Goal: Information Seeking & Learning: Find specific fact

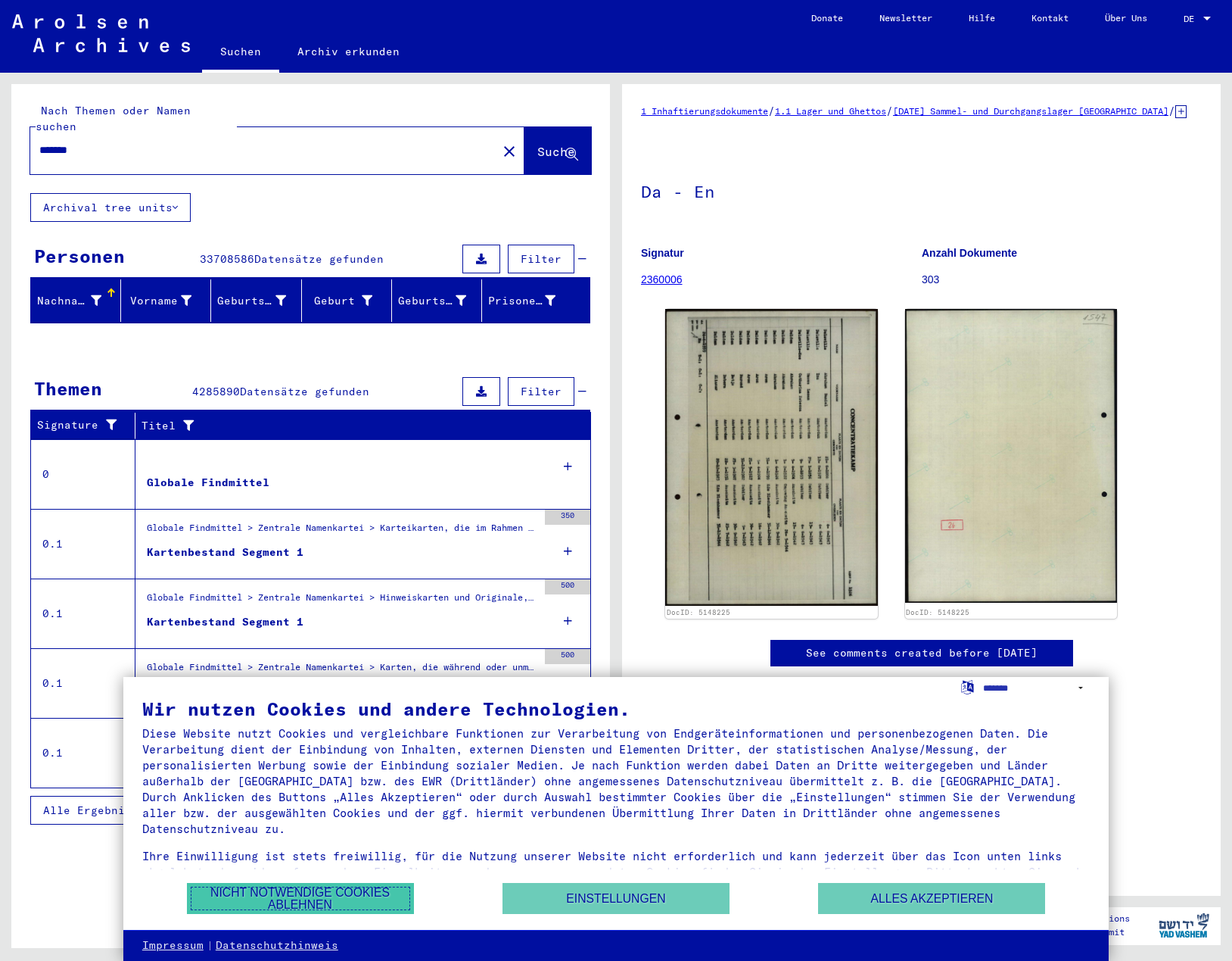
click at [301, 905] on button "Nicht notwendige Cookies ablehnen" at bounding box center [300, 898] width 227 height 31
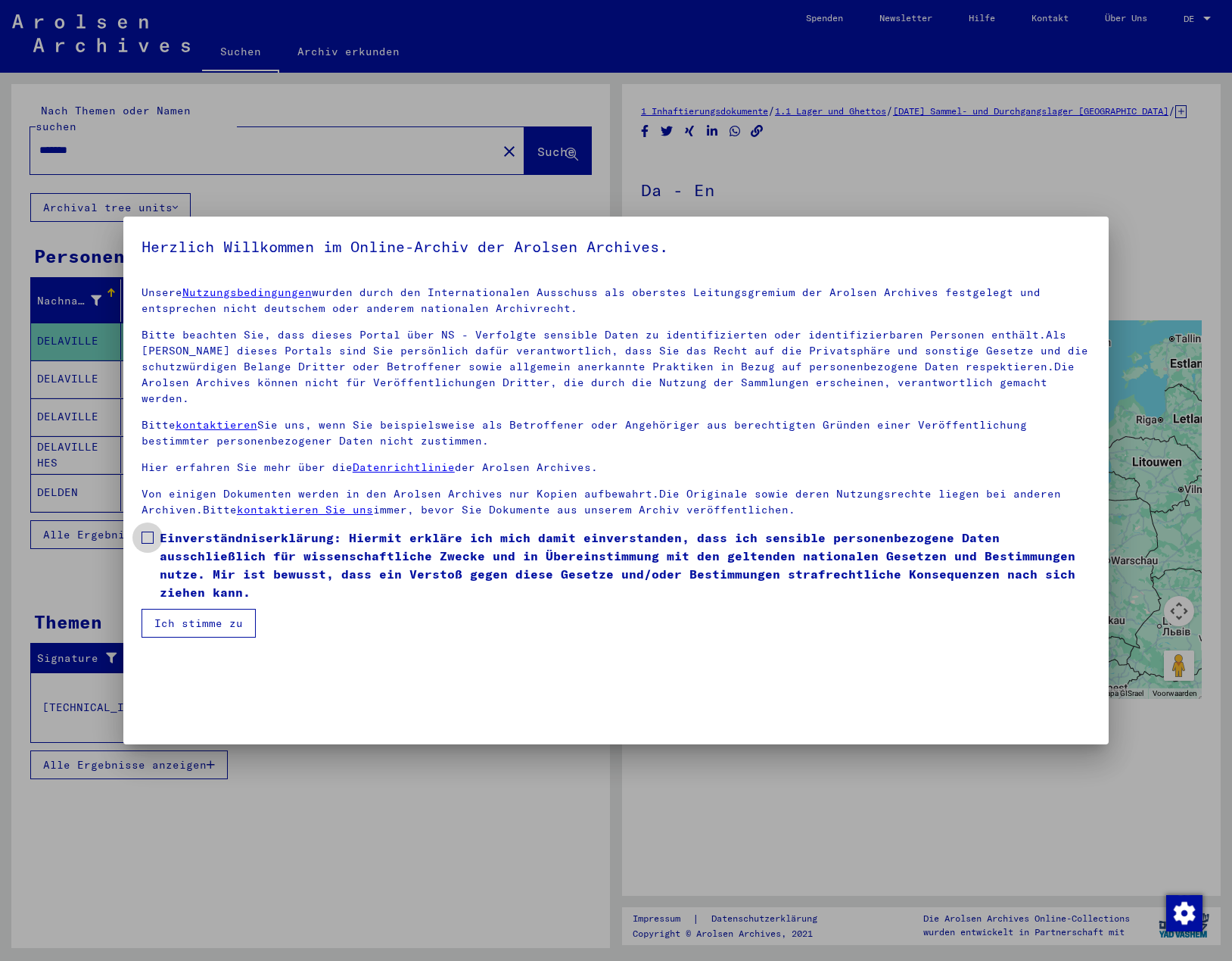
click at [150, 531] on span at bounding box center [147, 537] width 12 height 12
click at [183, 609] on button "Ich stimme zu" at bounding box center [198, 623] width 114 height 29
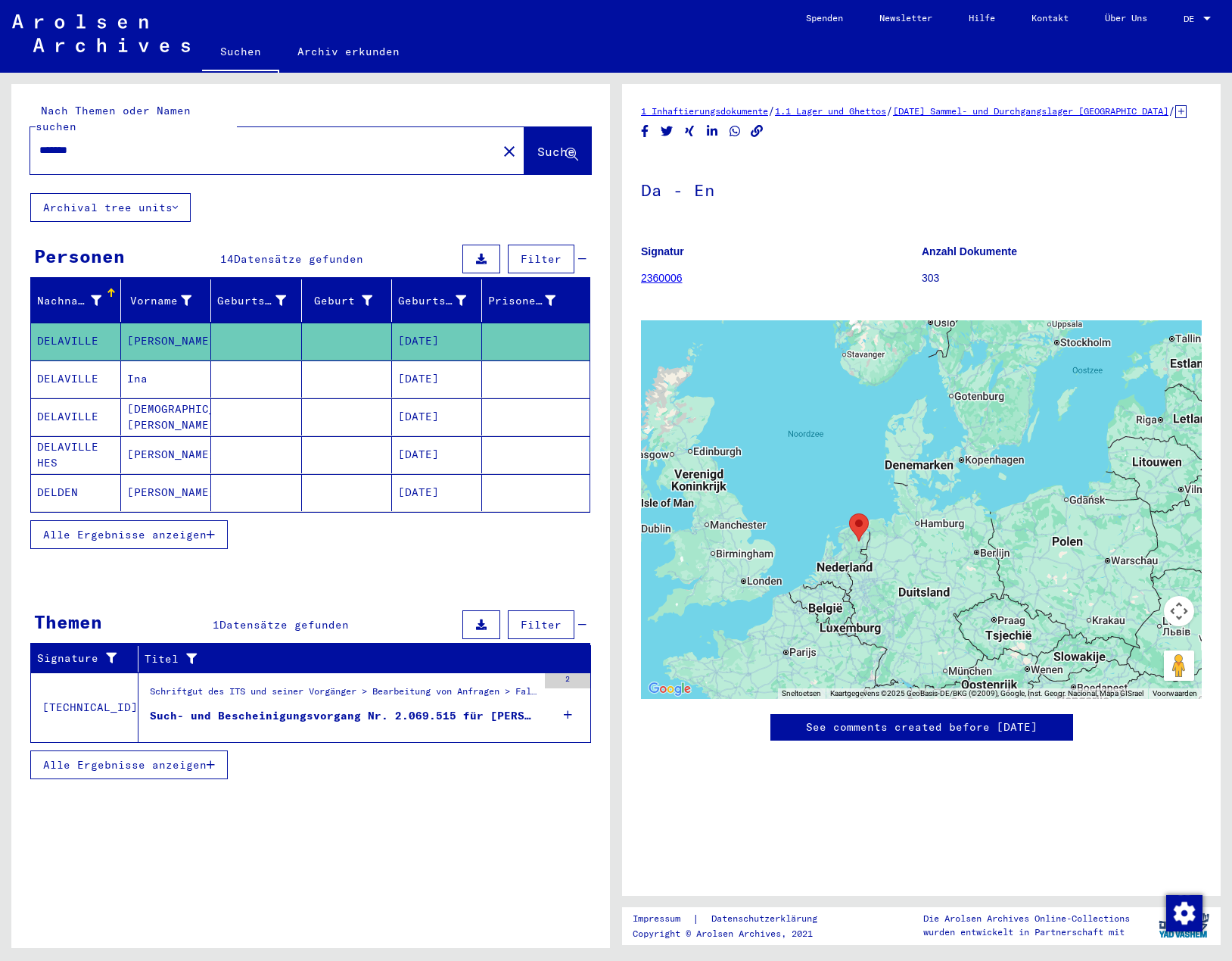
click at [132, 142] on input "*******" at bounding box center [263, 150] width 449 height 16
drag, startPoint x: 132, startPoint y: 141, endPoint x: 22, endPoint y: 137, distance: 110.1
click at [22, 137] on div "Nach Themen oder Namen suchen ******* close Suche" at bounding box center [311, 138] width 599 height 109
paste input "**********"
click at [83, 142] on input "**********" at bounding box center [263, 150] width 449 height 16
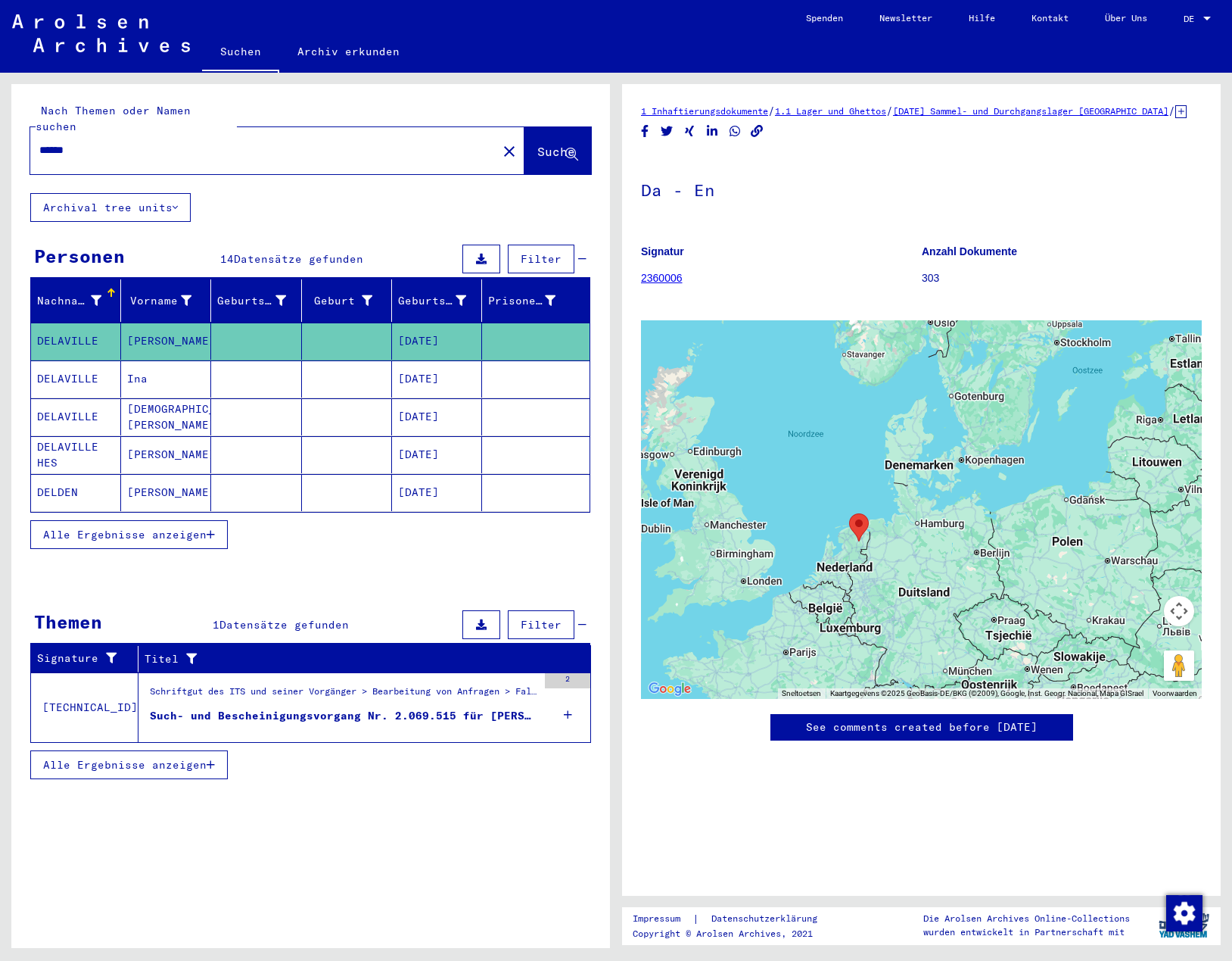
drag, startPoint x: 83, startPoint y: 135, endPoint x: 24, endPoint y: 144, distance: 59.7
click at [24, 144] on div "Nach Themen oder Namen suchen ***** close Suche" at bounding box center [311, 138] width 599 height 109
paste input "**********"
click at [79, 142] on input "**********" at bounding box center [263, 150] width 449 height 16
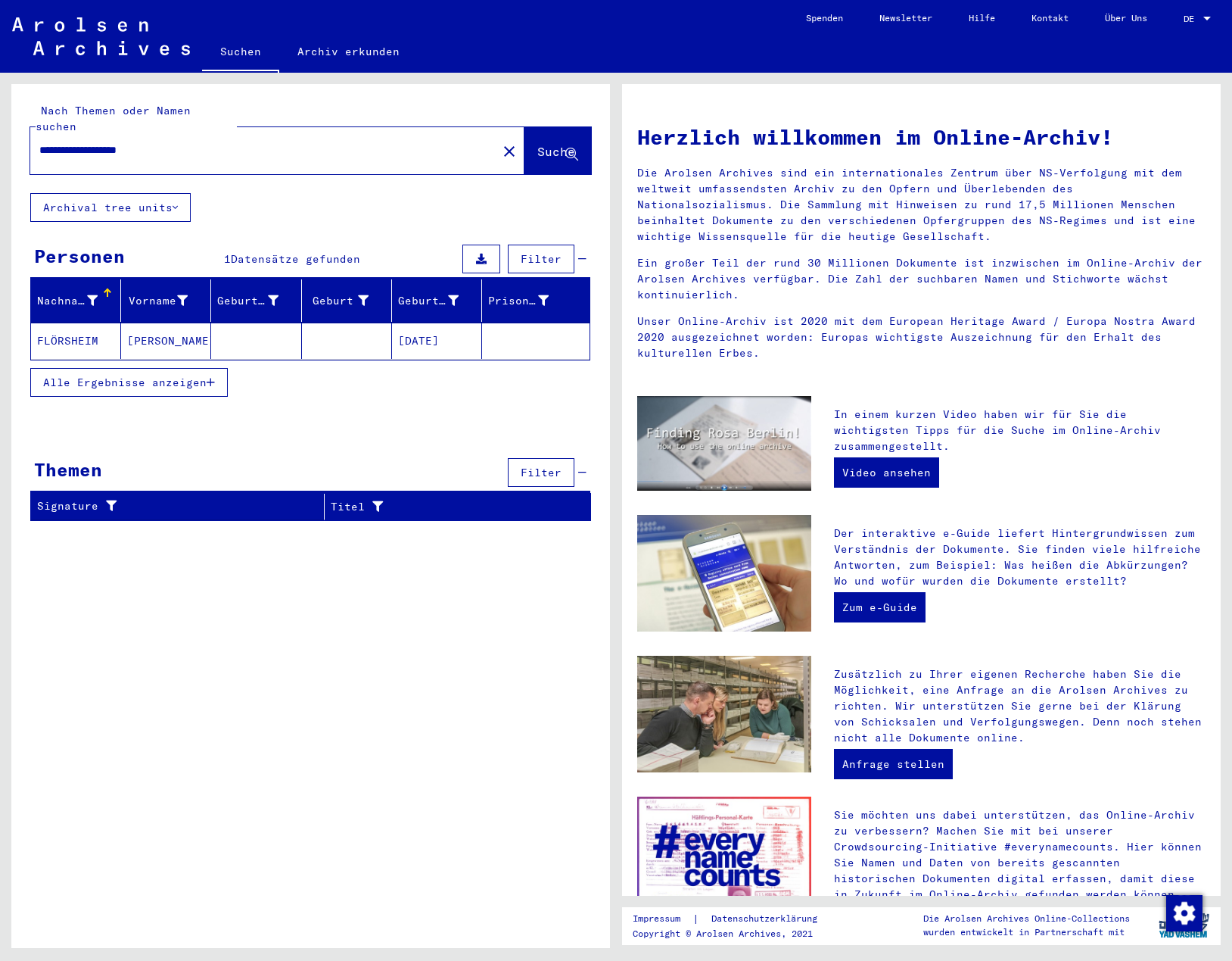
click at [87, 322] on mat-cell "FLÖRSHEIM" at bounding box center [76, 340] width 90 height 36
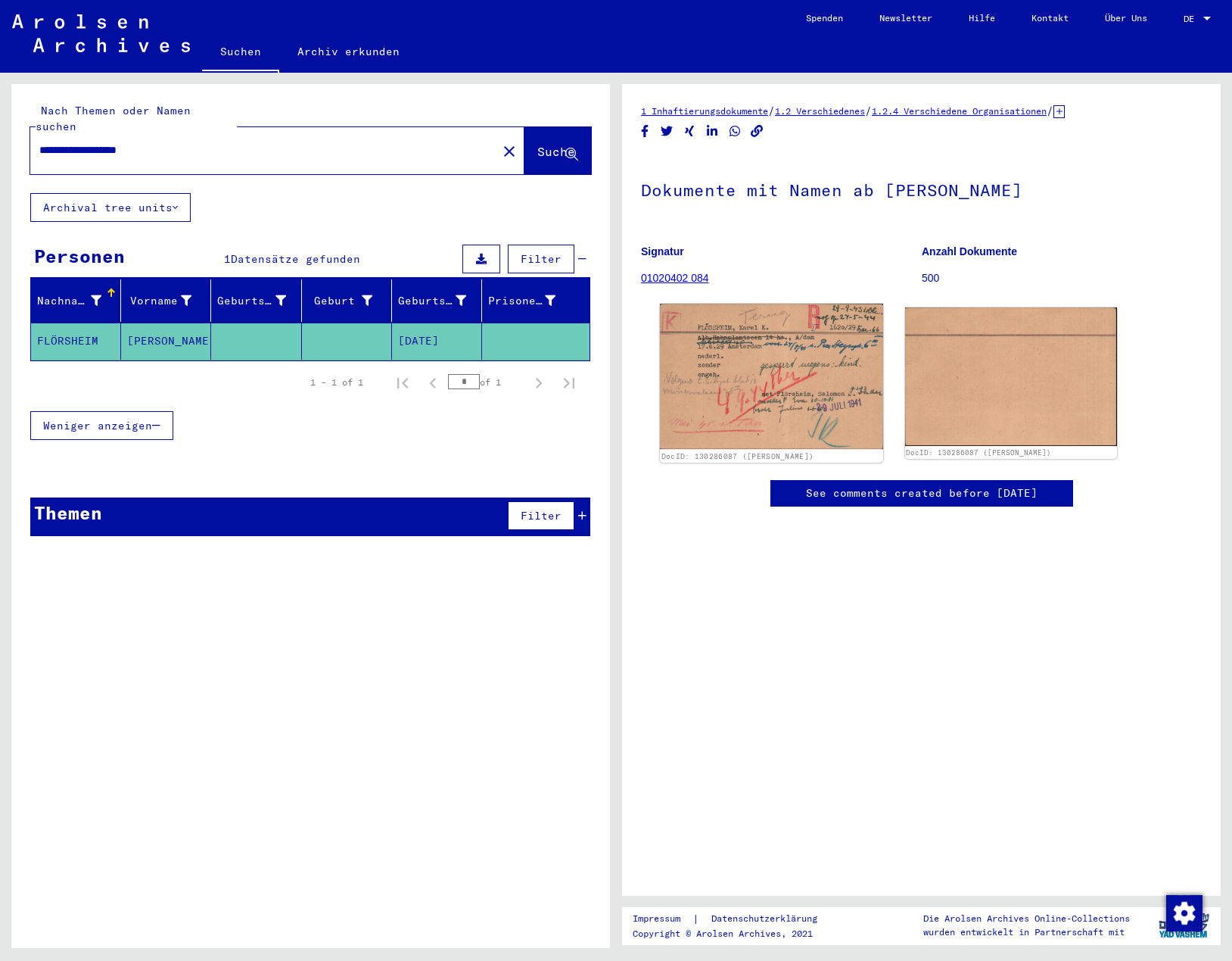
click at [794, 411] on img at bounding box center [771, 376] width 223 height 146
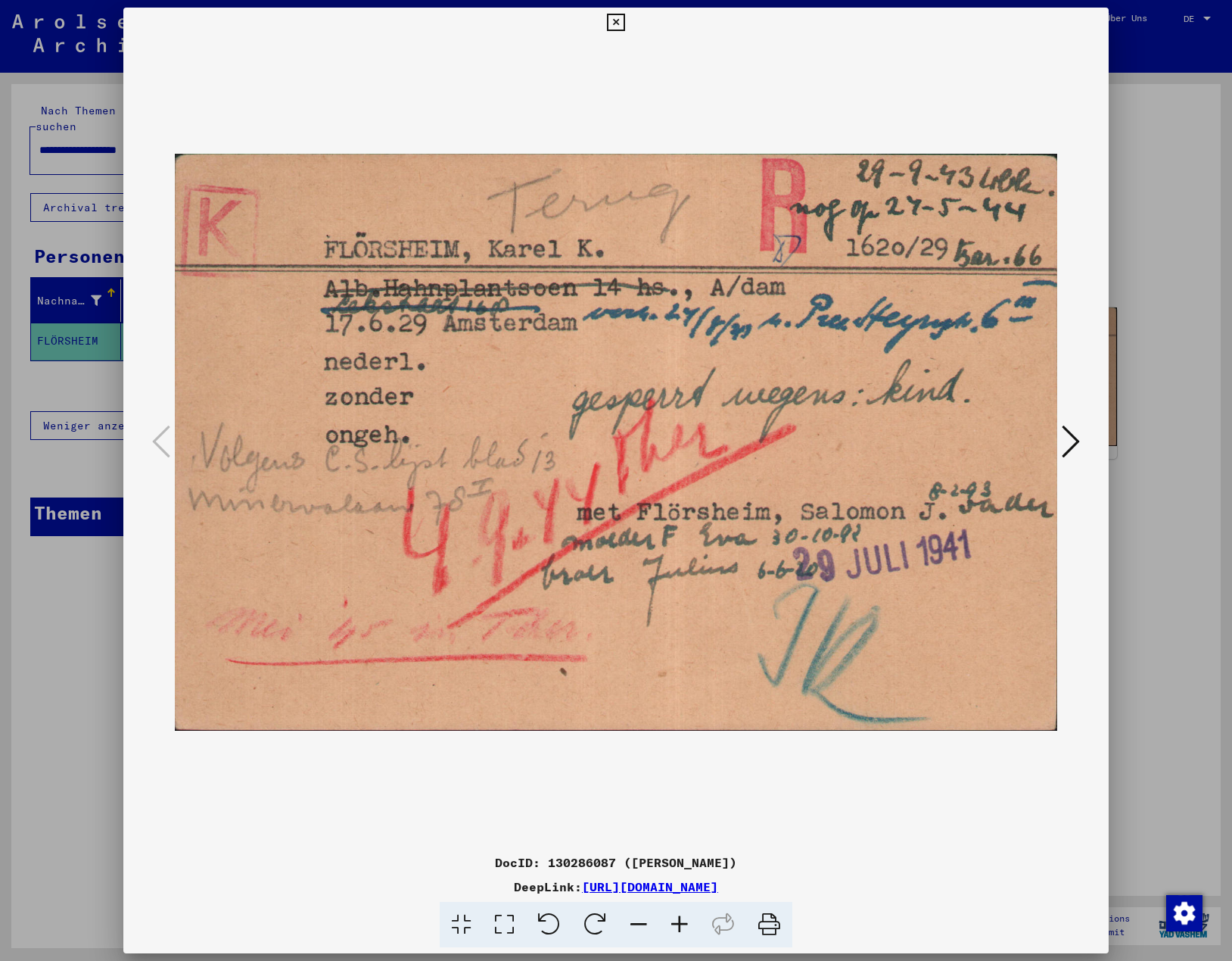
click at [614, 19] on icon at bounding box center [615, 23] width 17 height 18
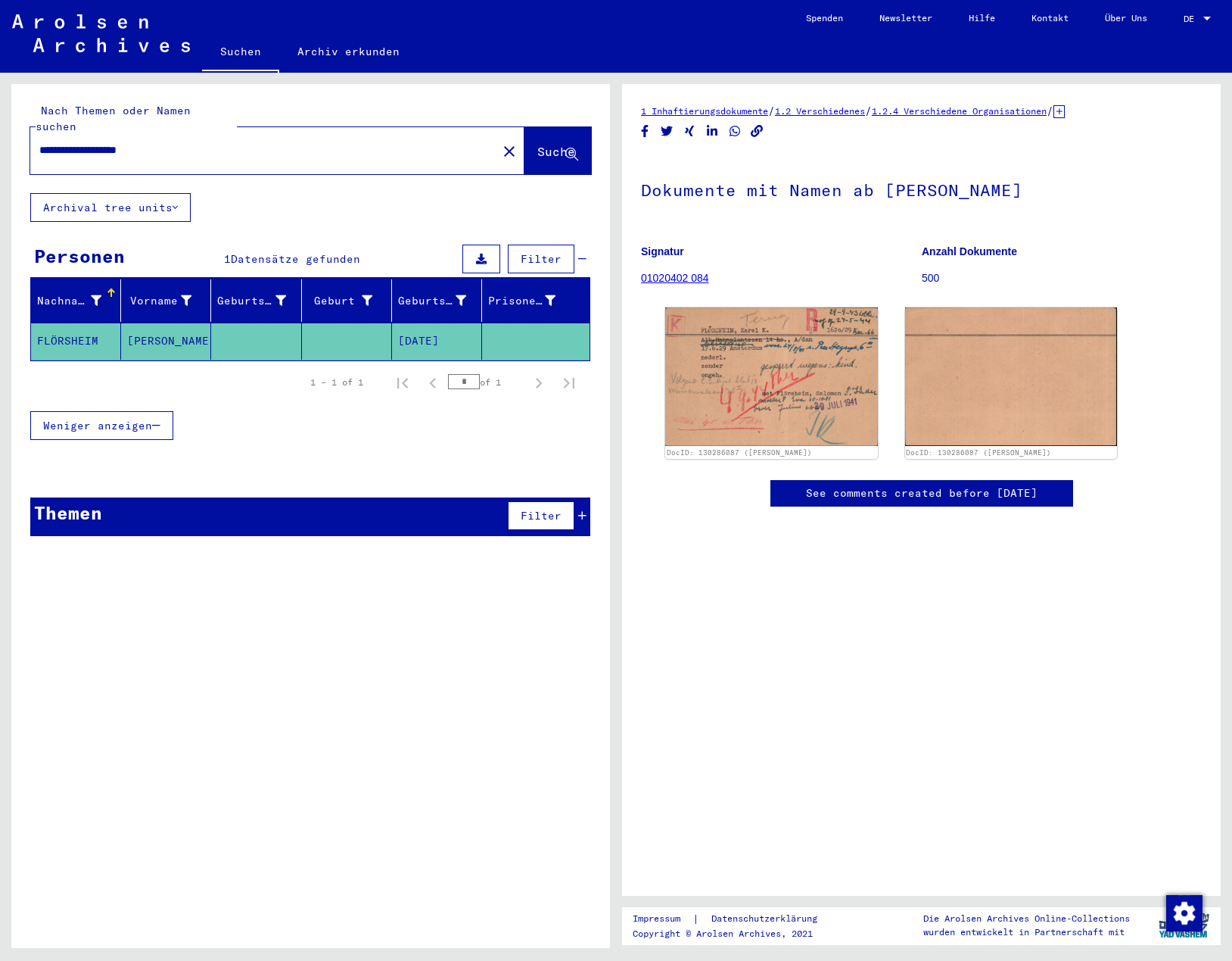
drag, startPoint x: 139, startPoint y: 132, endPoint x: -34, endPoint y: 128, distance: 173.0
click at [0, 128] on html "**********" at bounding box center [616, 480] width 1232 height 961
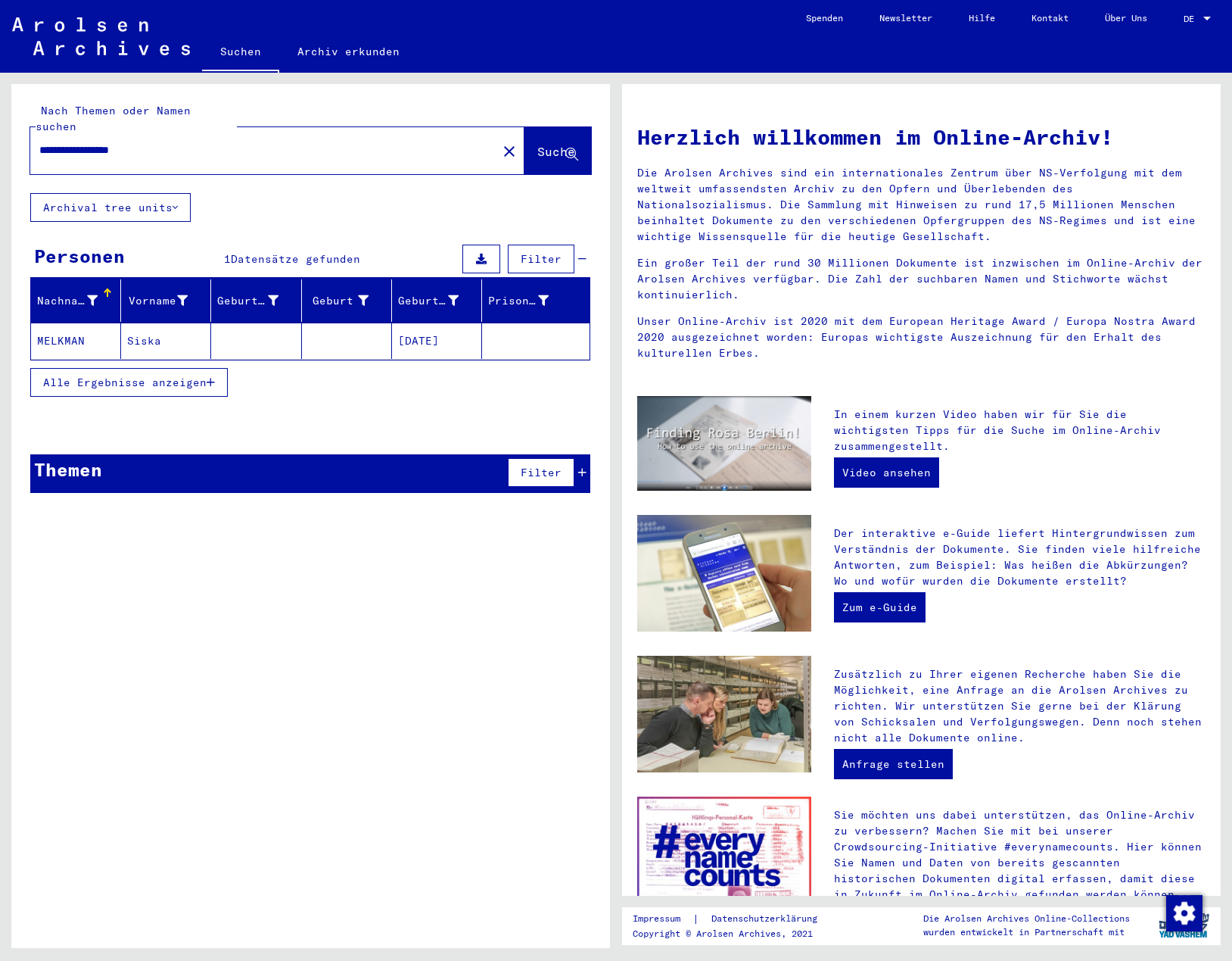
click at [95, 327] on mat-cell "MELKMAN" at bounding box center [76, 340] width 90 height 36
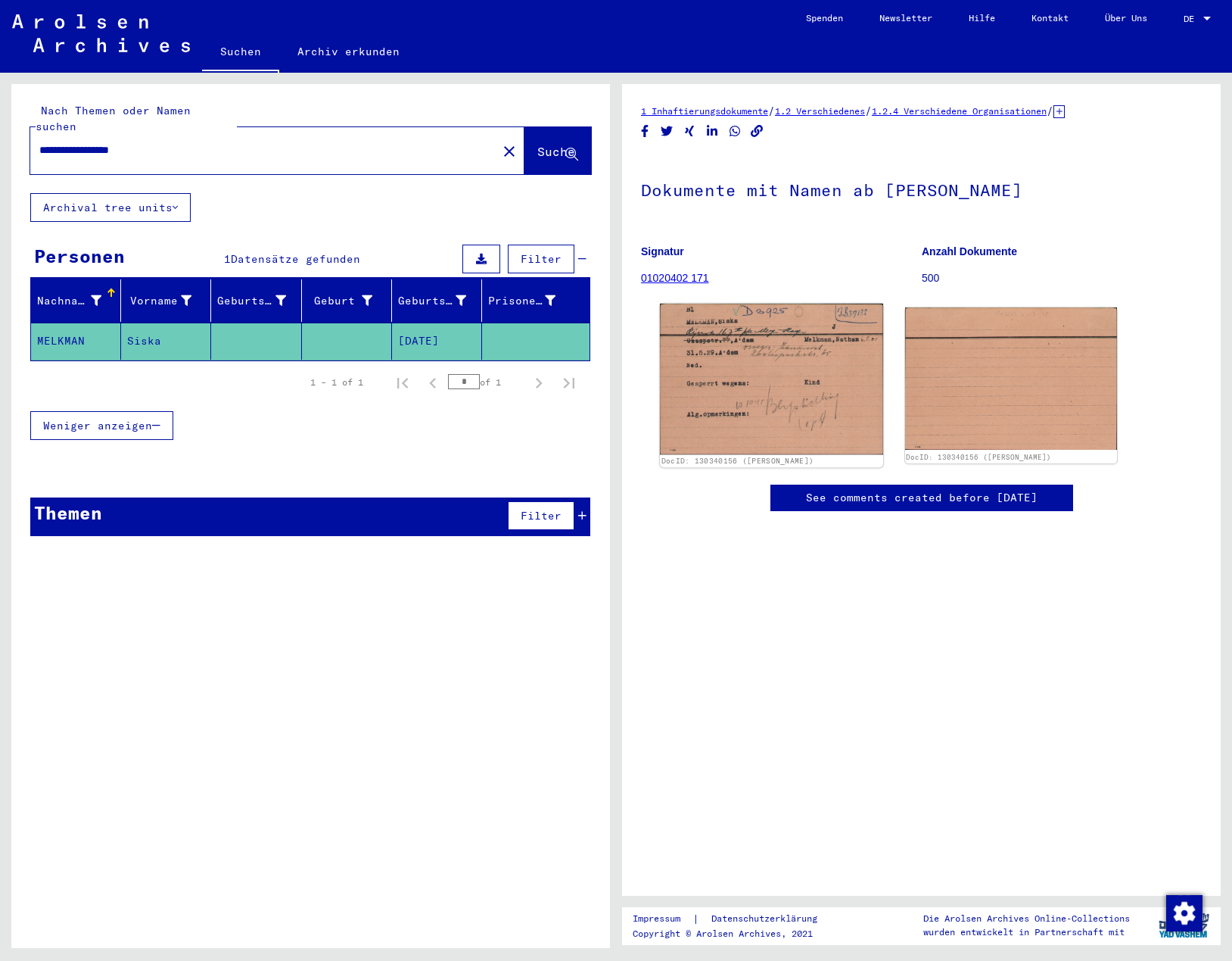
click at [723, 386] on img at bounding box center [771, 378] width 223 height 150
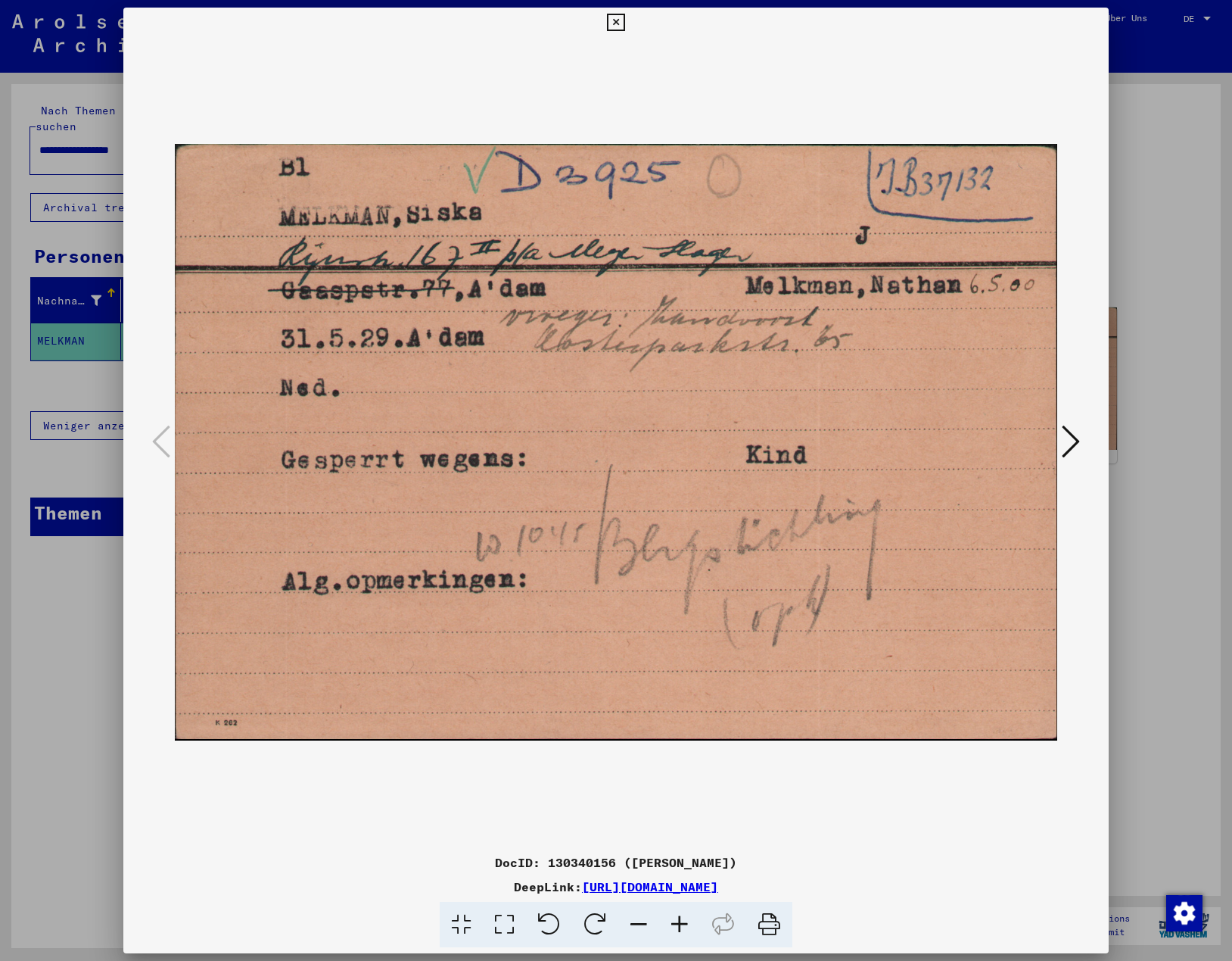
click at [616, 20] on icon at bounding box center [615, 23] width 17 height 18
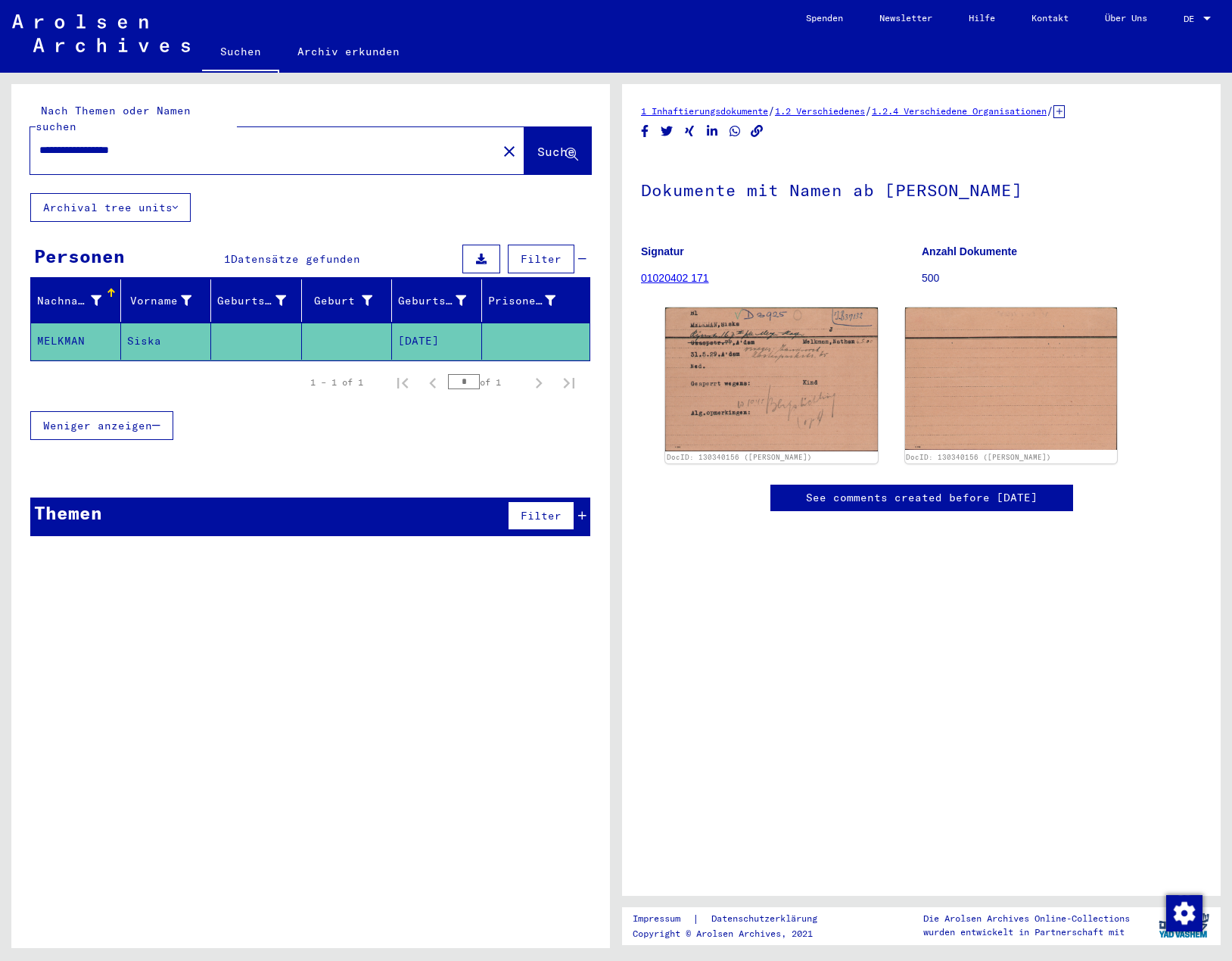
drag, startPoint x: 125, startPoint y: 136, endPoint x: -53, endPoint y: 146, distance: 178.3
click at [0, 146] on html "**********" at bounding box center [616, 480] width 1232 height 961
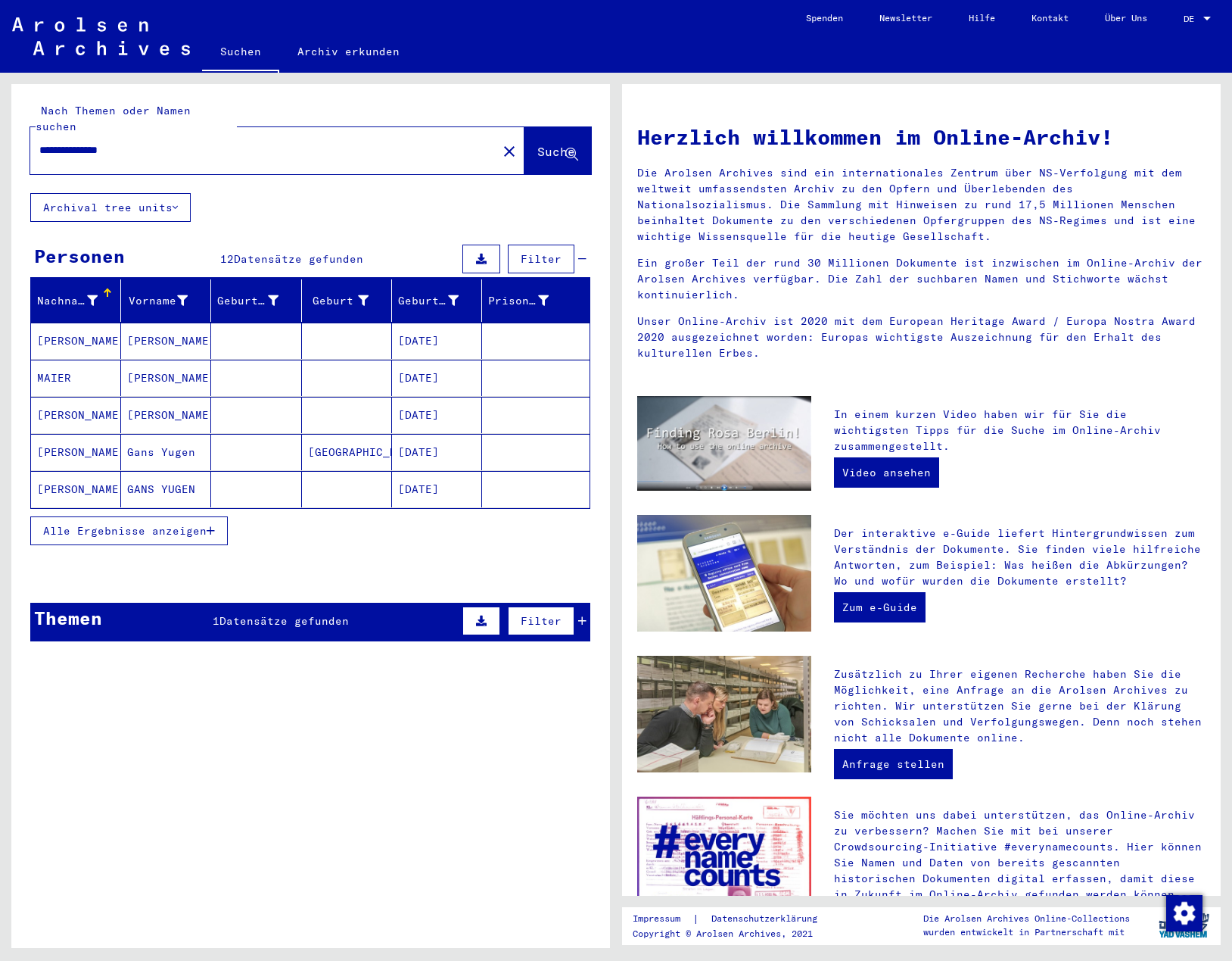
click at [83, 524] on span "Alle Ergebnisse anzeigen" at bounding box center [125, 530] width 164 height 14
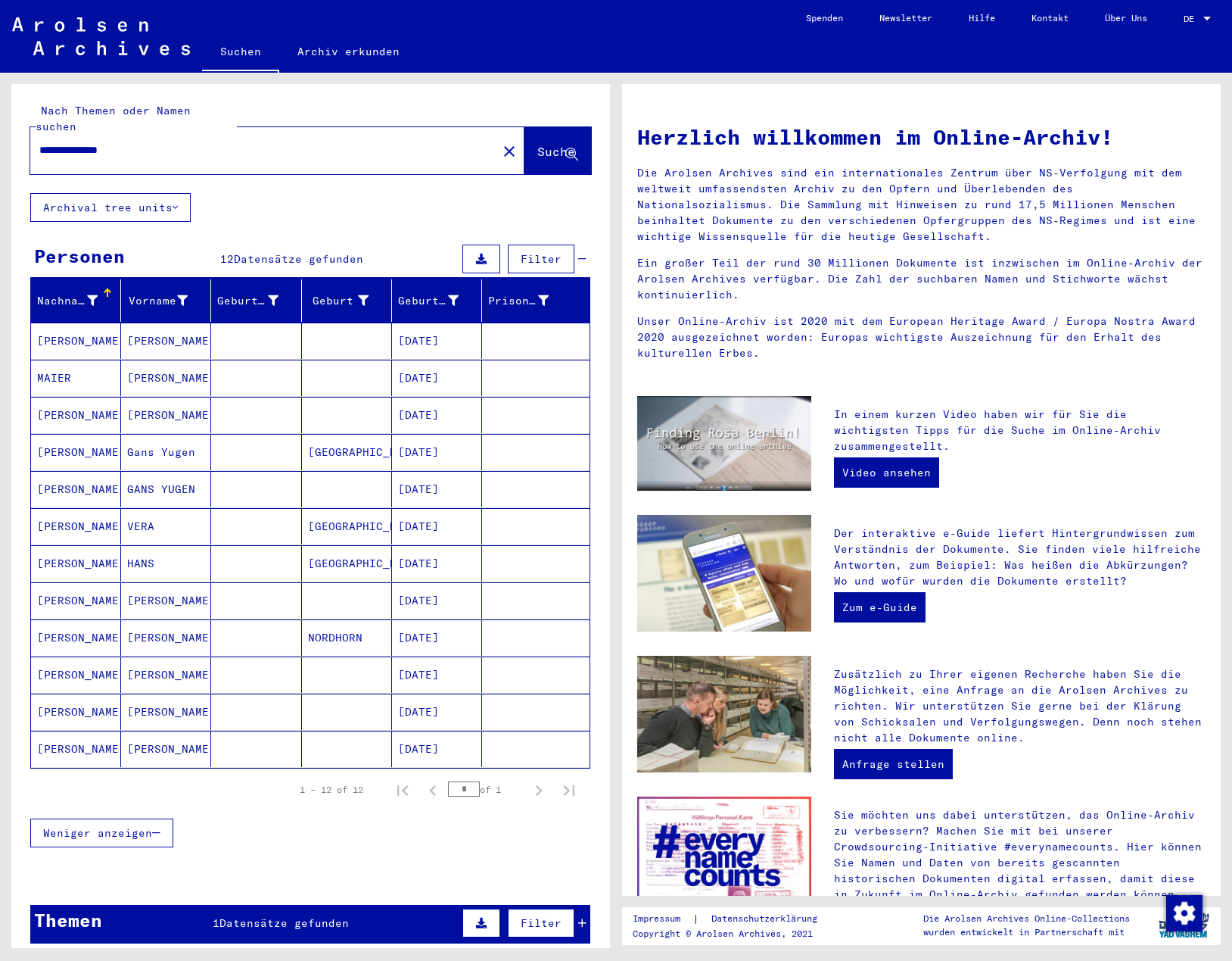
click at [67, 588] on mat-cell "[PERSON_NAME]" at bounding box center [76, 600] width 90 height 36
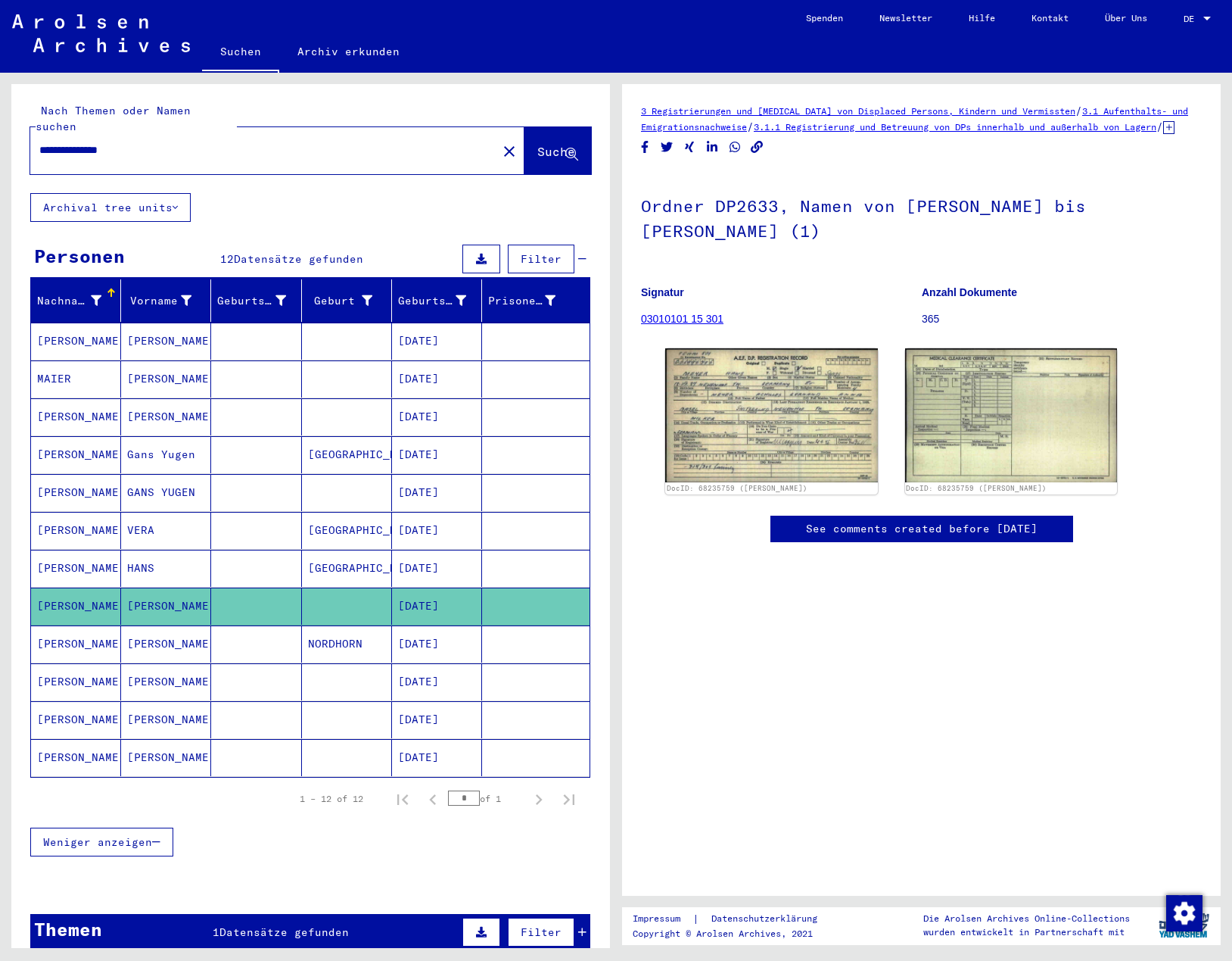
click at [67, 627] on mat-cell "[PERSON_NAME]" at bounding box center [76, 643] width 90 height 37
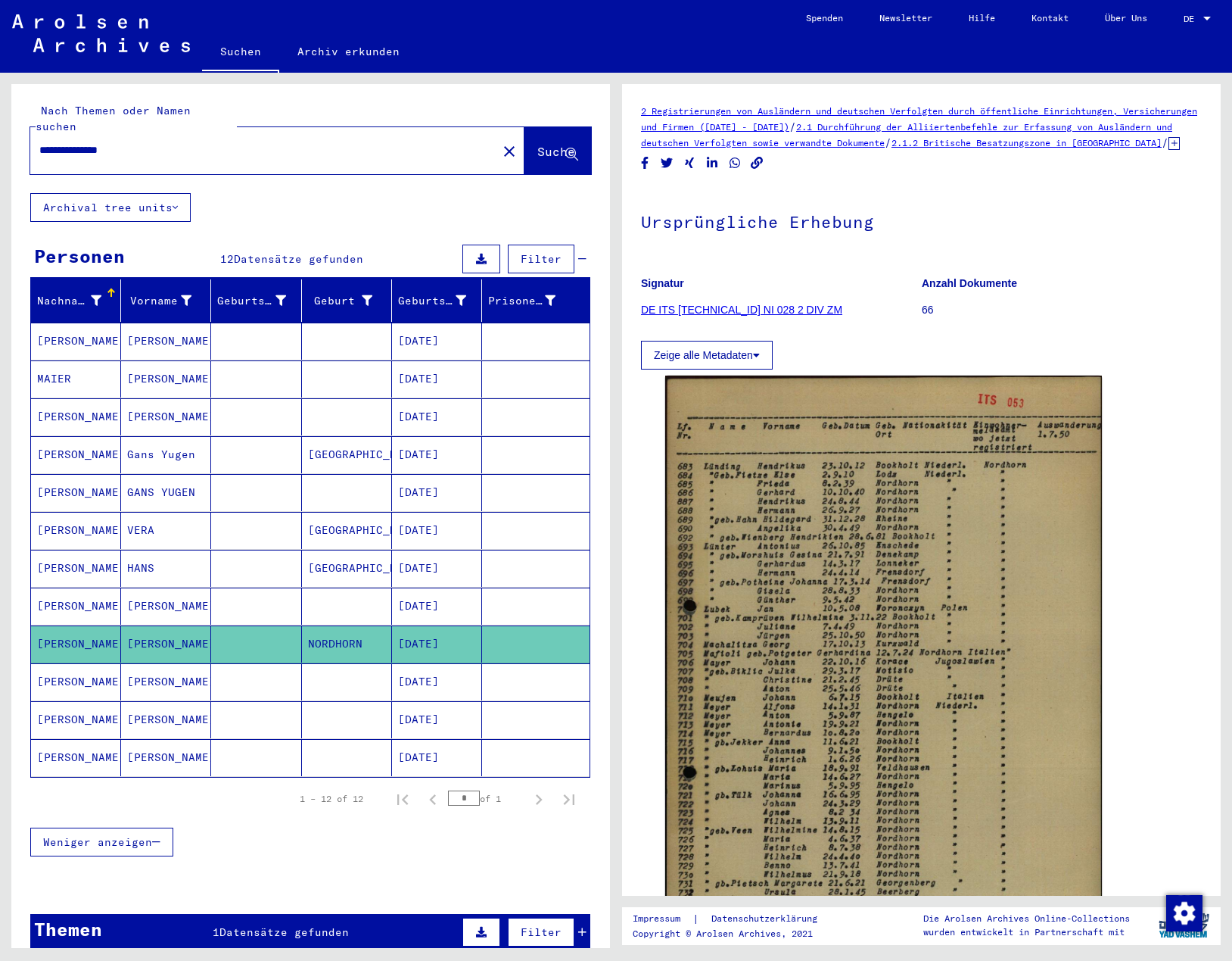
click at [65, 669] on mat-cell "[PERSON_NAME]" at bounding box center [76, 681] width 90 height 37
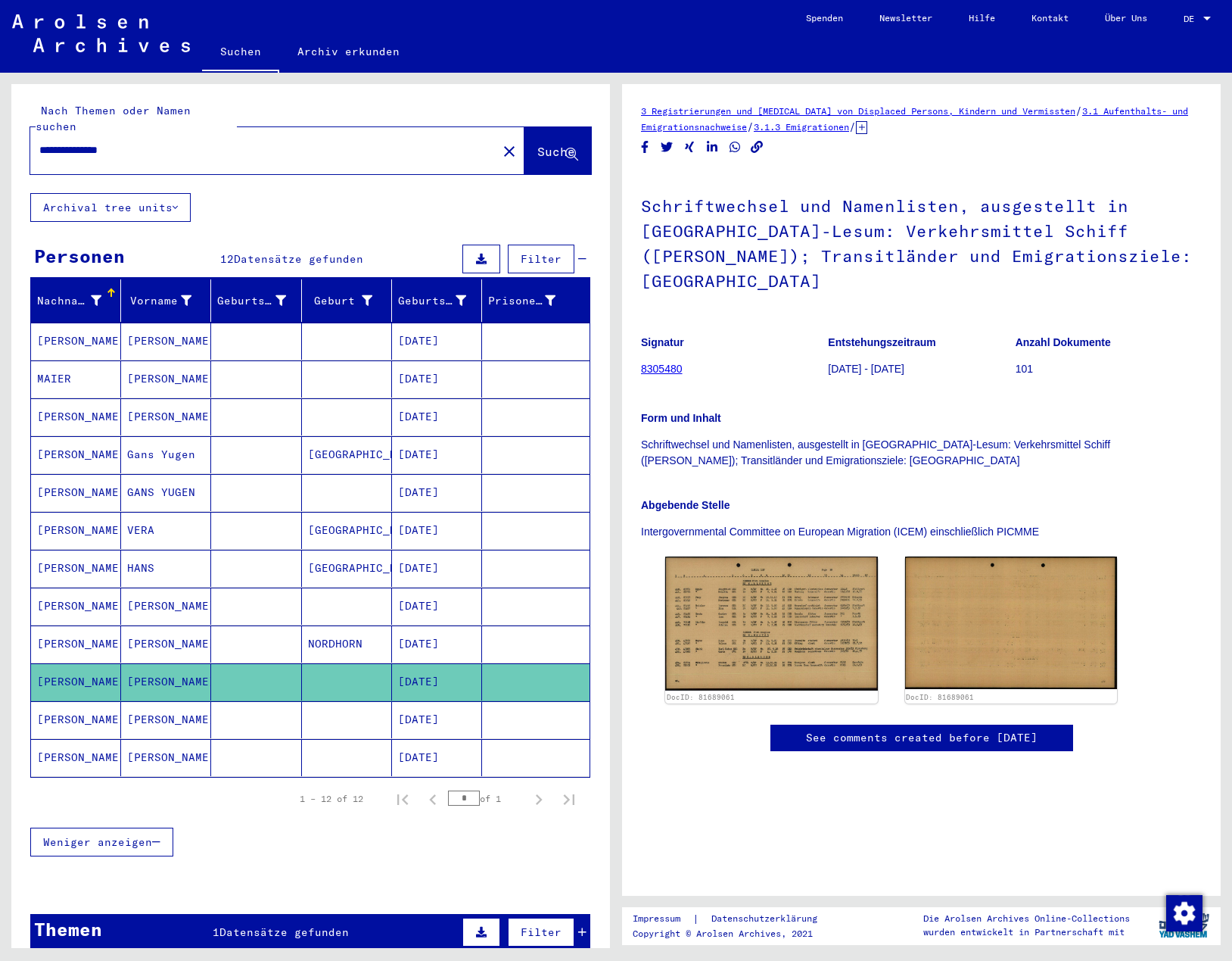
click at [68, 701] on mat-cell "[PERSON_NAME]" at bounding box center [76, 719] width 90 height 37
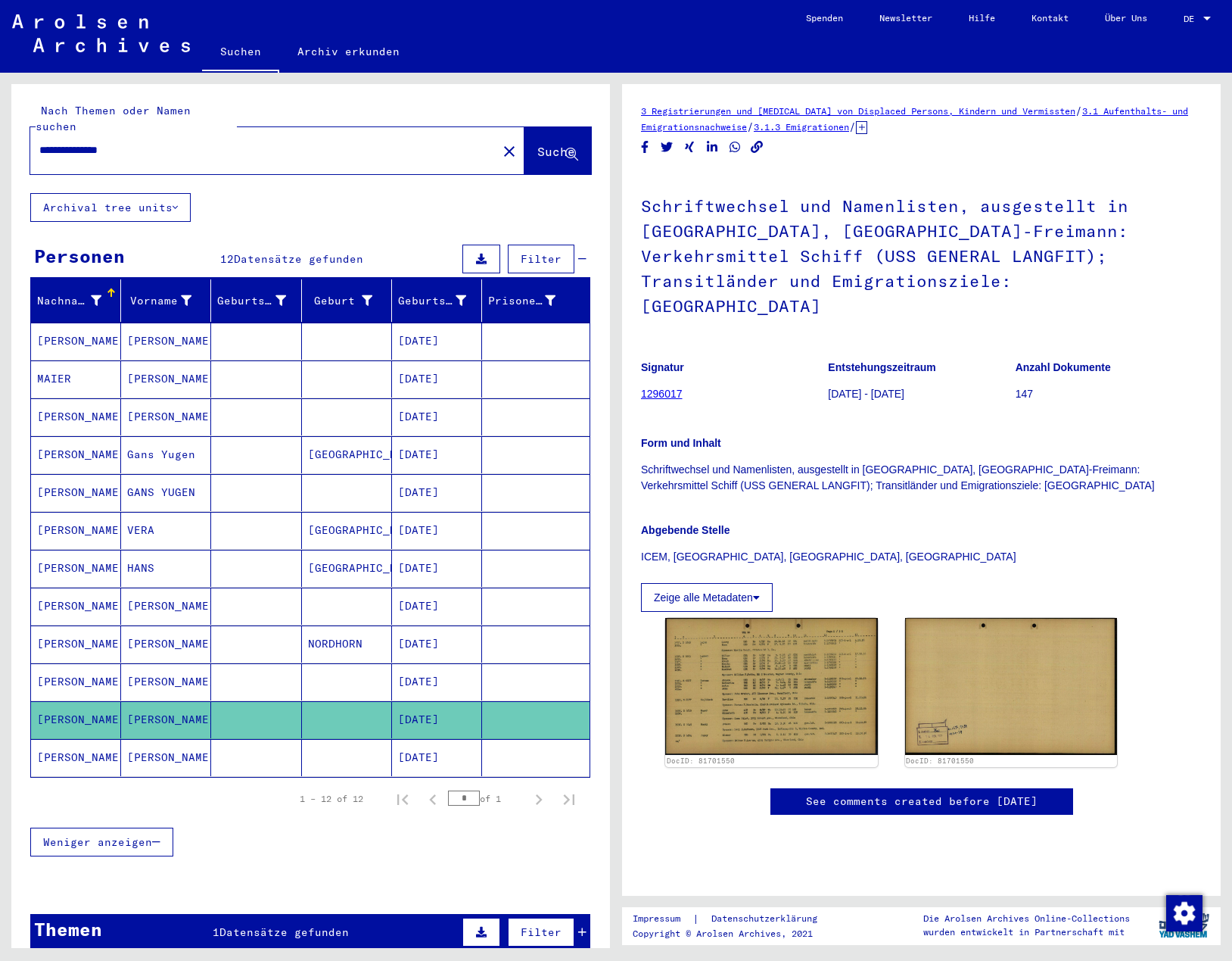
click at [86, 142] on input "**********" at bounding box center [263, 150] width 449 height 16
click at [147, 142] on input "**********" at bounding box center [263, 150] width 449 height 16
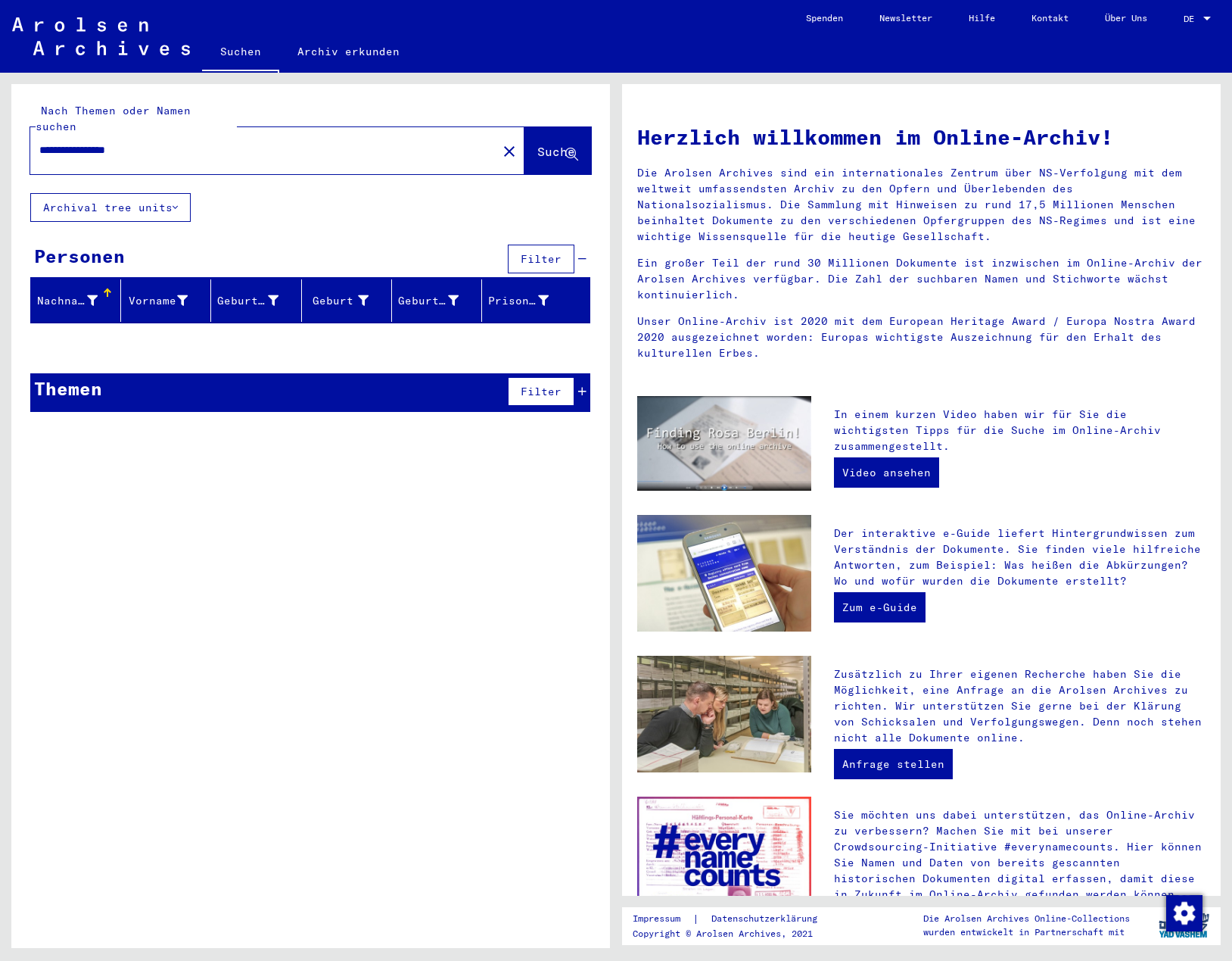
click at [95, 142] on input "**********" at bounding box center [259, 150] width 440 height 16
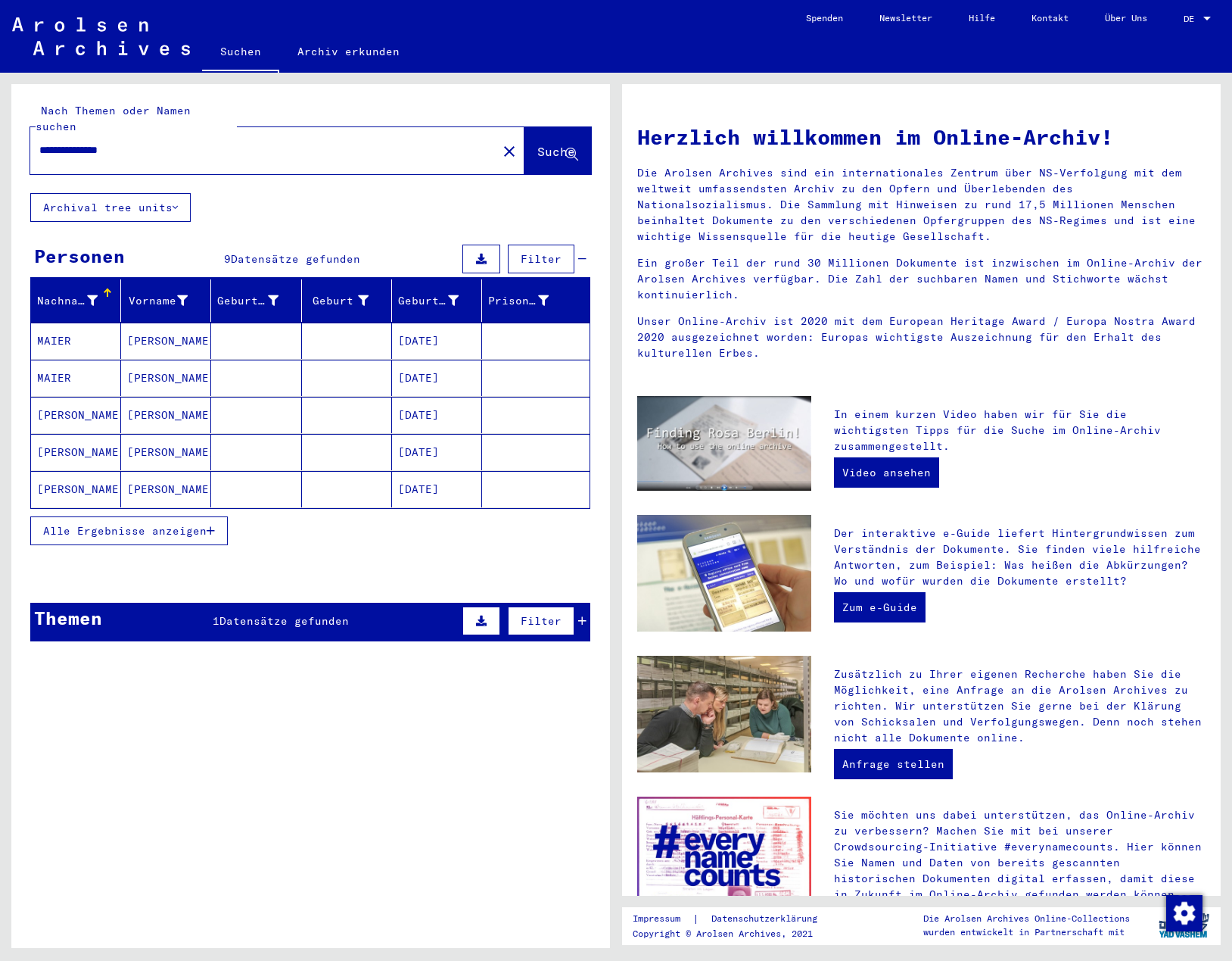
click at [133, 524] on span "Alle Ergebnisse anzeigen" at bounding box center [125, 530] width 164 height 14
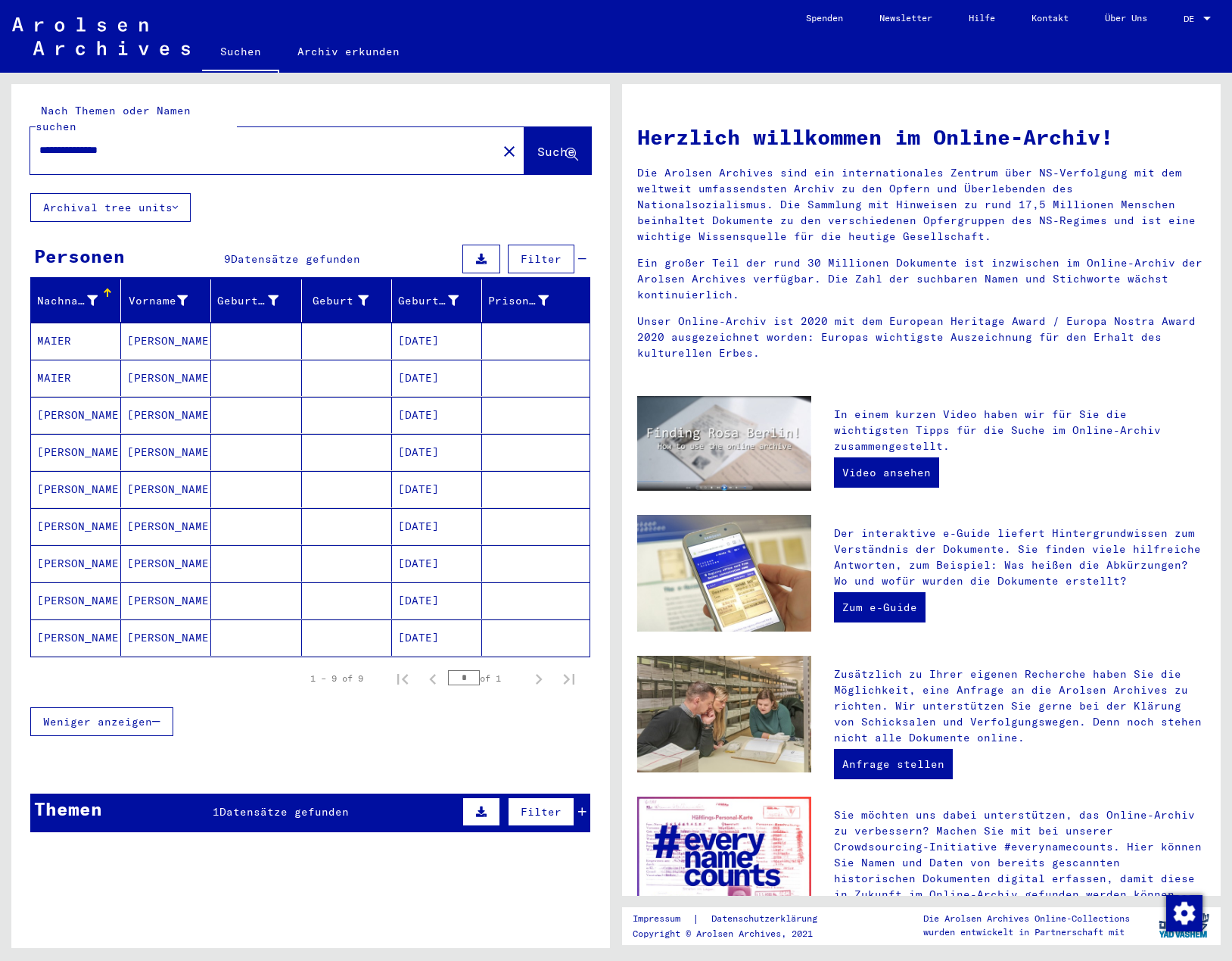
click at [72, 508] on mat-cell "[PERSON_NAME]" at bounding box center [76, 526] width 90 height 36
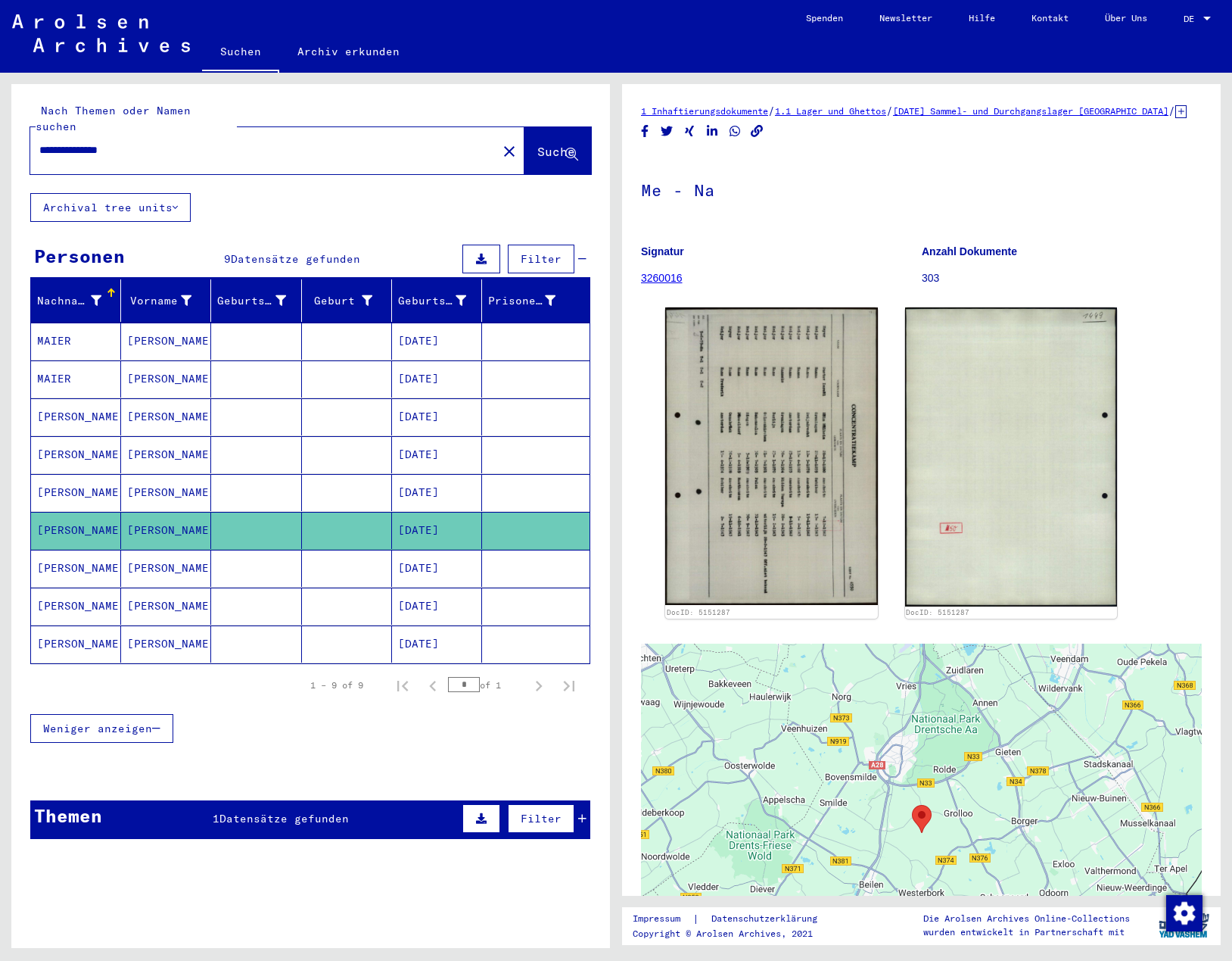
click at [71, 630] on mat-cell "[PERSON_NAME]" at bounding box center [76, 643] width 90 height 37
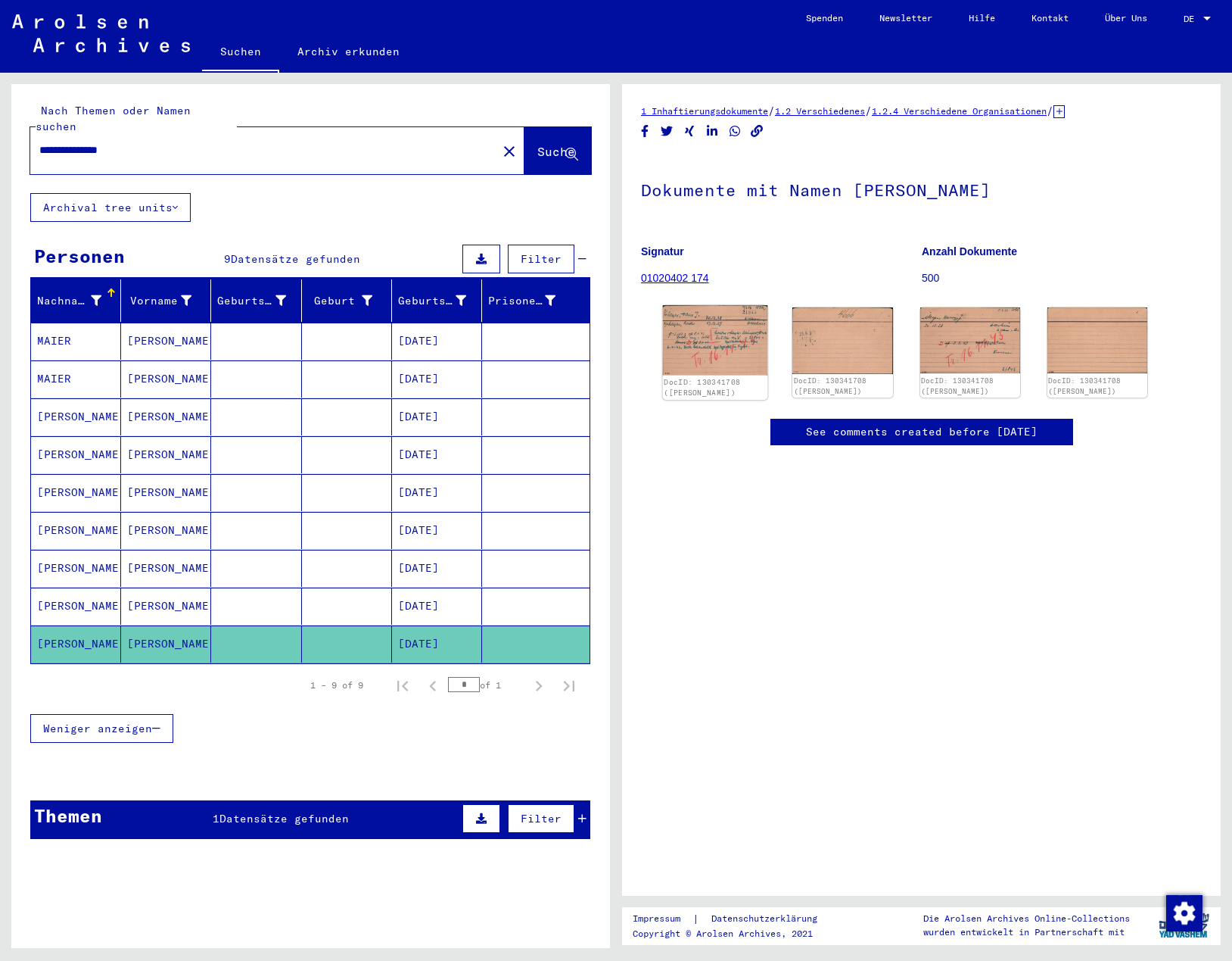
click at [720, 352] on img at bounding box center [716, 340] width 105 height 71
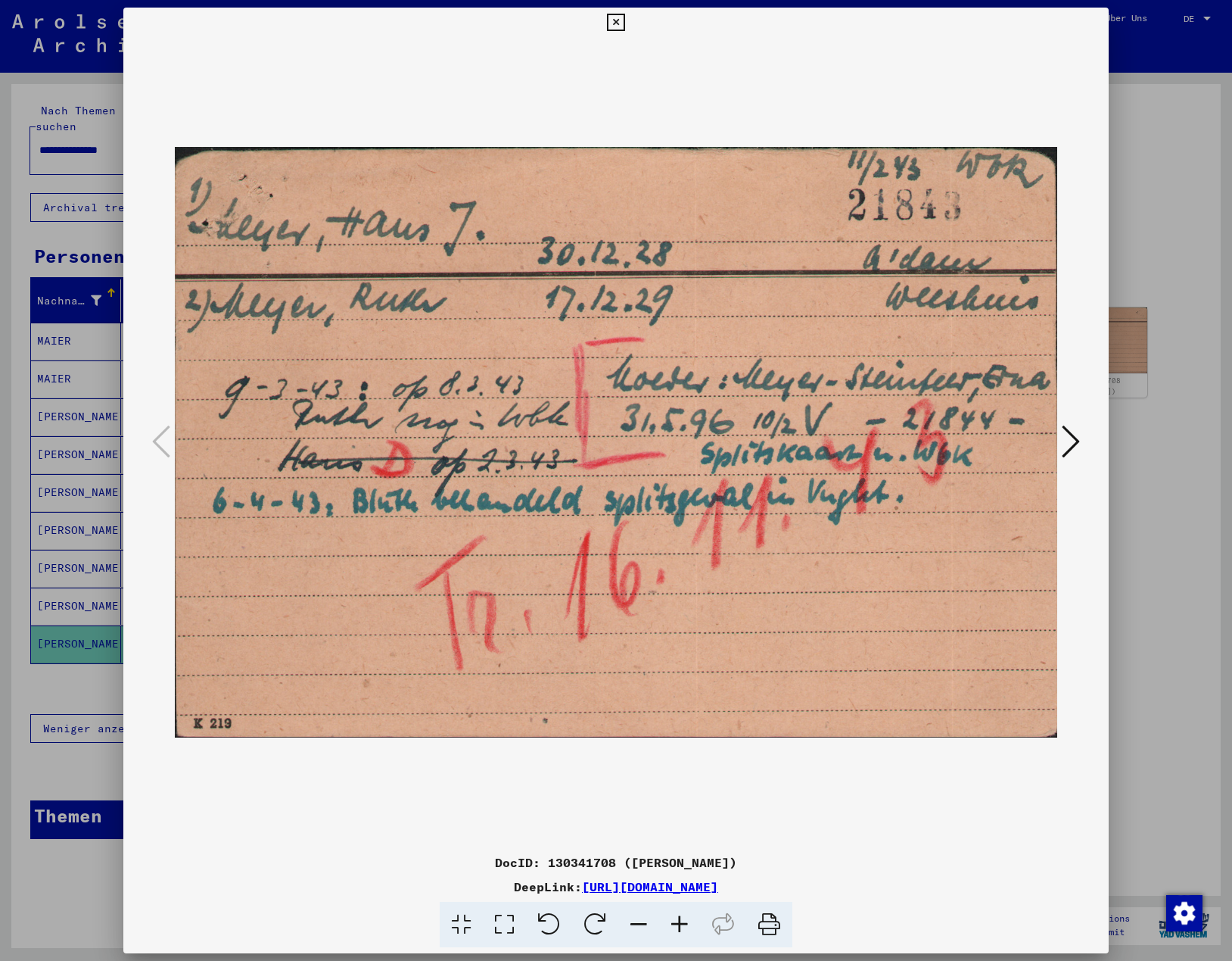
click at [1068, 441] on icon at bounding box center [1071, 442] width 18 height 36
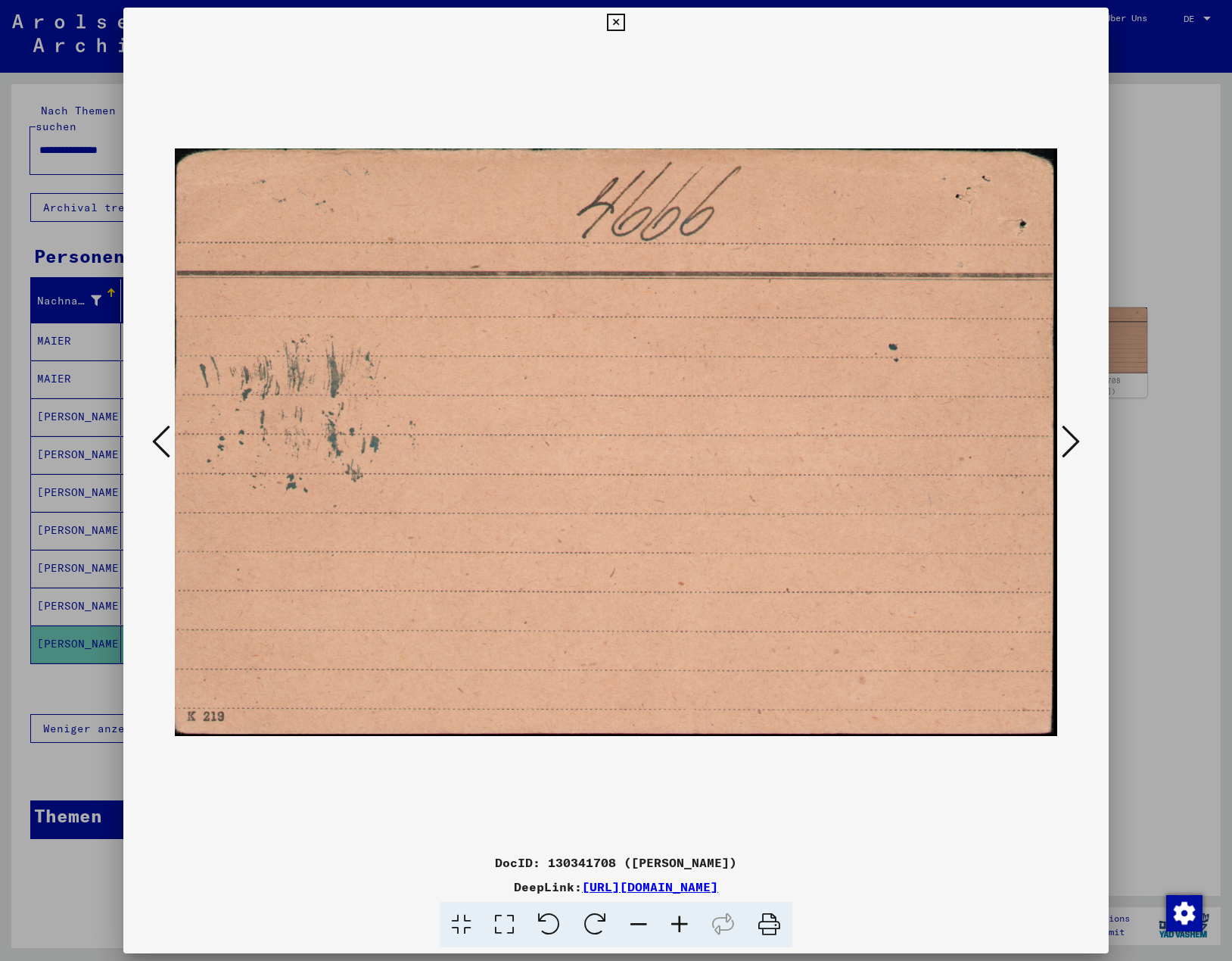
click at [168, 443] on icon at bounding box center [161, 442] width 18 height 36
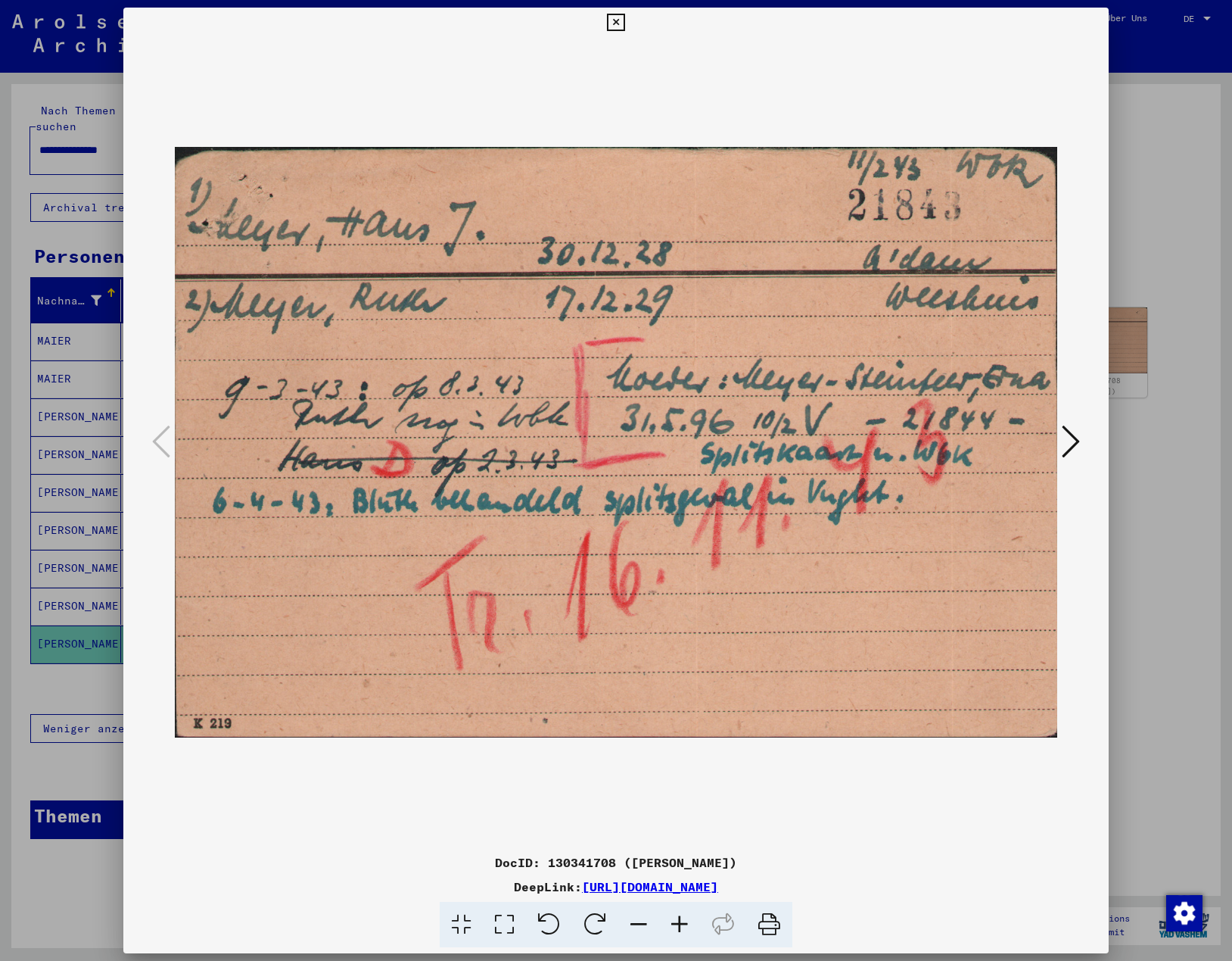
click at [613, 24] on icon at bounding box center [615, 23] width 17 height 18
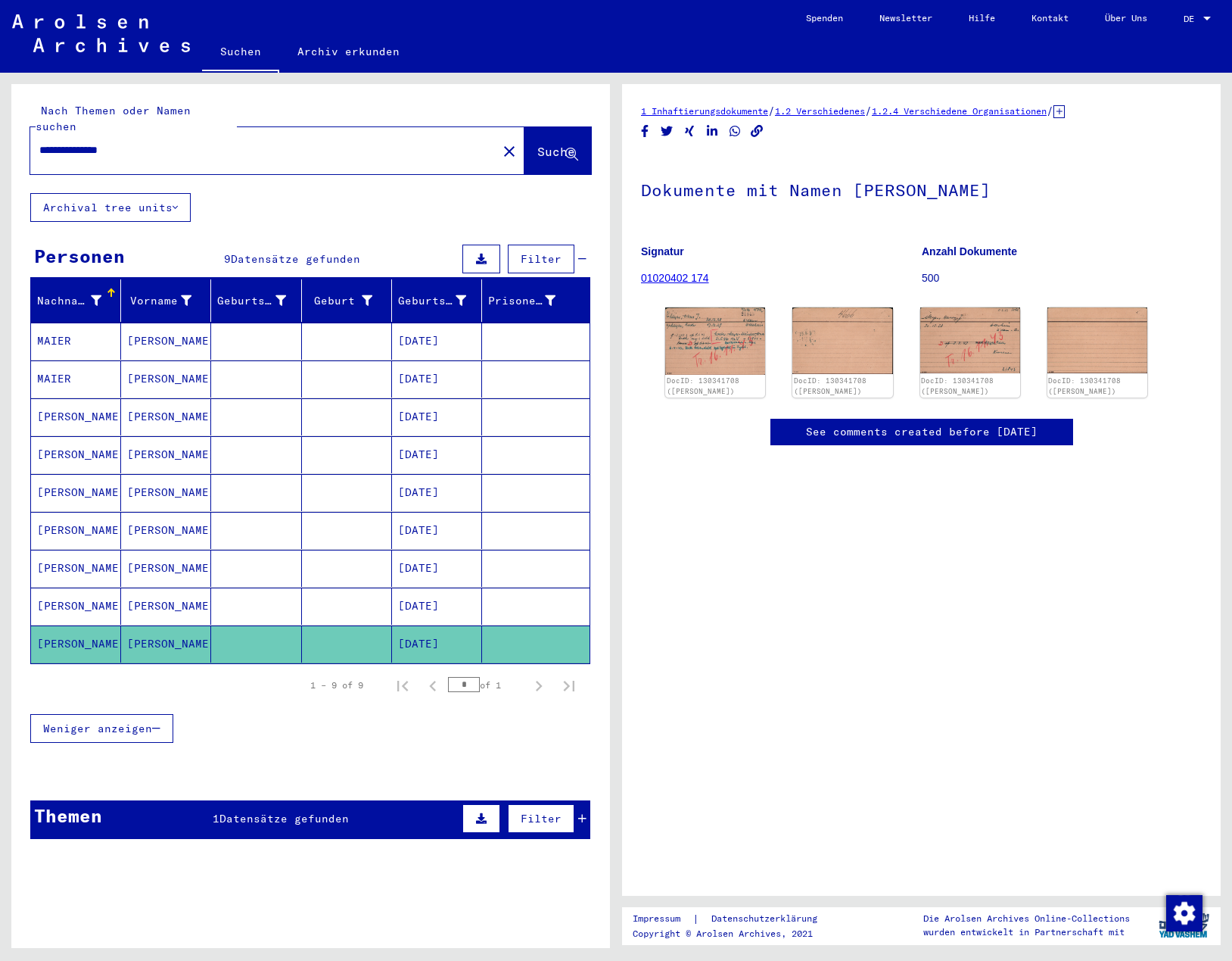
click at [94, 625] on mat-cell "[PERSON_NAME]" at bounding box center [76, 643] width 90 height 37
click at [716, 327] on img at bounding box center [716, 340] width 105 height 71
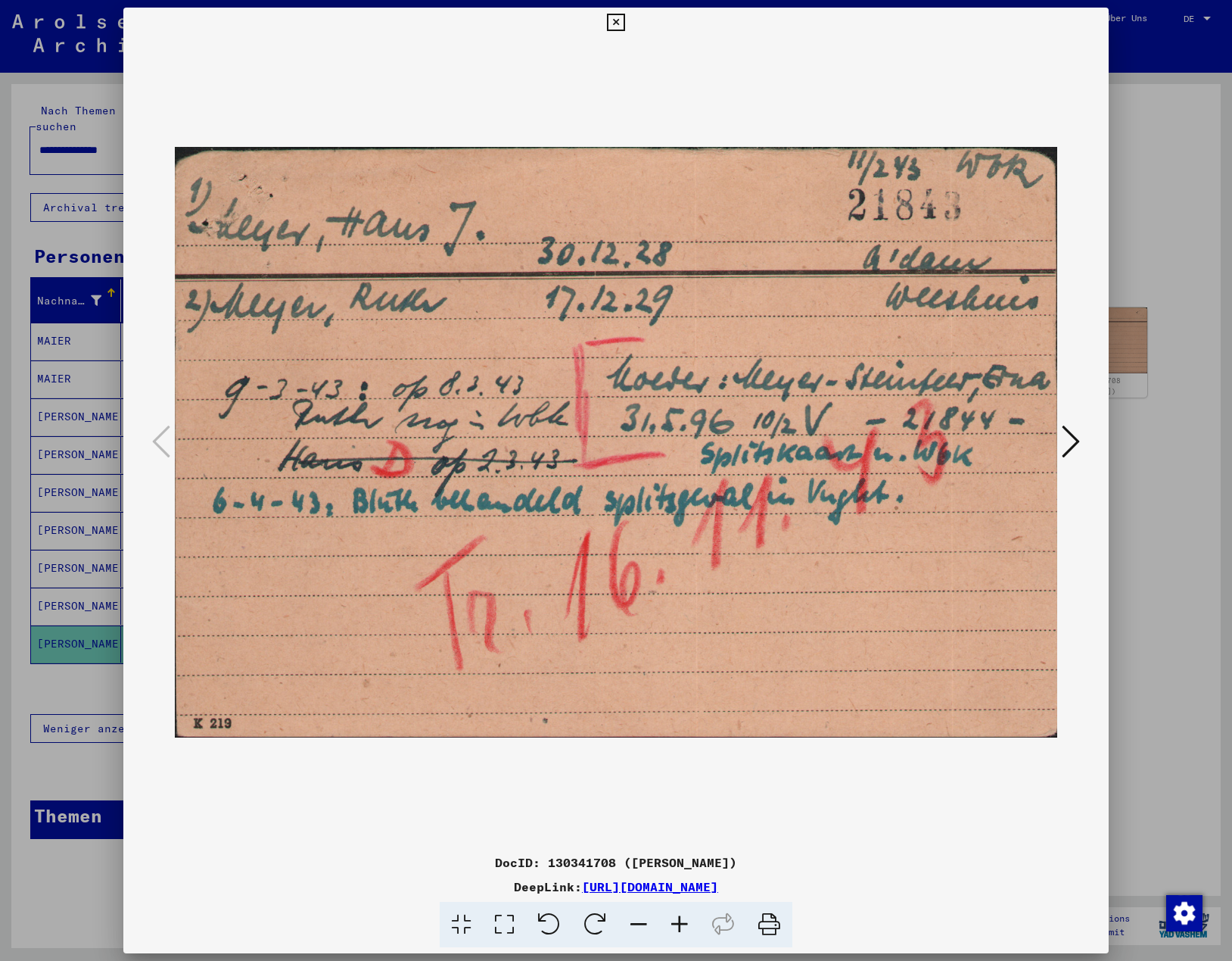
click at [610, 24] on icon at bounding box center [615, 23] width 17 height 18
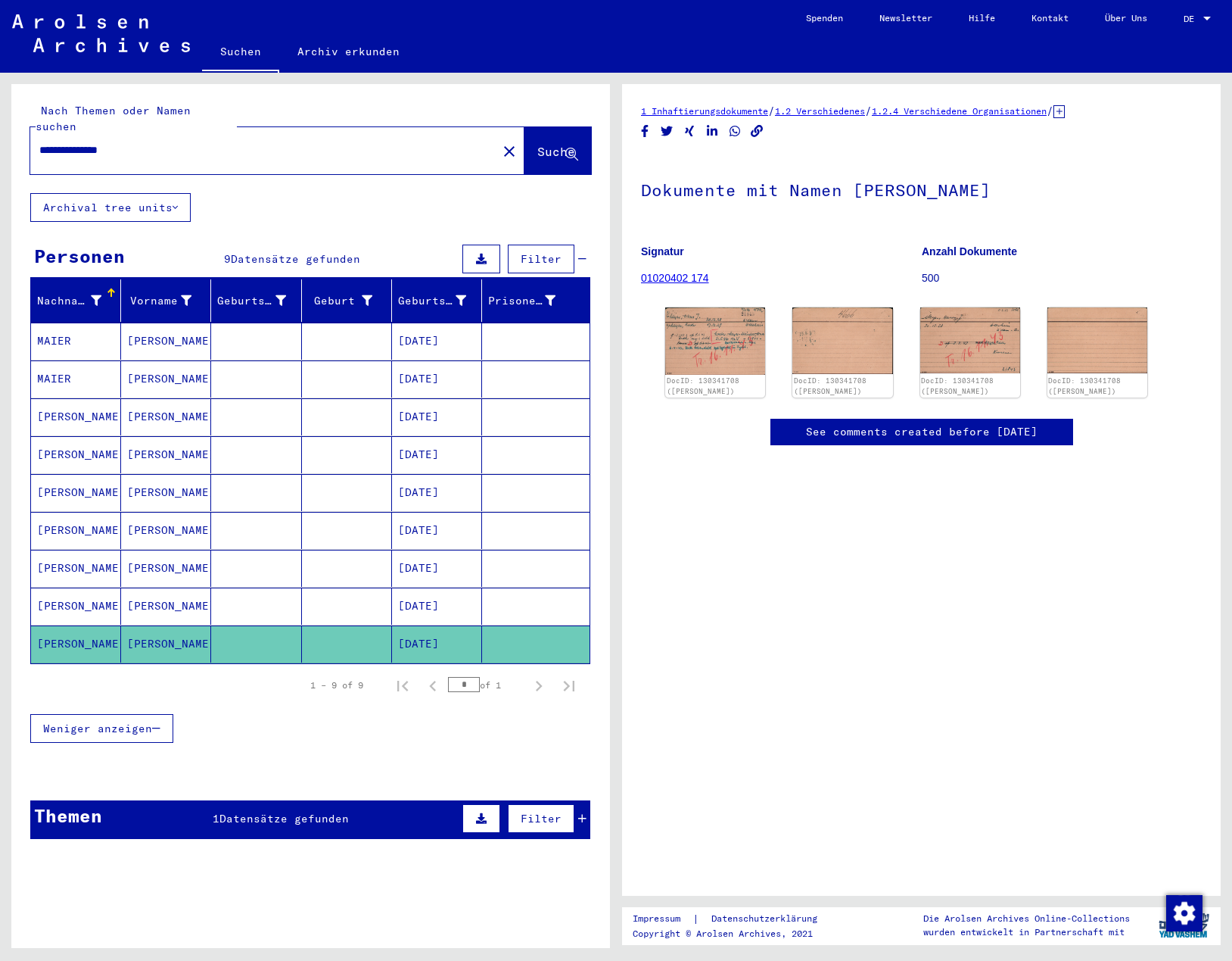
click at [77, 518] on mat-cell "[PERSON_NAME]" at bounding box center [76, 529] width 90 height 37
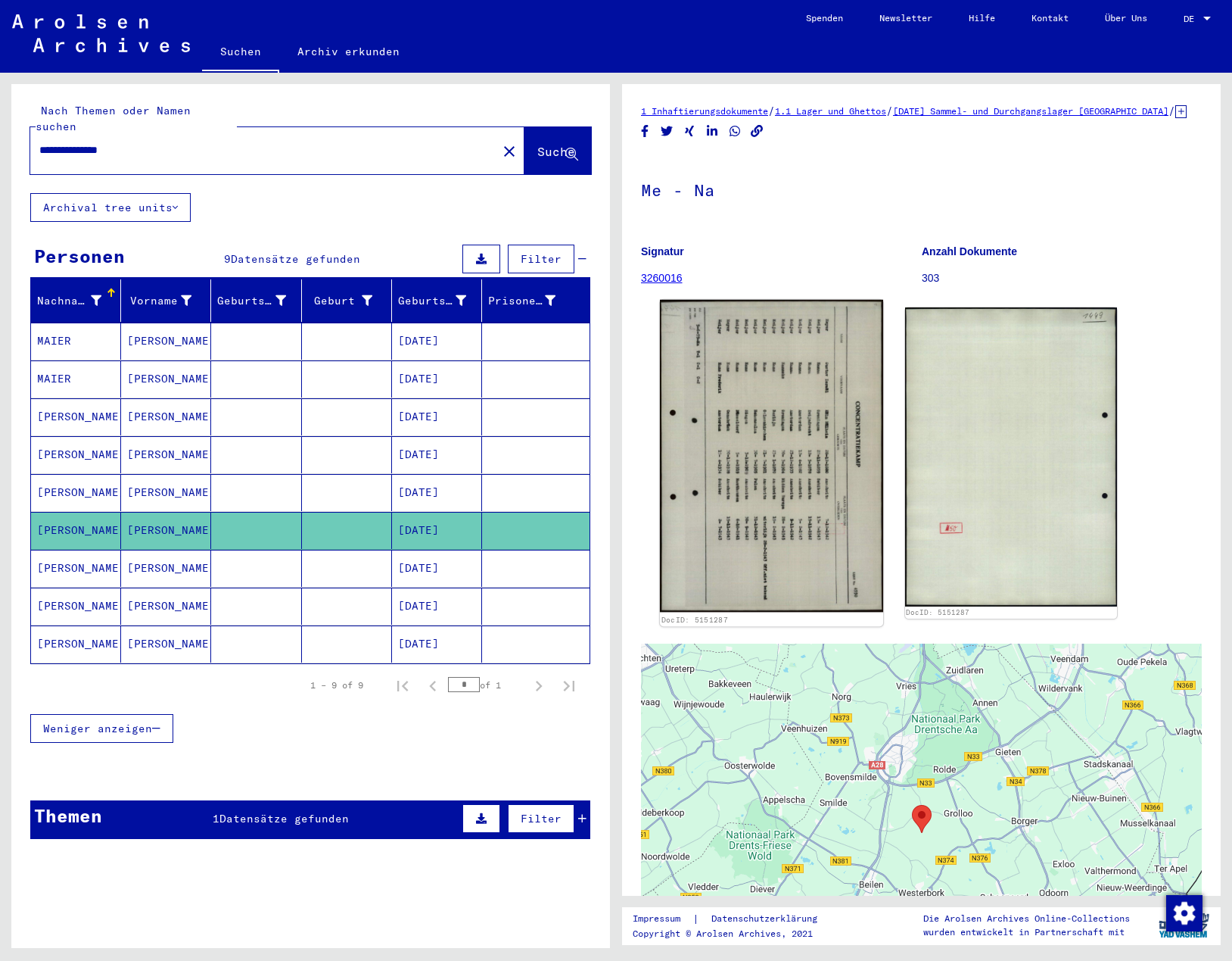
click at [743, 484] on img at bounding box center [771, 455] width 223 height 312
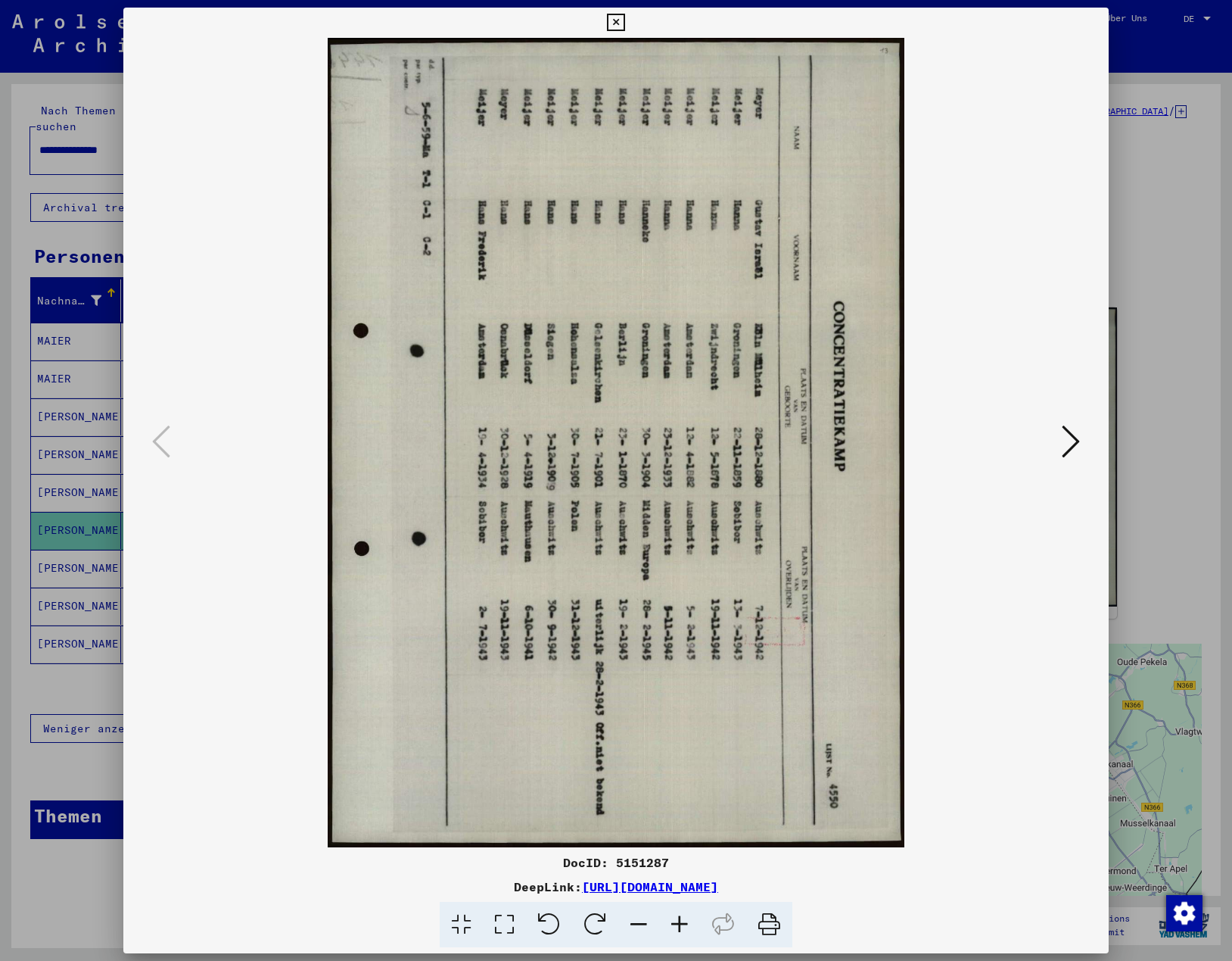
click at [550, 912] on icon at bounding box center [548, 924] width 46 height 46
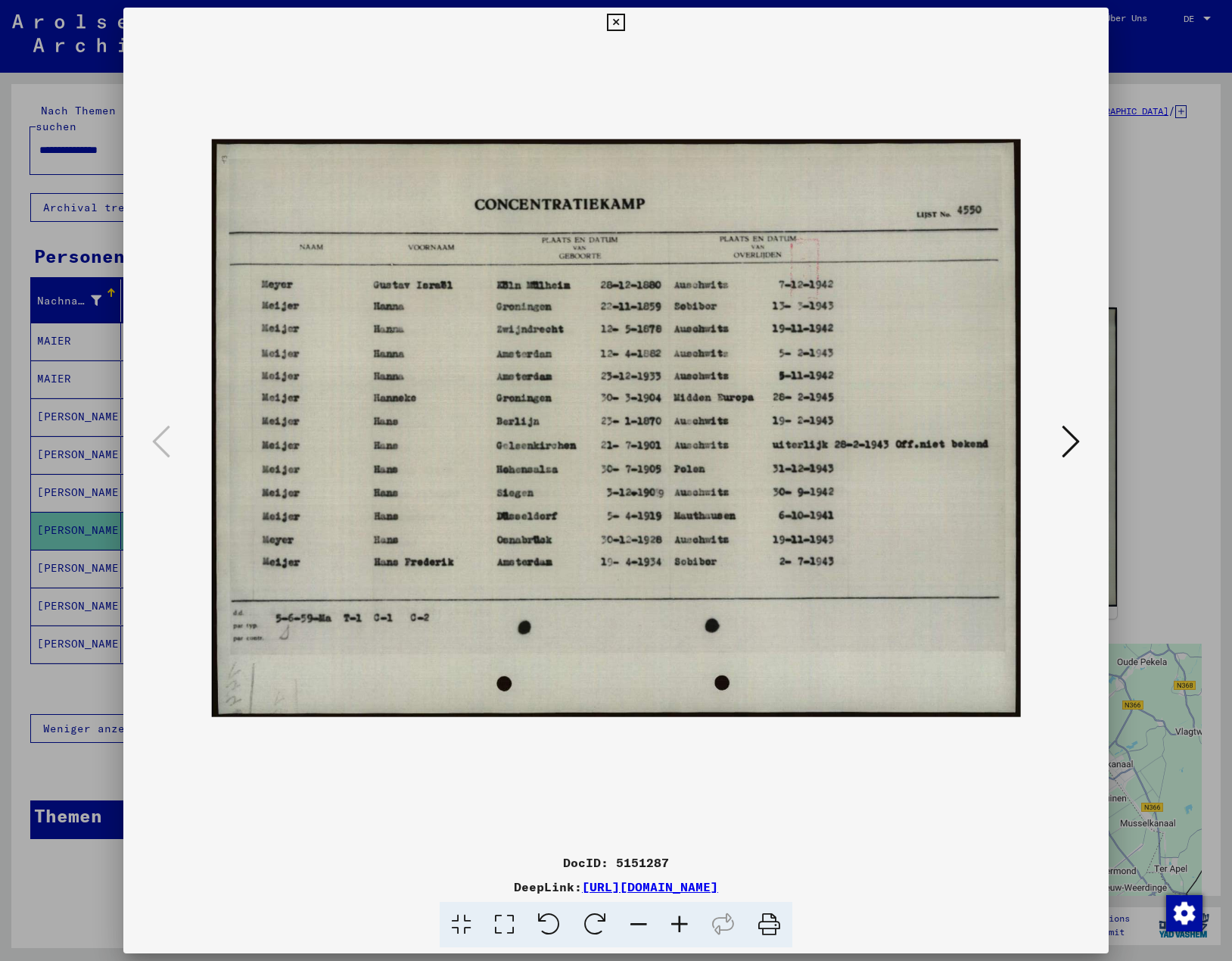
scroll to position [12, 0]
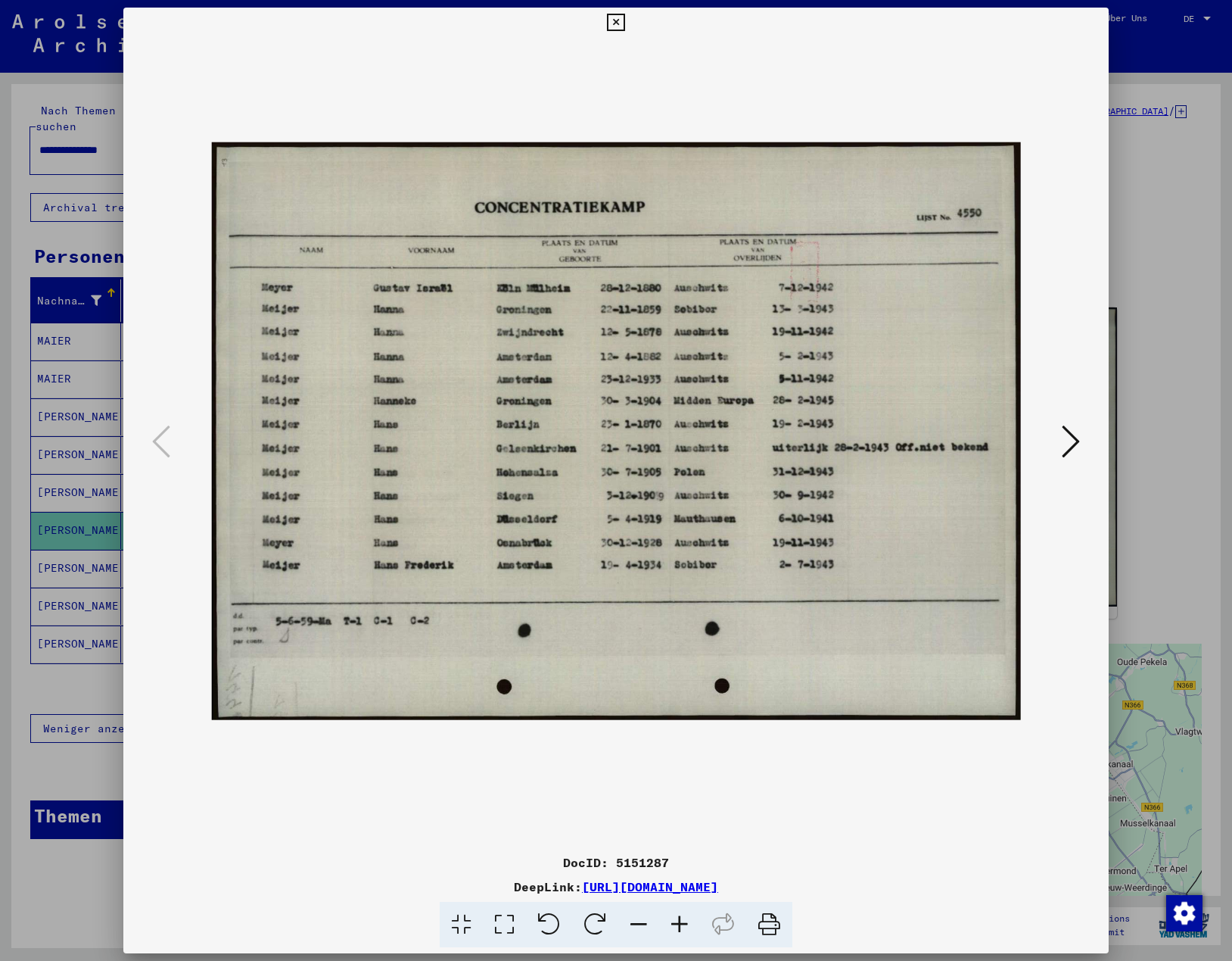
drag, startPoint x: 451, startPoint y: 41, endPoint x: 563, endPoint y: 30, distance: 112.5
click at [563, 30] on div "DocID: 5151287 DeepLink: [URL][DOMAIN_NAME]" at bounding box center [615, 477] width 985 height 940
click at [618, 21] on icon at bounding box center [615, 23] width 17 height 18
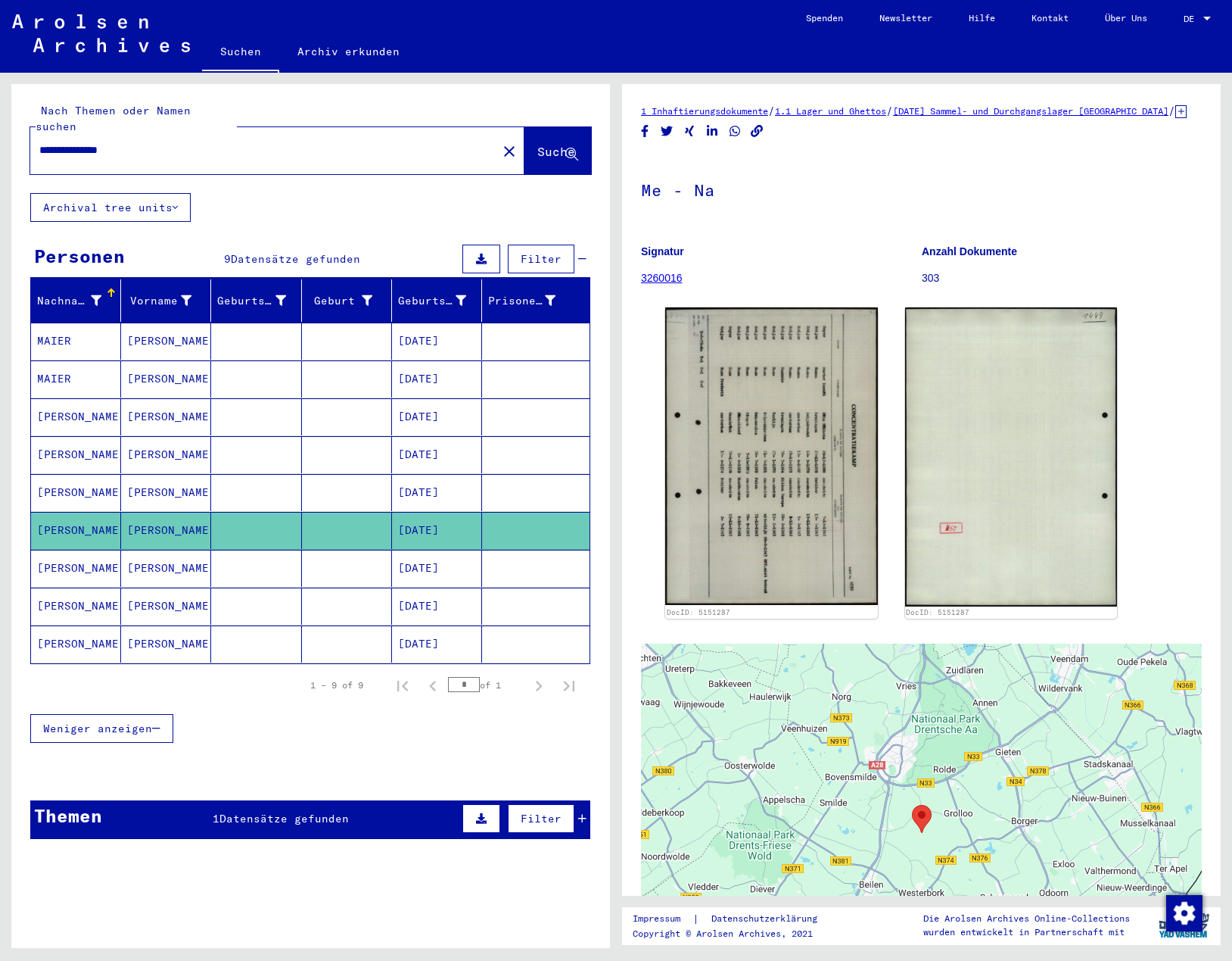
click at [87, 476] on mat-cell "[PERSON_NAME]" at bounding box center [76, 492] width 90 height 37
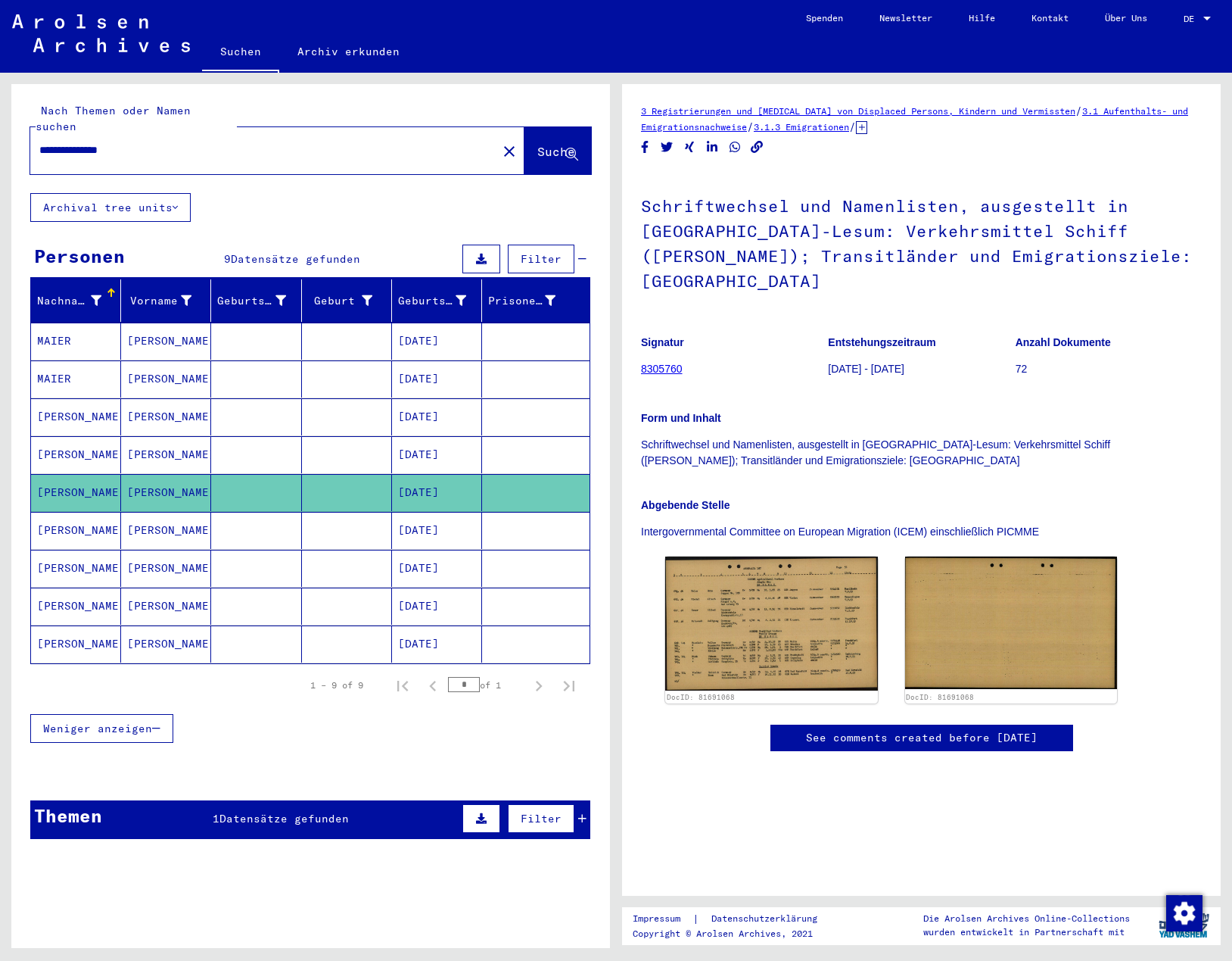
click at [100, 511] on mat-cell "[PERSON_NAME]" at bounding box center [76, 529] width 90 height 37
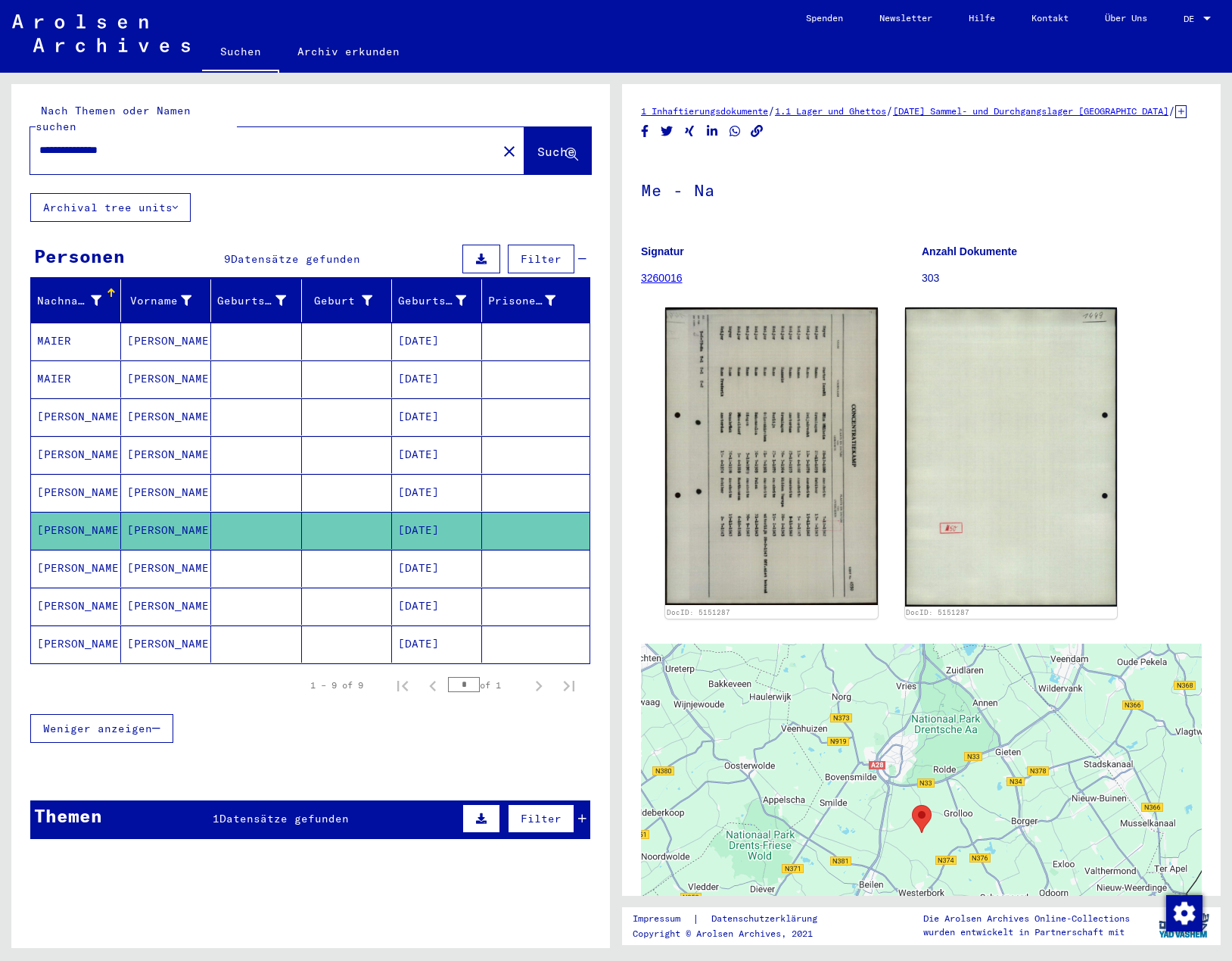
click at [81, 549] on mat-cell "[PERSON_NAME]" at bounding box center [76, 567] width 90 height 37
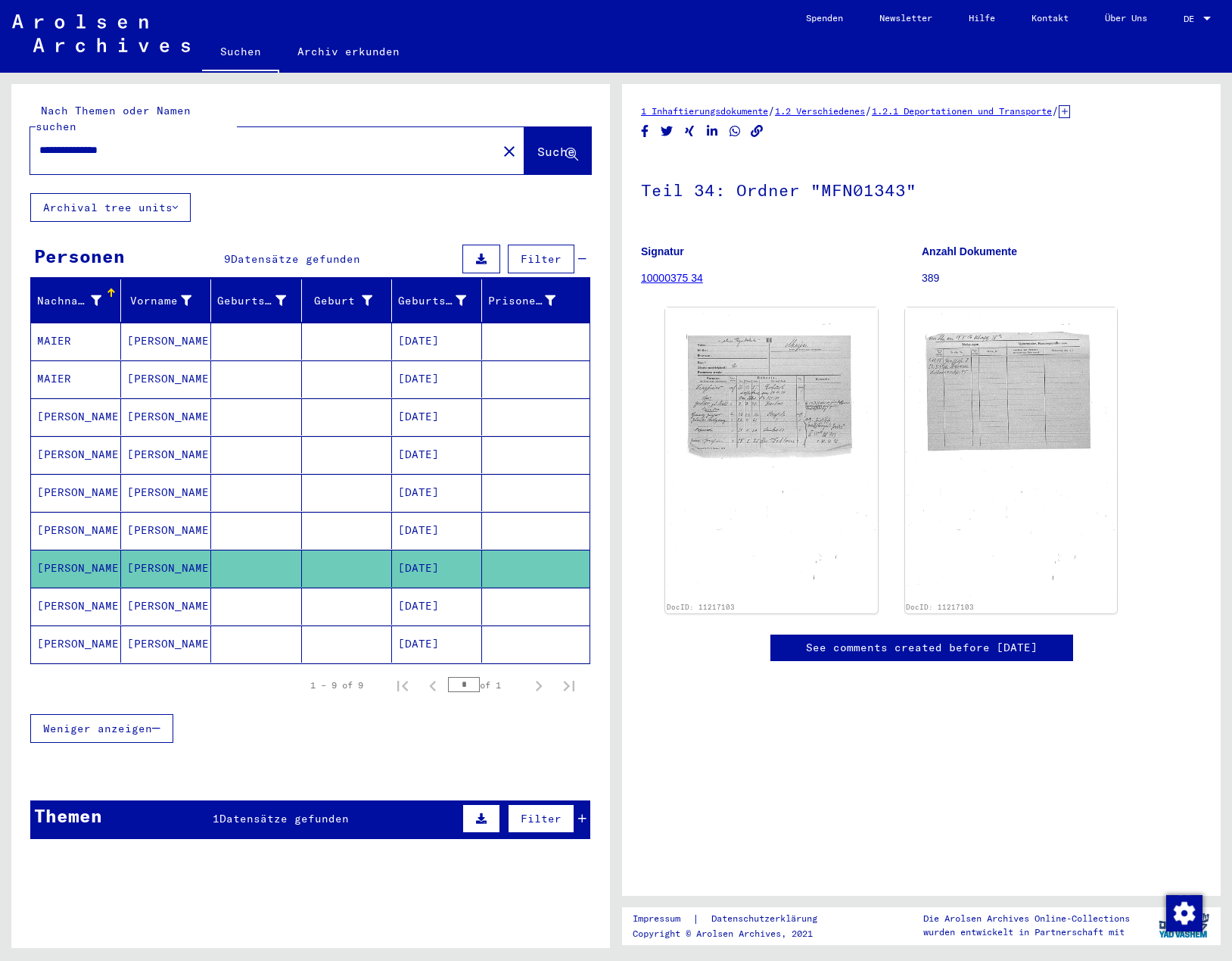
click at [73, 587] on mat-cell "[PERSON_NAME]" at bounding box center [76, 605] width 90 height 37
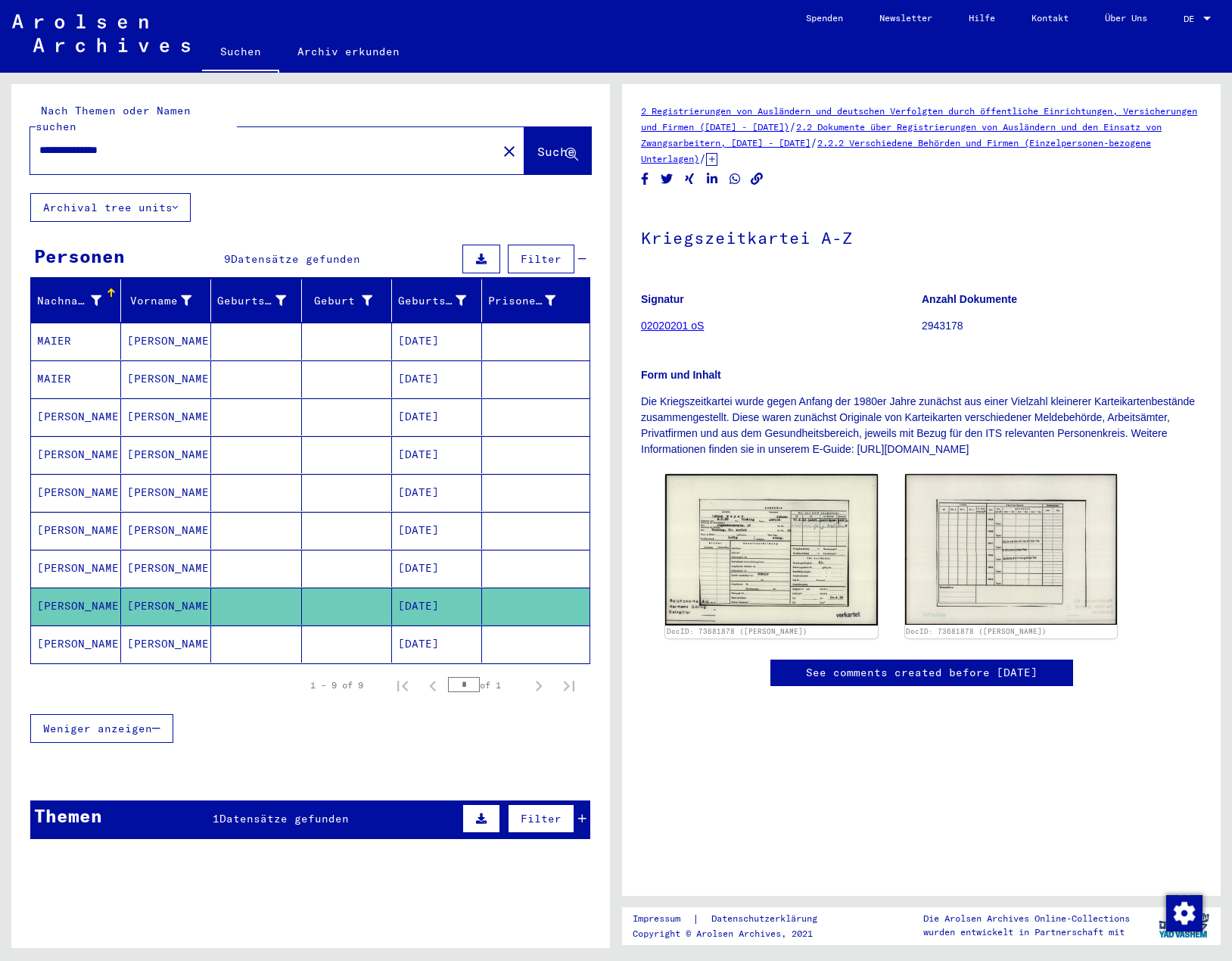
click at [71, 636] on mat-cell "[PERSON_NAME]" at bounding box center [76, 643] width 90 height 37
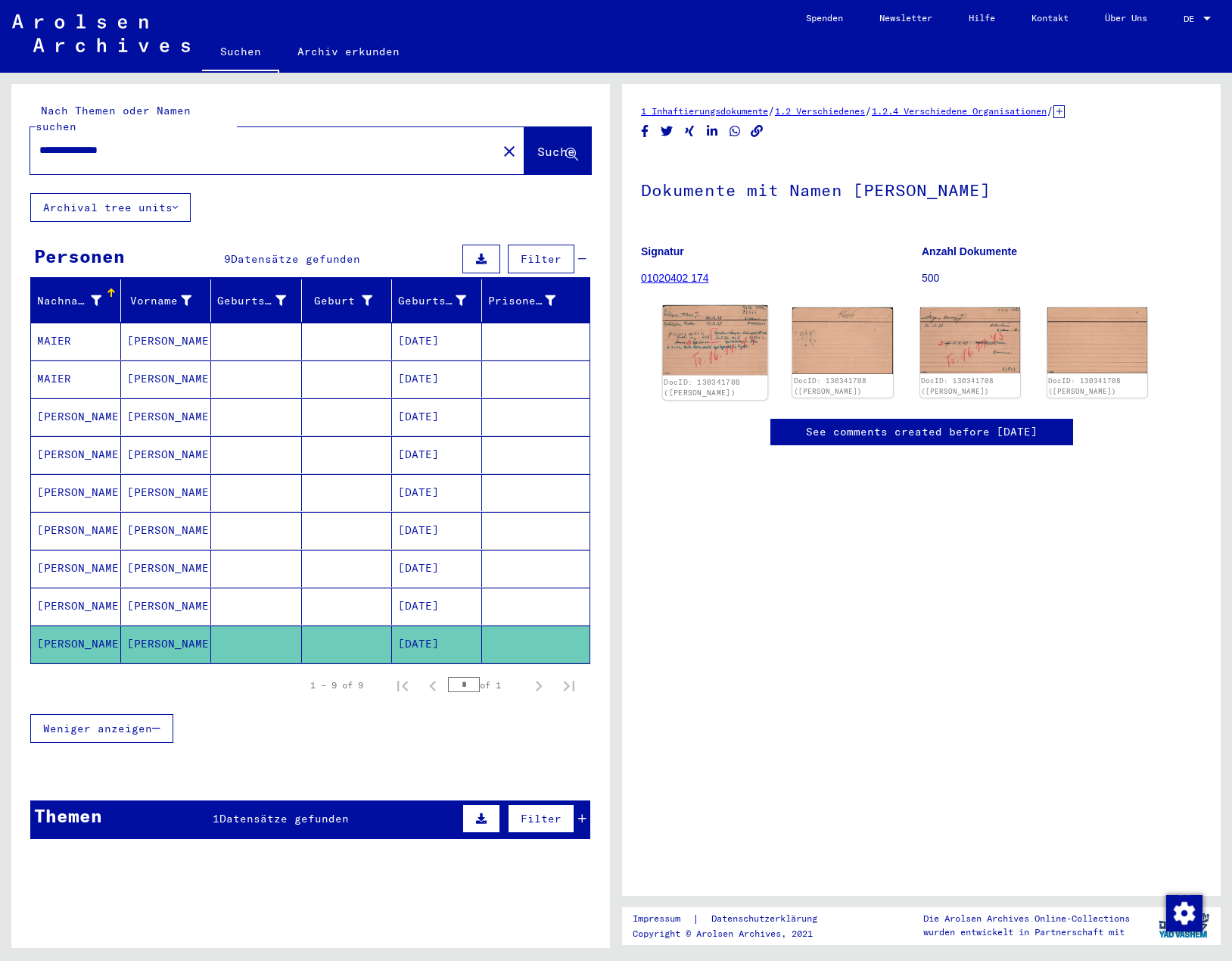
click at [708, 339] on img at bounding box center [716, 340] width 105 height 71
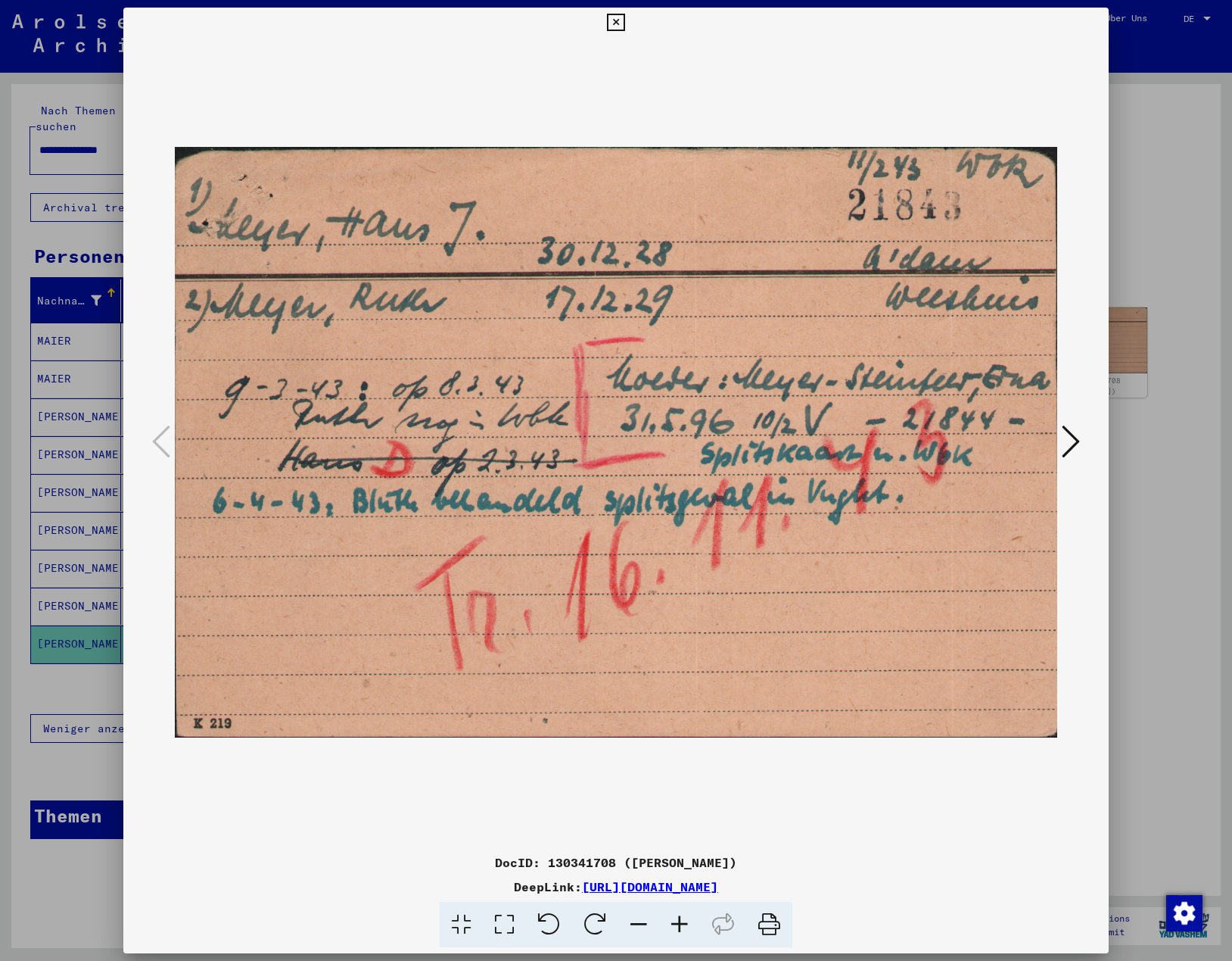
click at [1070, 442] on icon at bounding box center [1071, 442] width 18 height 36
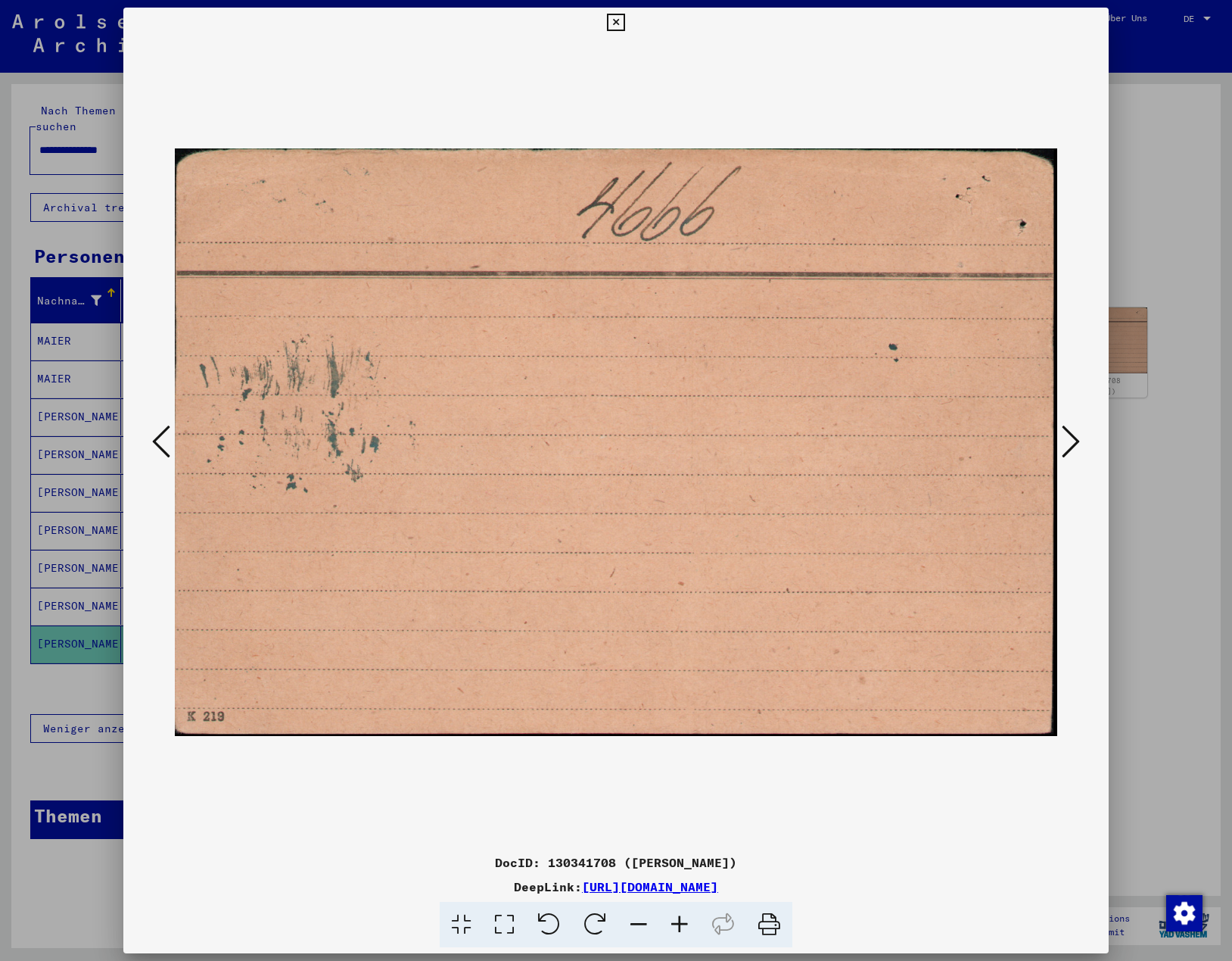
click at [1070, 442] on icon at bounding box center [1071, 442] width 18 height 36
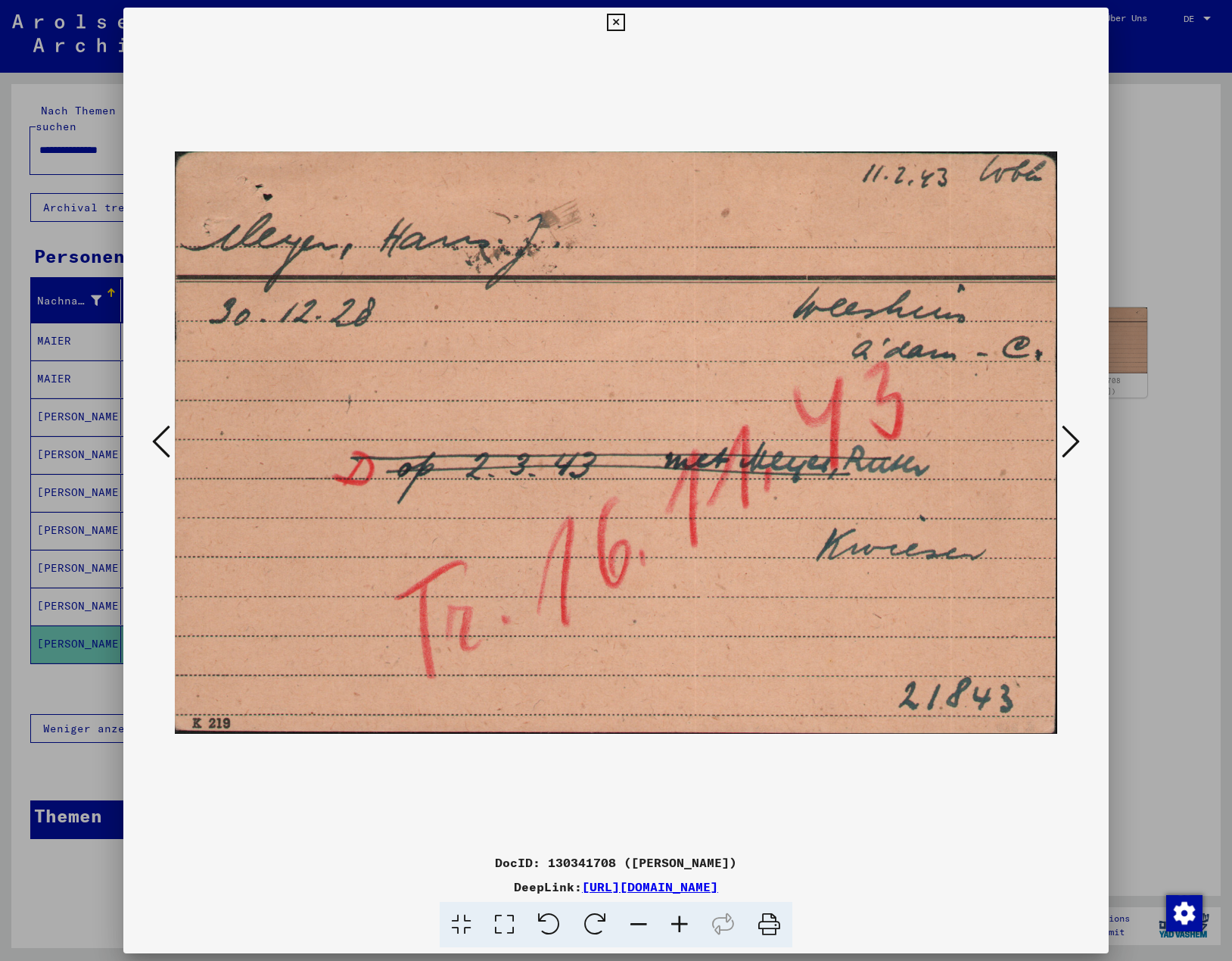
click at [614, 25] on icon at bounding box center [615, 23] width 17 height 18
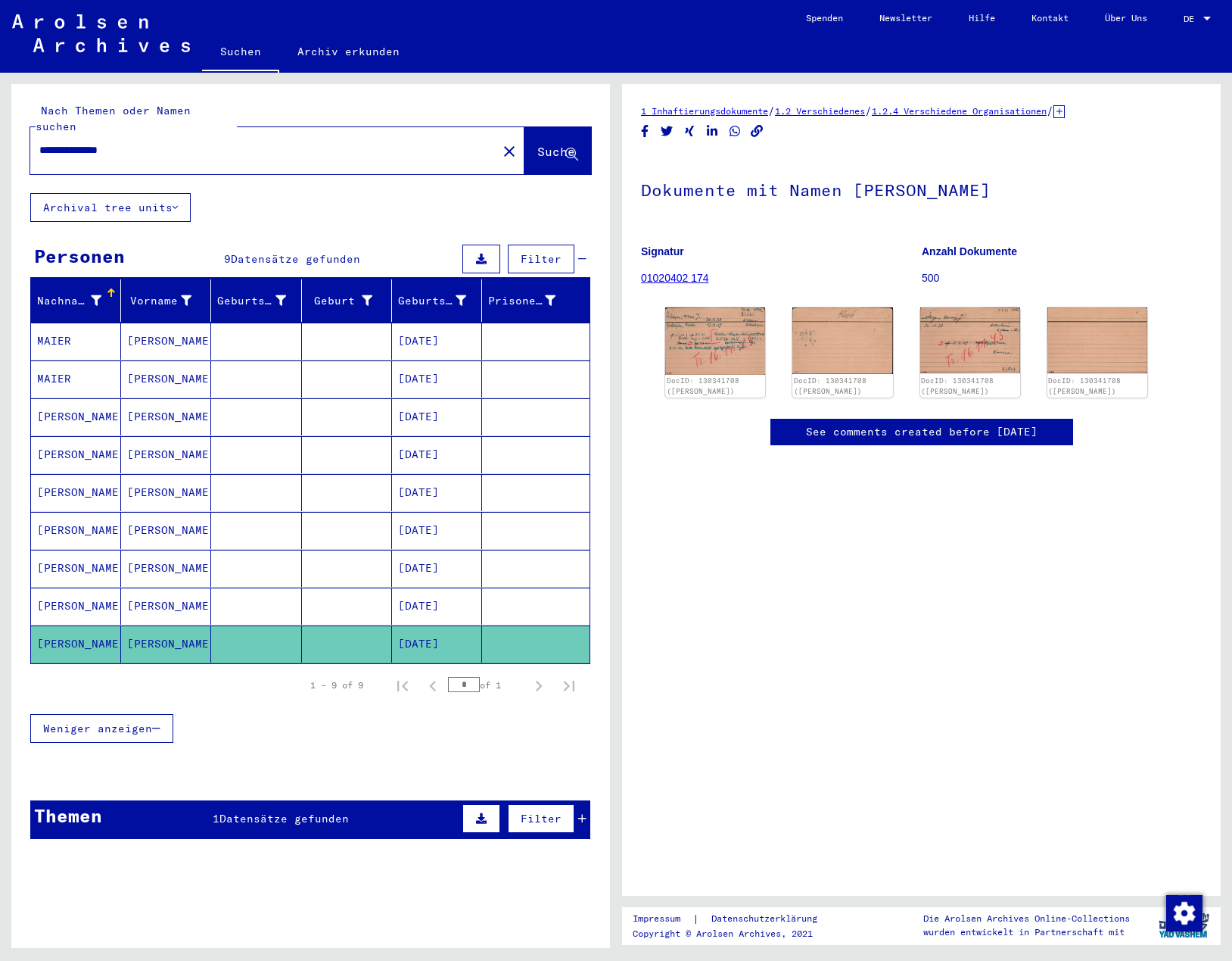
drag, startPoint x: 71, startPoint y: 136, endPoint x: 9, endPoint y: 135, distance: 62.0
click at [16, 135] on div "**********" at bounding box center [311, 138] width 599 height 109
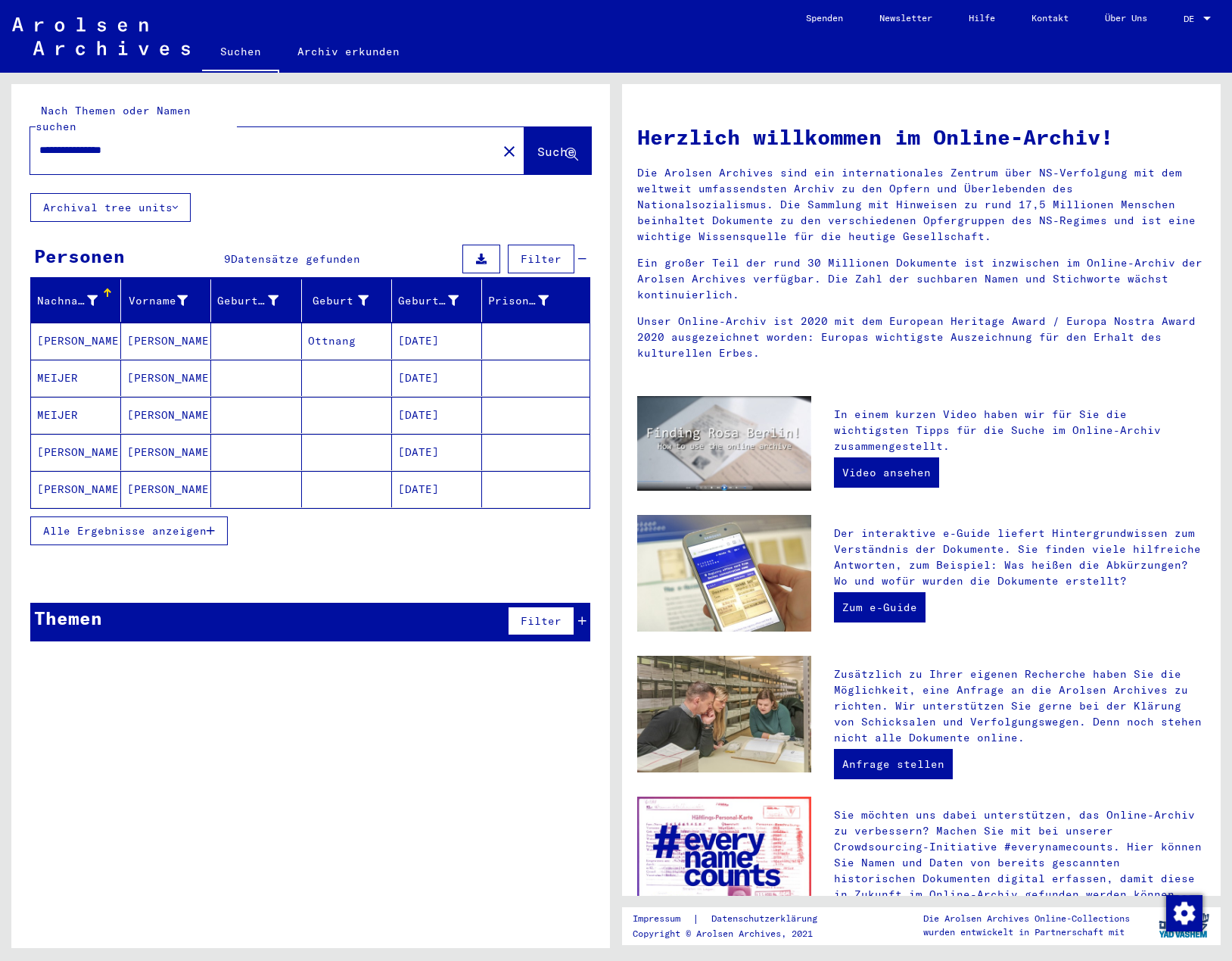
click at [81, 400] on mat-cell "MEIJER" at bounding box center [76, 414] width 90 height 36
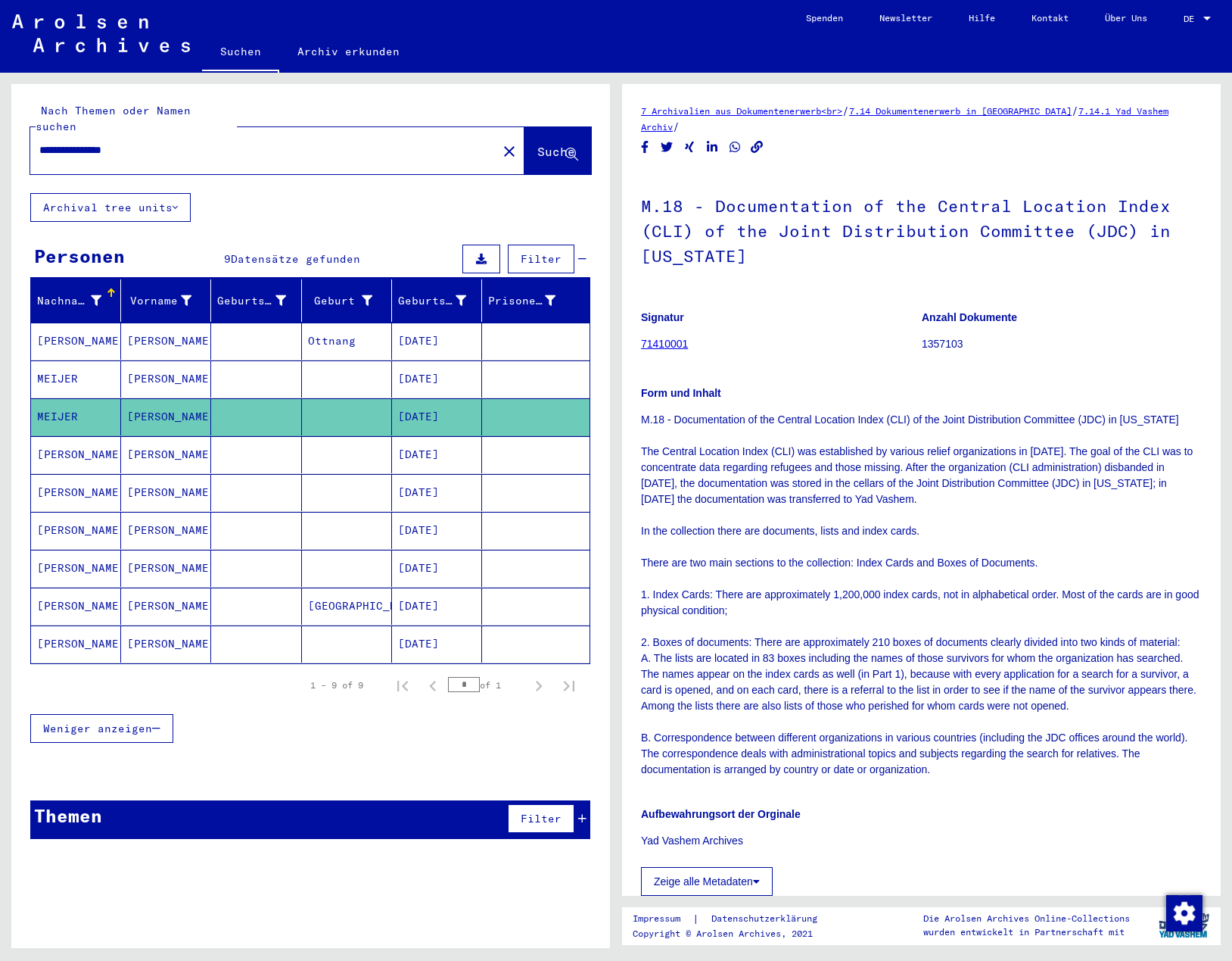
click at [84, 447] on mat-cell "[PERSON_NAME]" at bounding box center [76, 454] width 90 height 37
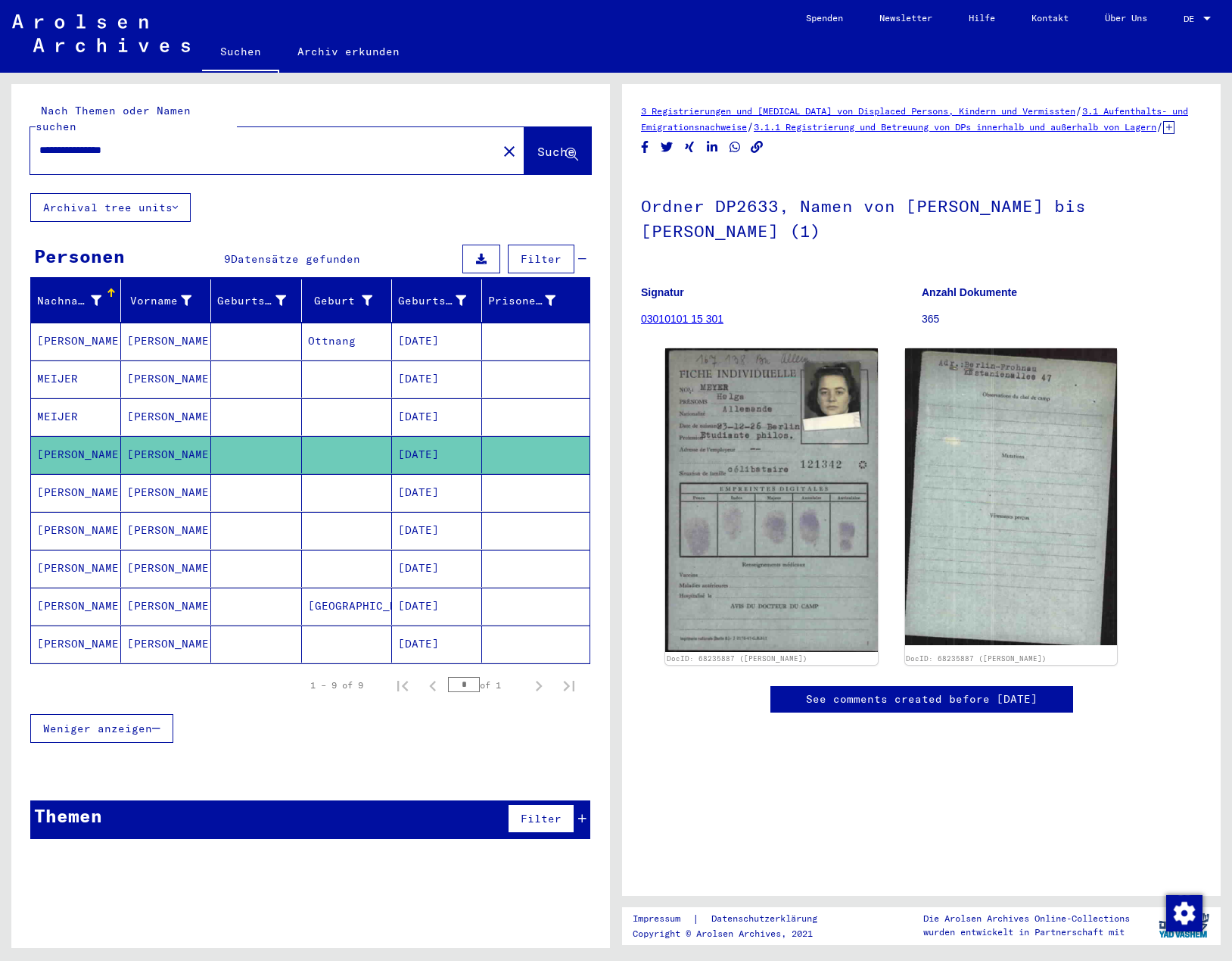
click at [84, 409] on mat-cell "MEIJER" at bounding box center [76, 416] width 90 height 37
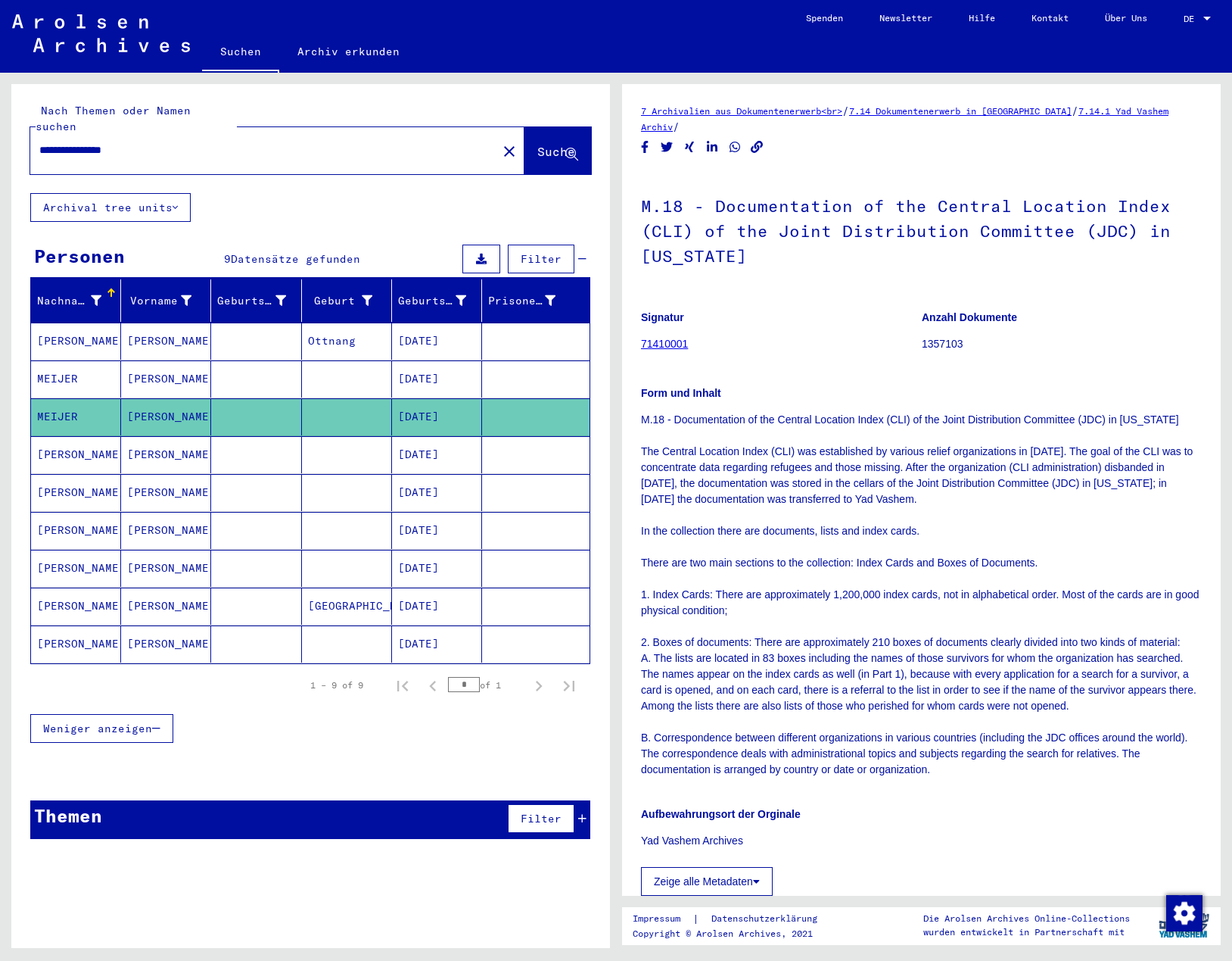
click at [71, 362] on mat-cell "MEIJER" at bounding box center [76, 378] width 90 height 37
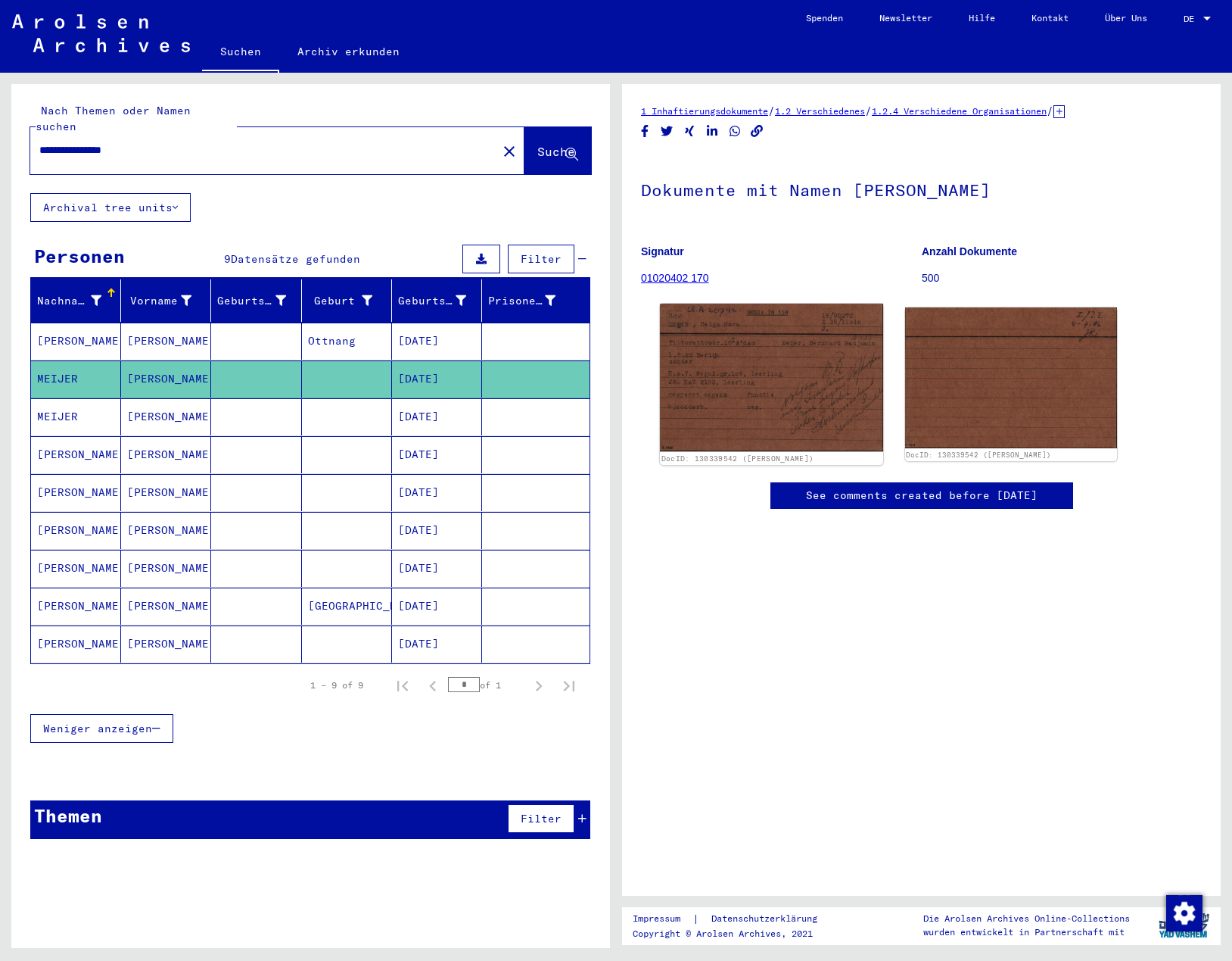
click at [801, 394] on img at bounding box center [771, 376] width 223 height 147
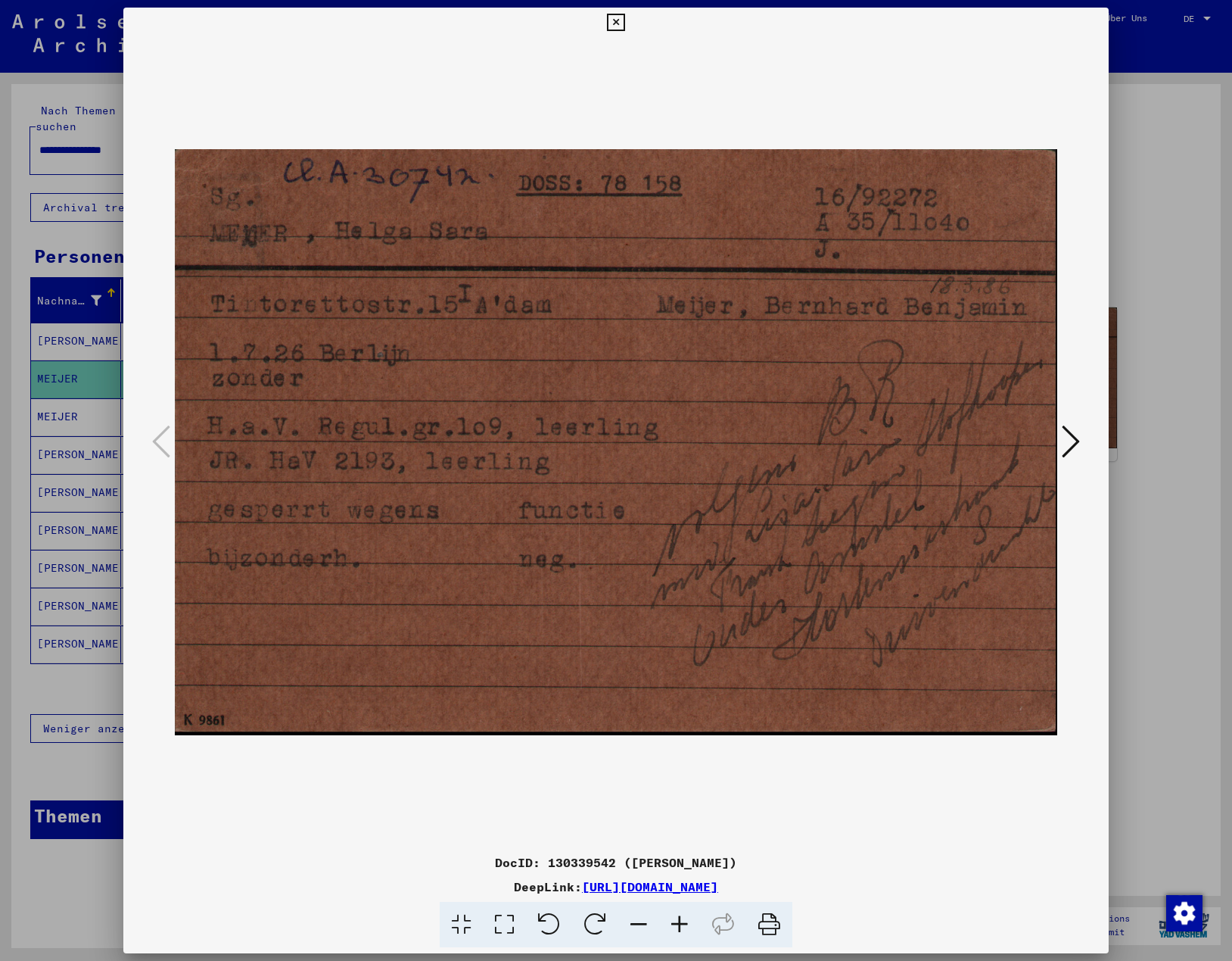
click at [552, 366] on img at bounding box center [615, 442] width 882 height 809
click at [618, 14] on icon at bounding box center [615, 23] width 17 height 18
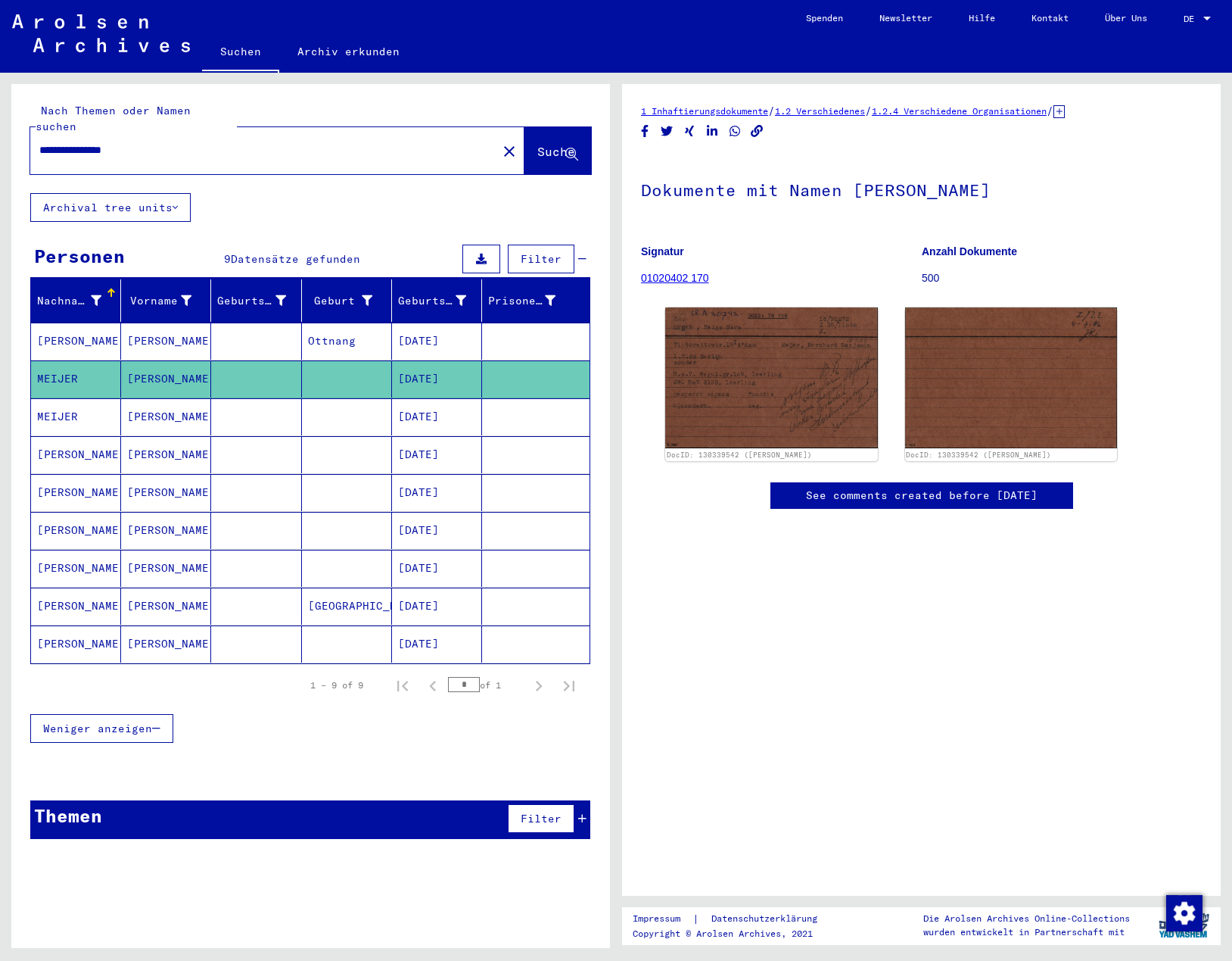
click at [85, 398] on mat-cell "MEIJER" at bounding box center [76, 416] width 90 height 37
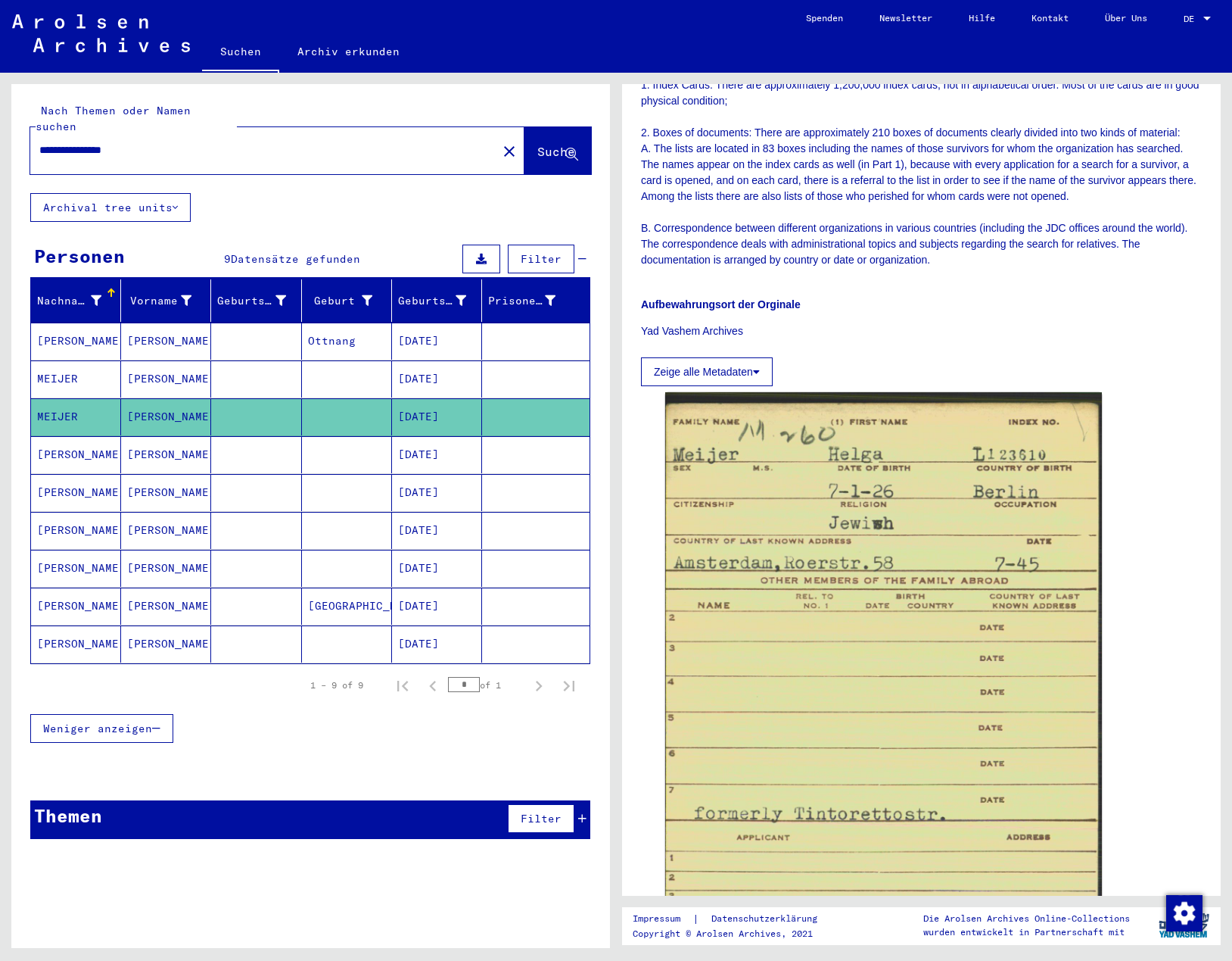
scroll to position [530, 0]
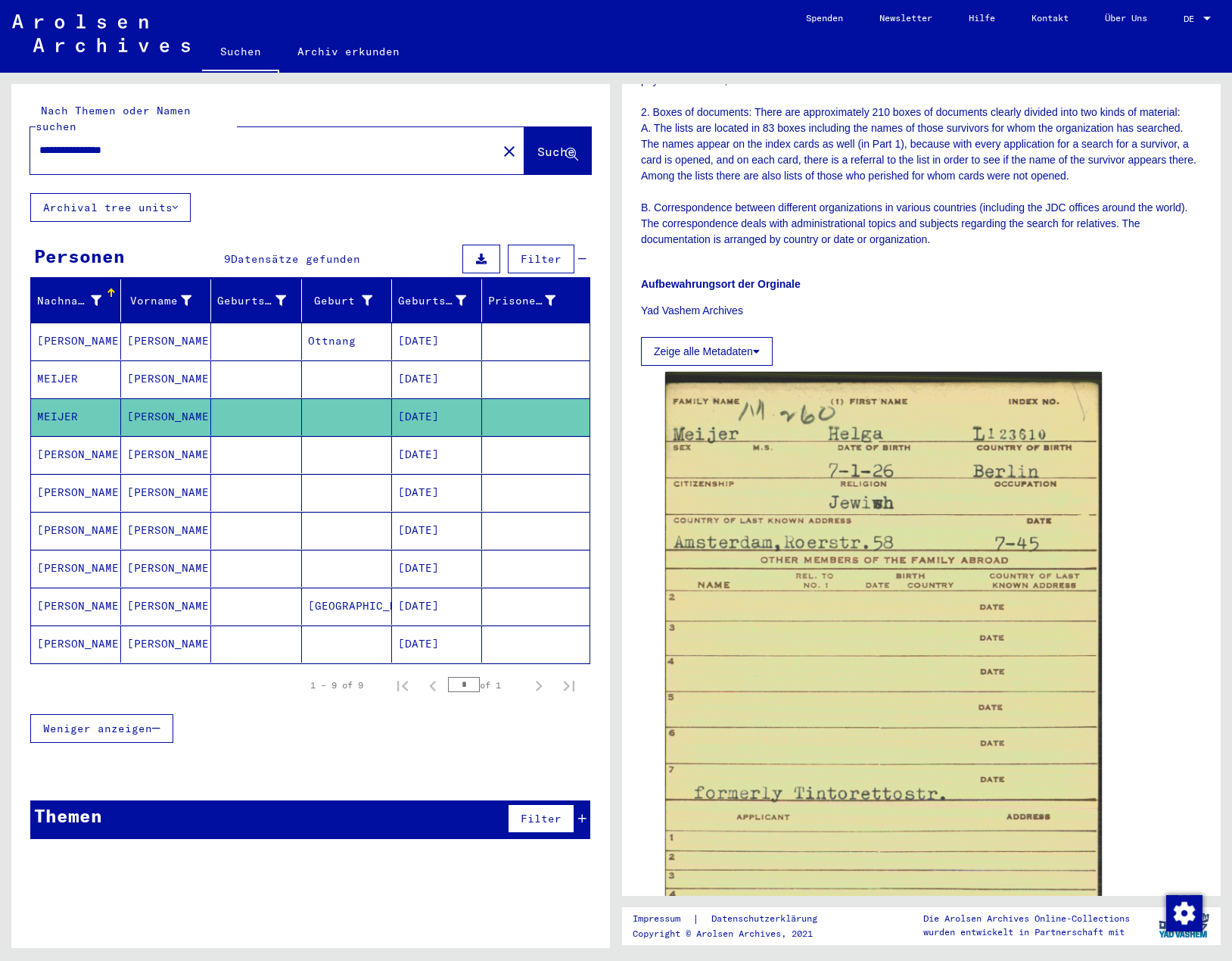
drag, startPoint x: 164, startPoint y: 128, endPoint x: 27, endPoint y: 134, distance: 137.1
click at [27, 134] on div "**********" at bounding box center [311, 138] width 599 height 109
drag, startPoint x: 99, startPoint y: 136, endPoint x: -12, endPoint y: 139, distance: 111.0
click at [0, 139] on html "**********" at bounding box center [616, 480] width 1232 height 961
type input "*"
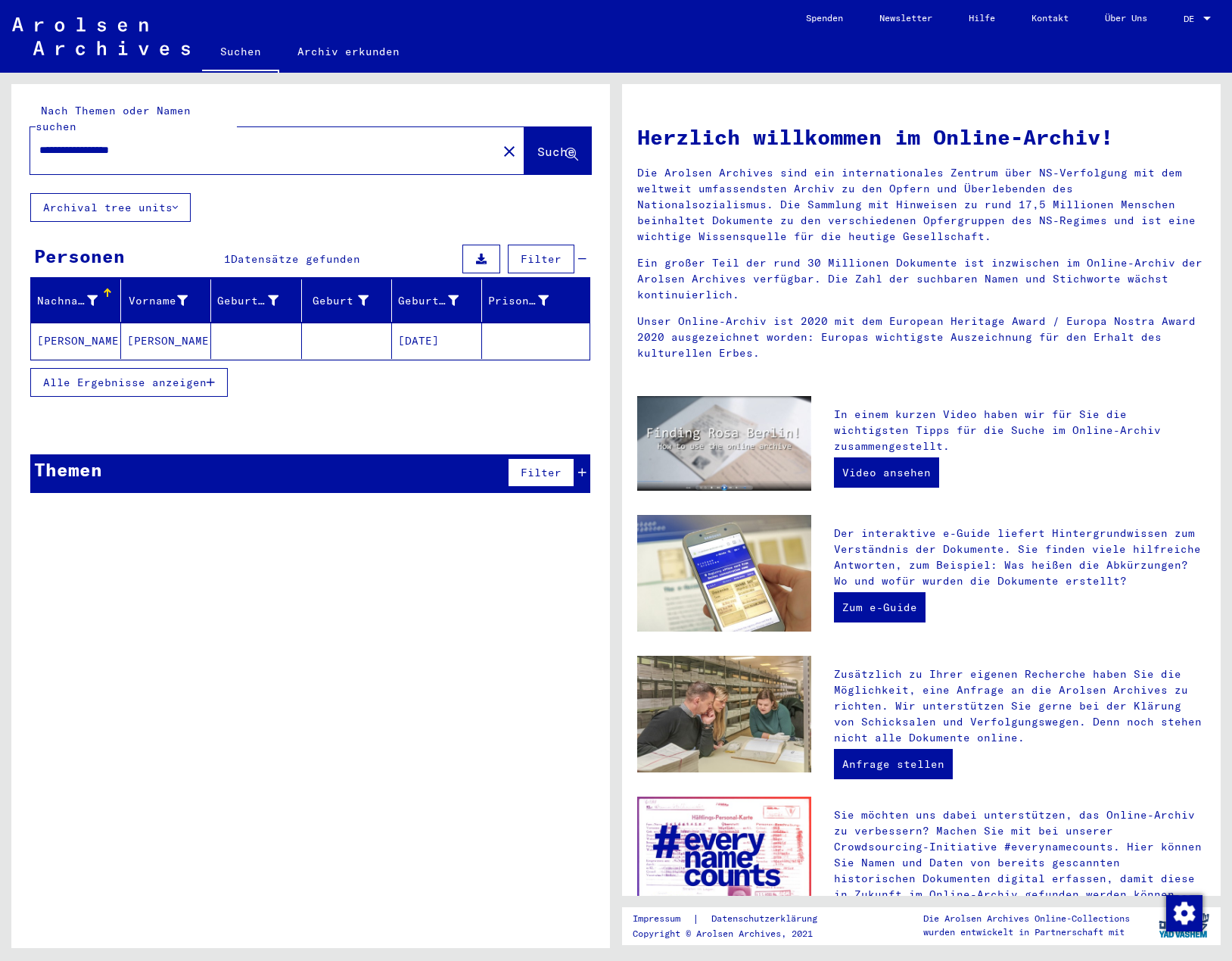
click at [97, 322] on mat-cell "[PERSON_NAME]" at bounding box center [76, 340] width 90 height 36
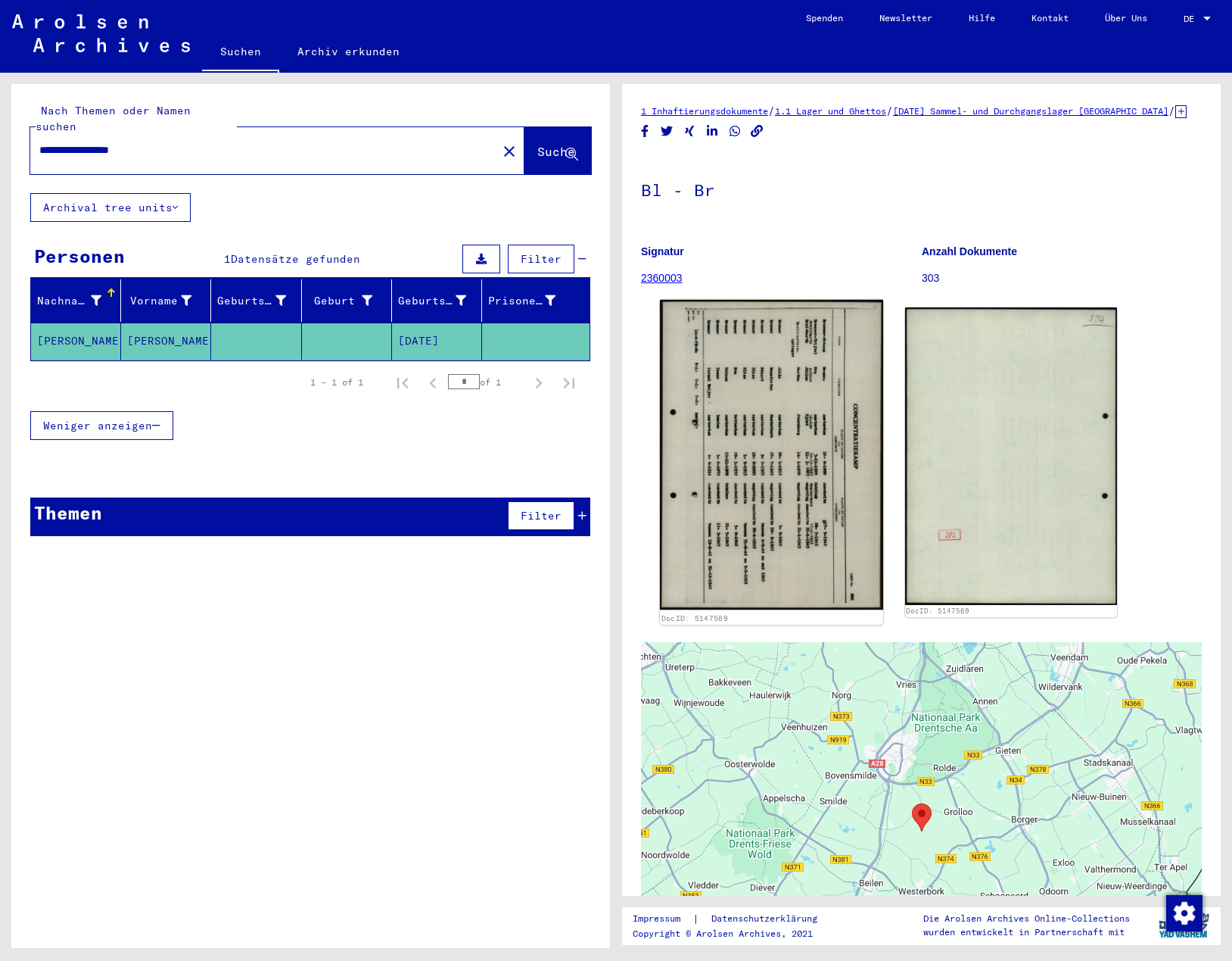
click at [775, 480] on img at bounding box center [771, 454] width 223 height 309
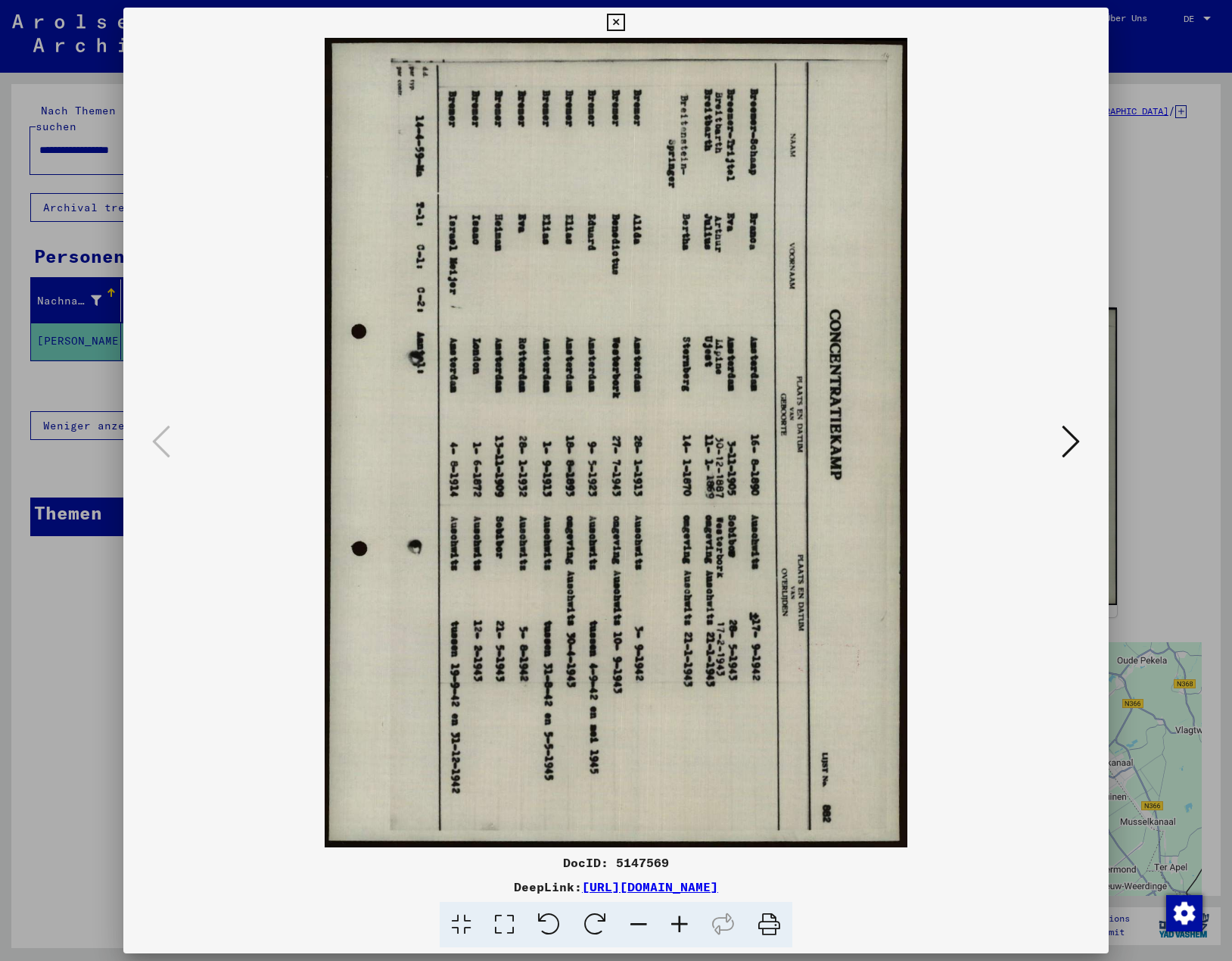
click at [558, 918] on icon at bounding box center [548, 924] width 46 height 46
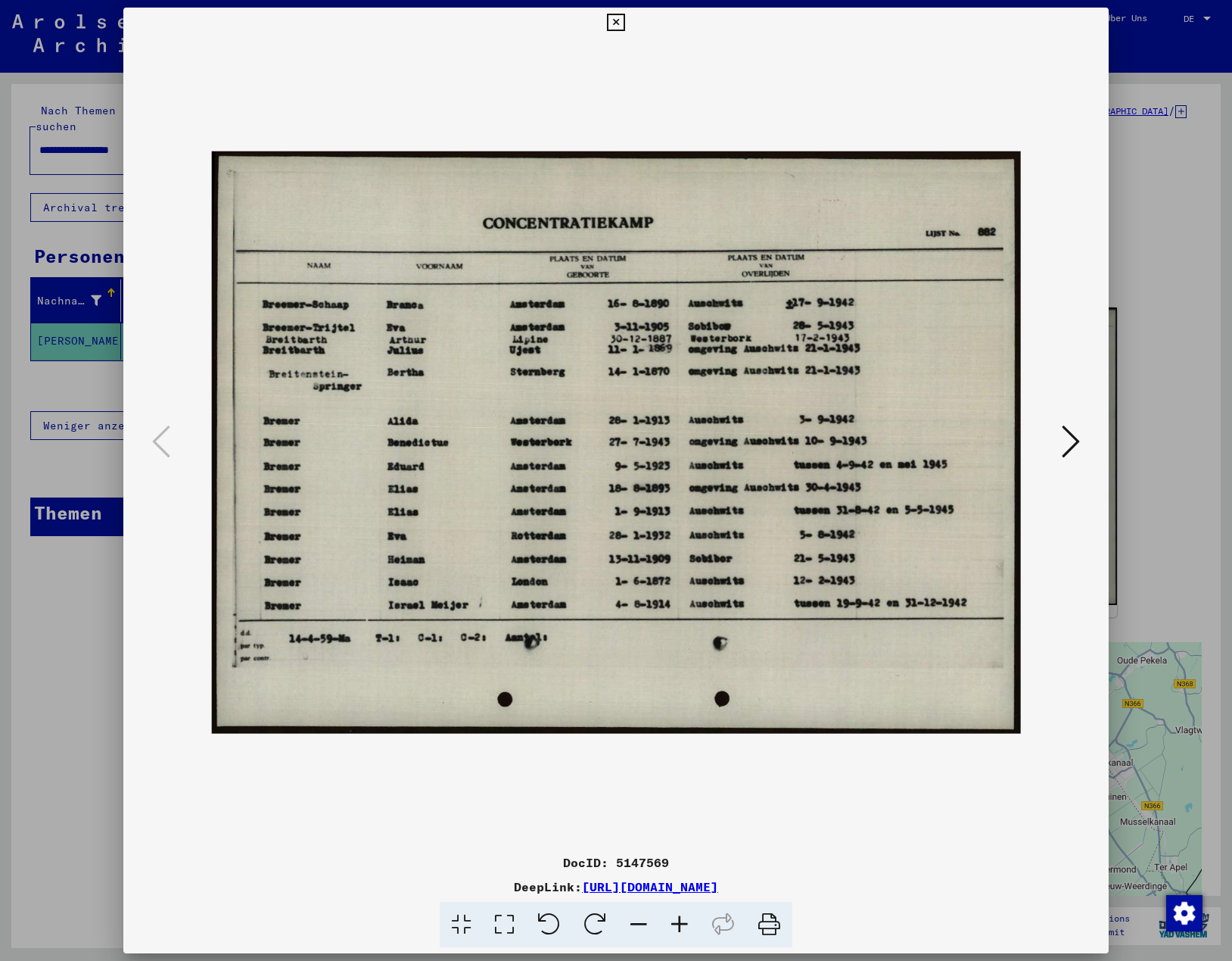
click at [615, 21] on icon at bounding box center [615, 23] width 17 height 18
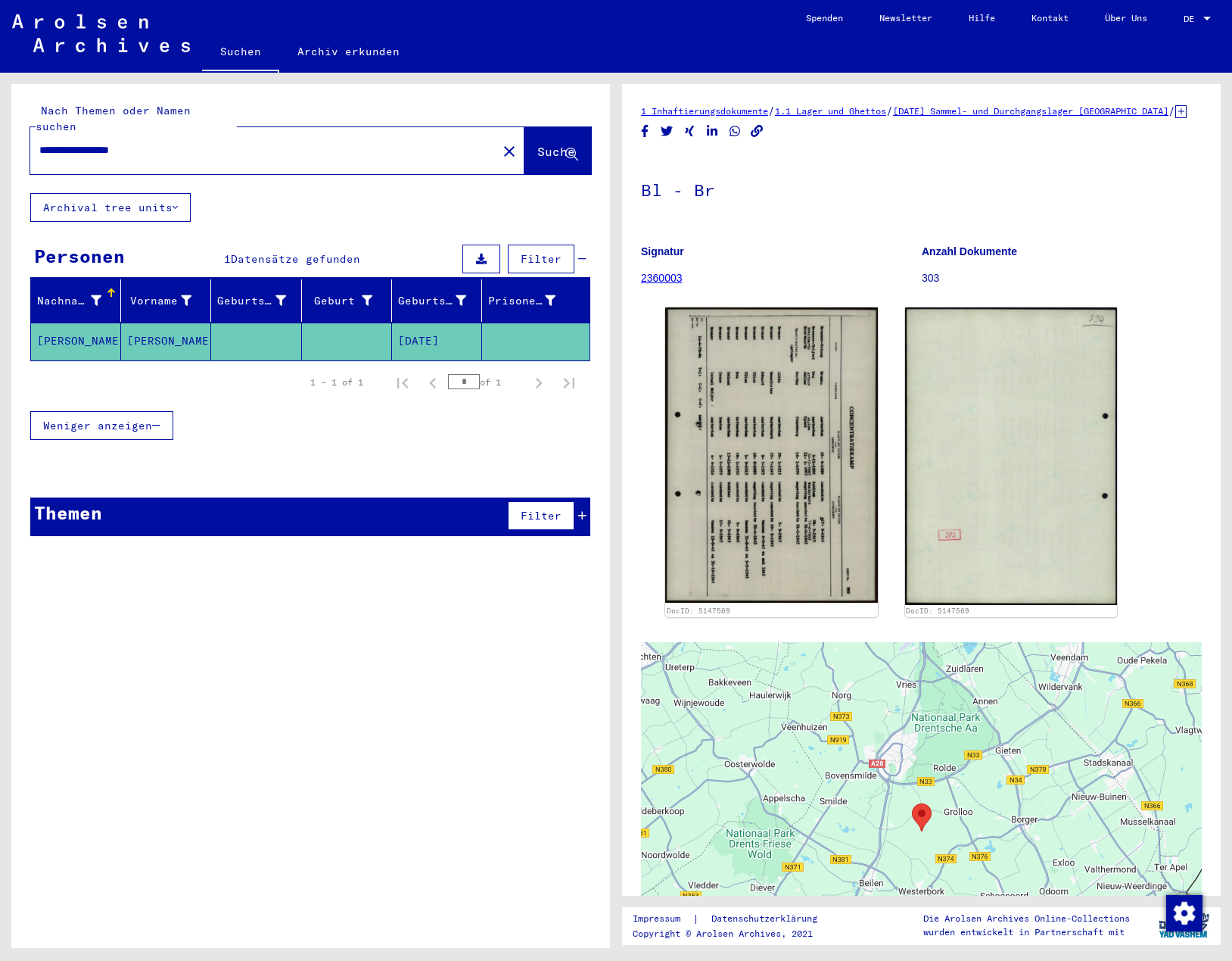
drag, startPoint x: 128, startPoint y: 130, endPoint x: -49, endPoint y: 128, distance: 177.0
click at [0, 128] on html "**********" at bounding box center [616, 480] width 1232 height 961
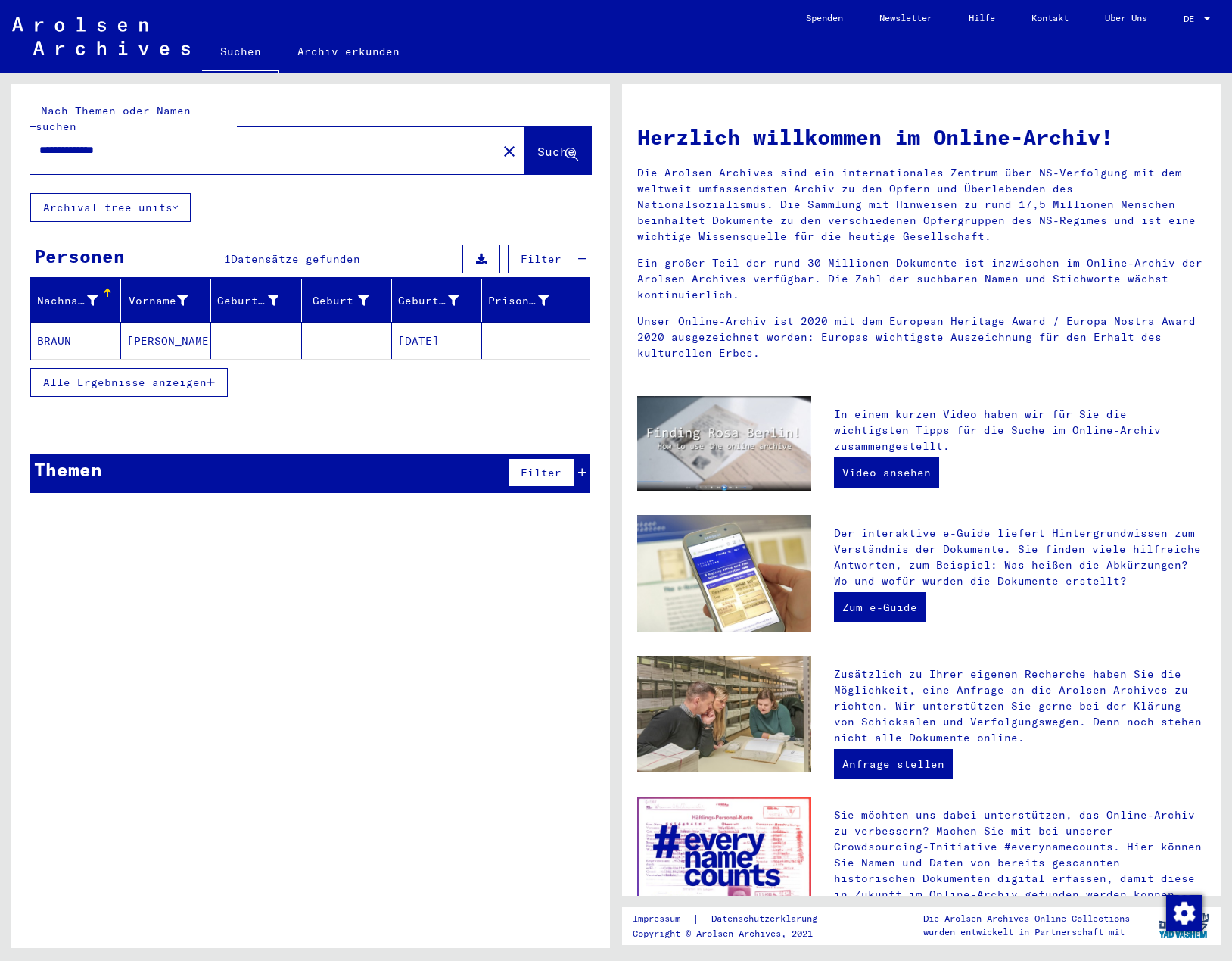
click at [62, 328] on mat-cell "BRAUN" at bounding box center [76, 340] width 90 height 36
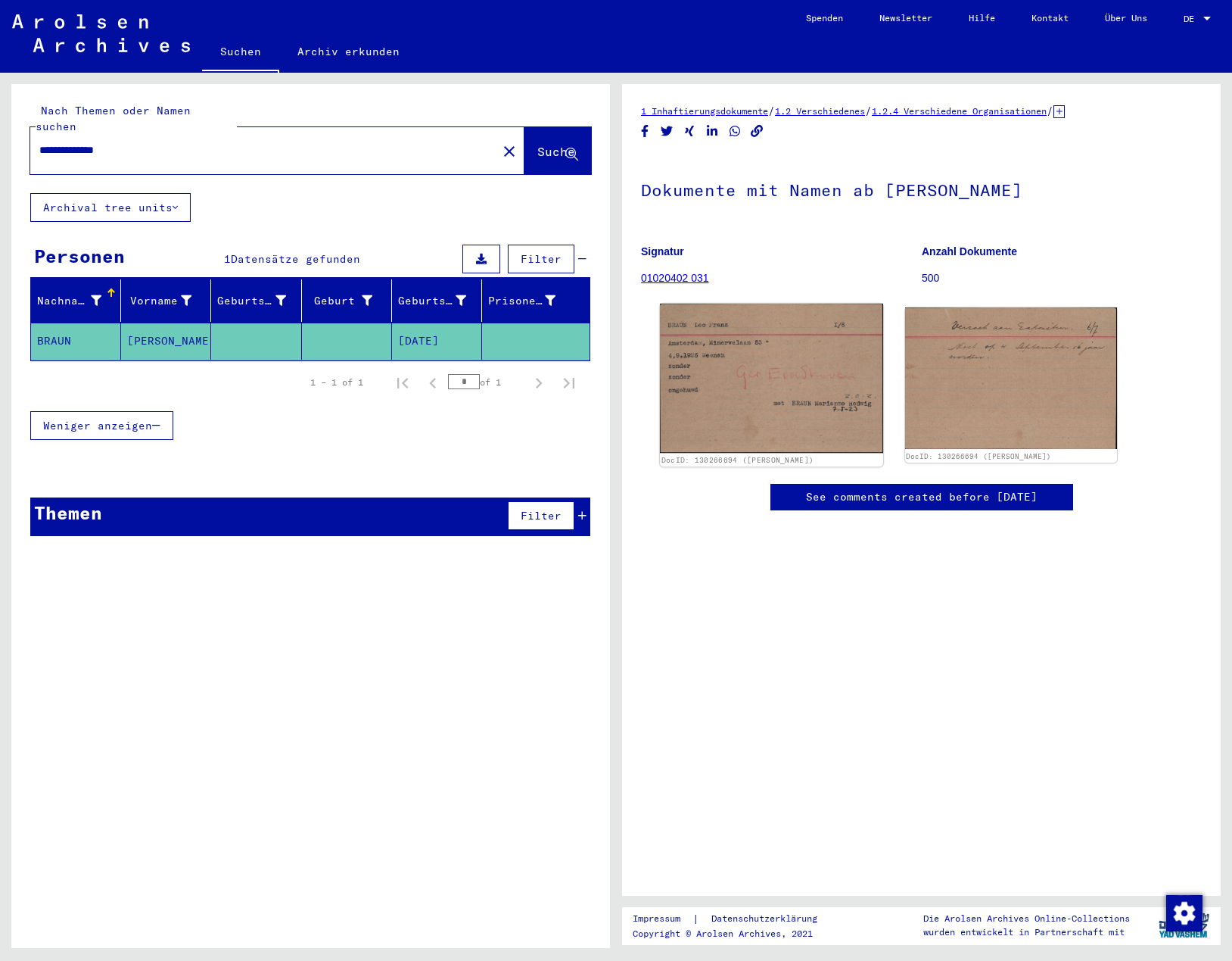
click at [789, 386] on img at bounding box center [771, 378] width 223 height 150
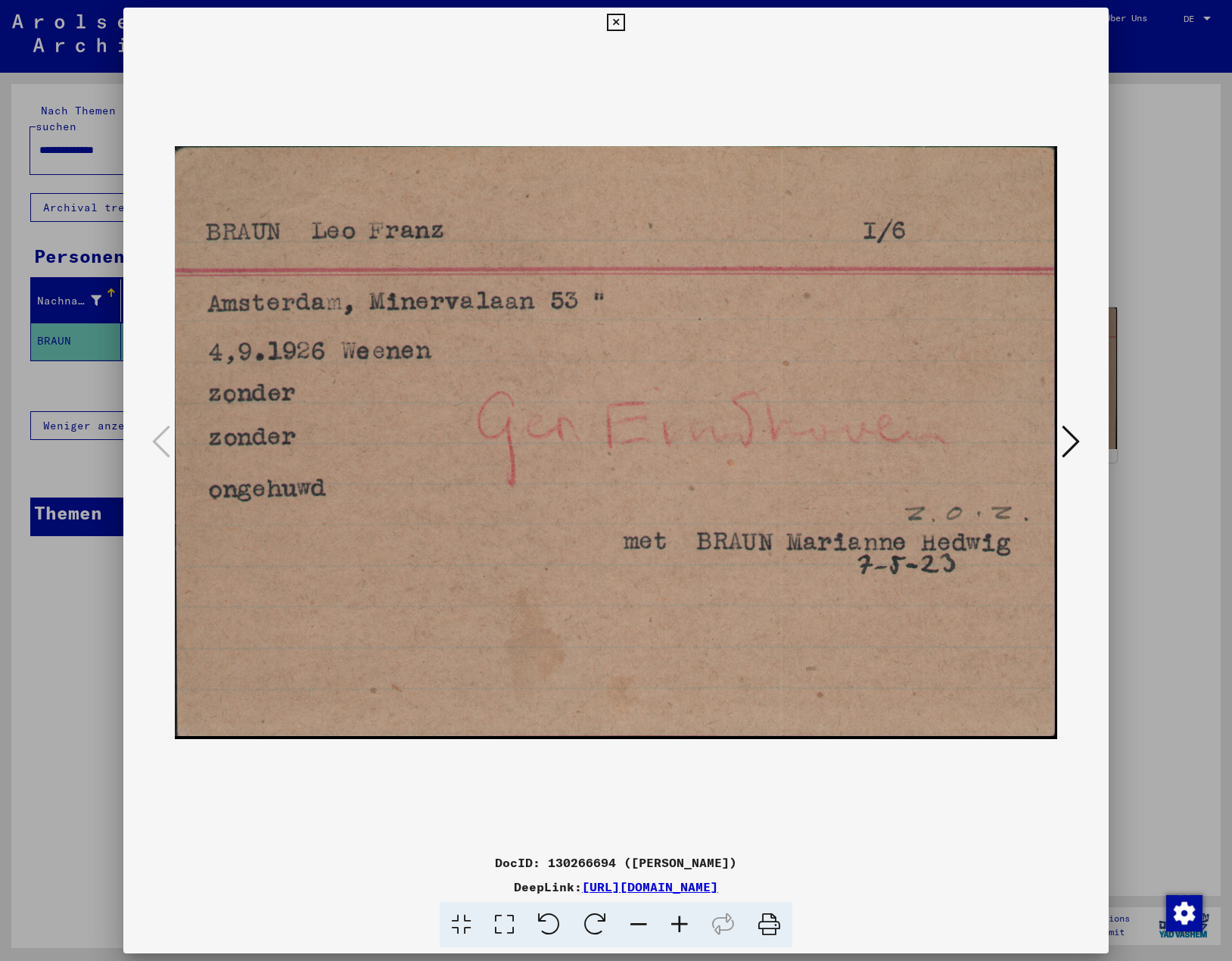
click at [616, 20] on icon at bounding box center [615, 23] width 17 height 18
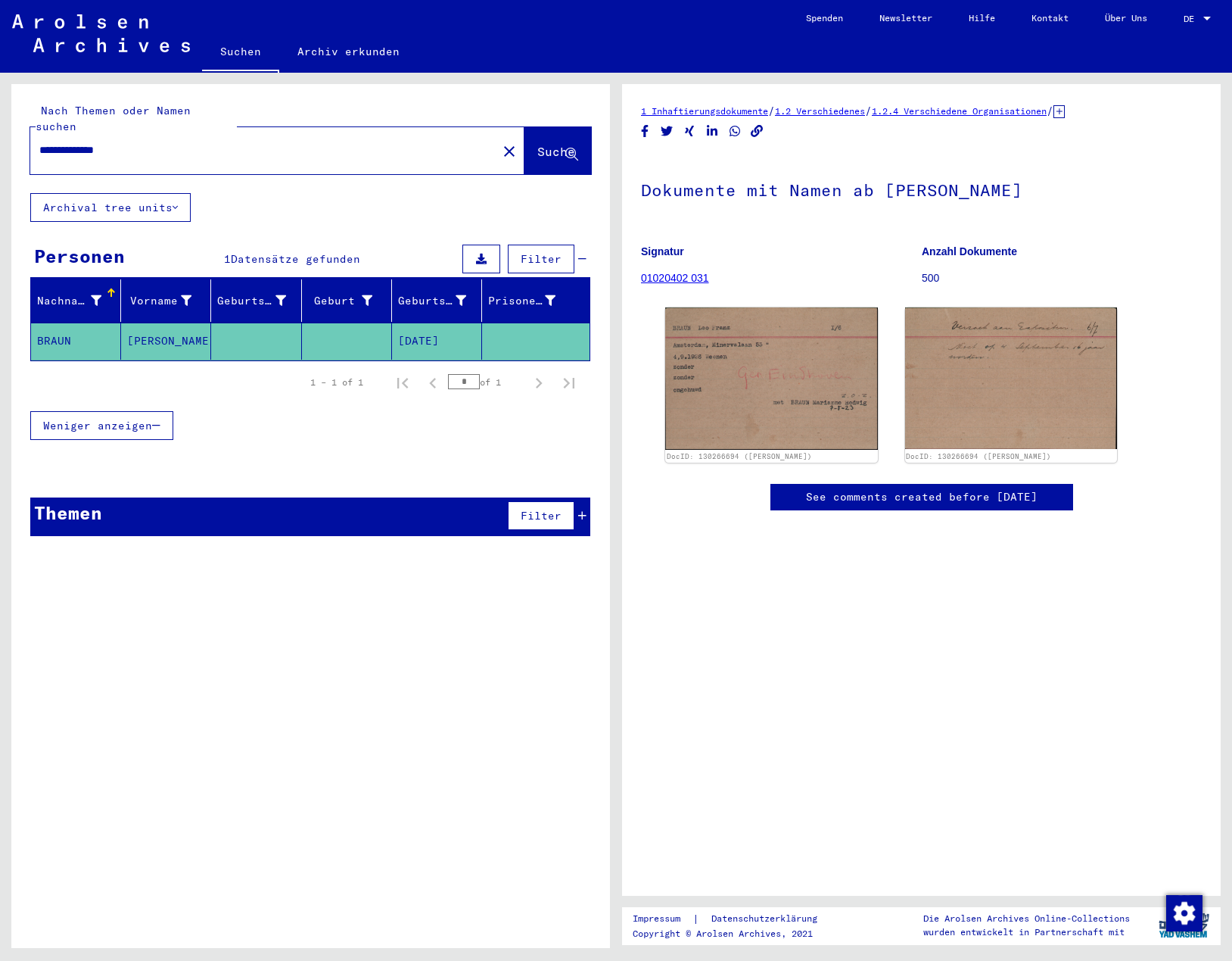
drag, startPoint x: 102, startPoint y: 137, endPoint x: -75, endPoint y: 128, distance: 177.2
click at [0, 128] on html "**********" at bounding box center [616, 480] width 1232 height 961
type input "**********"
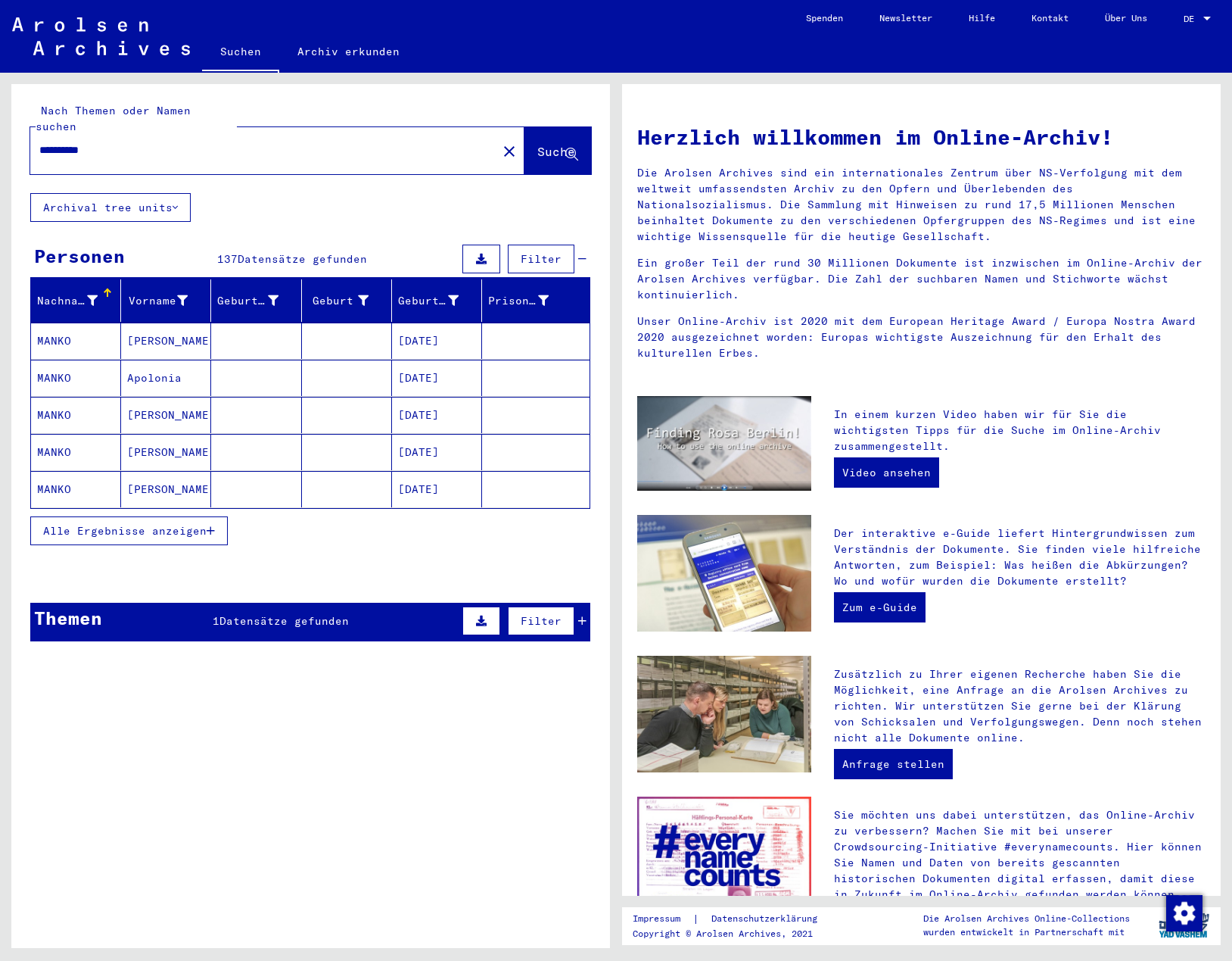
click at [121, 524] on span "Alle Ergebnisse anzeigen" at bounding box center [125, 530] width 164 height 14
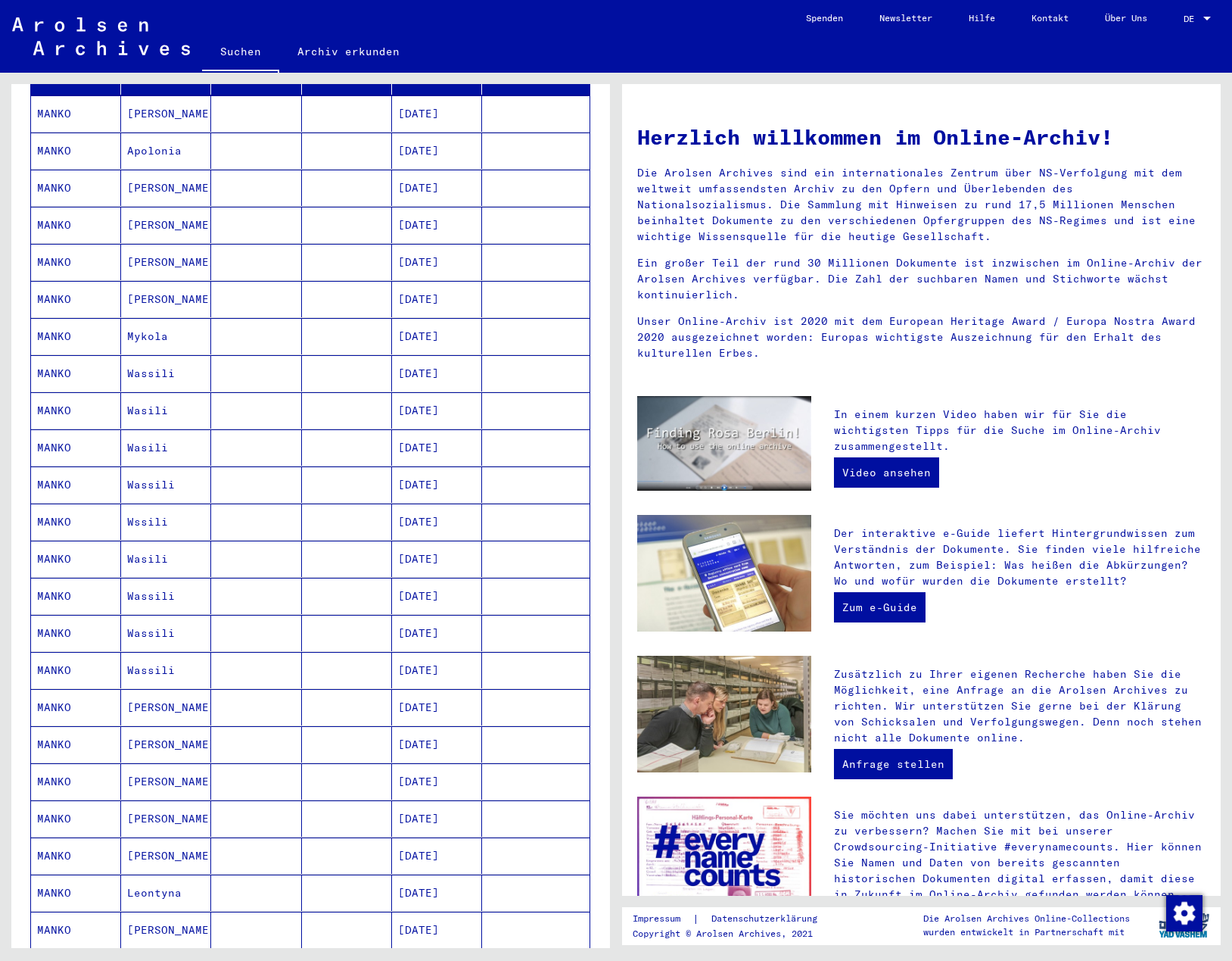
scroll to position [592, 0]
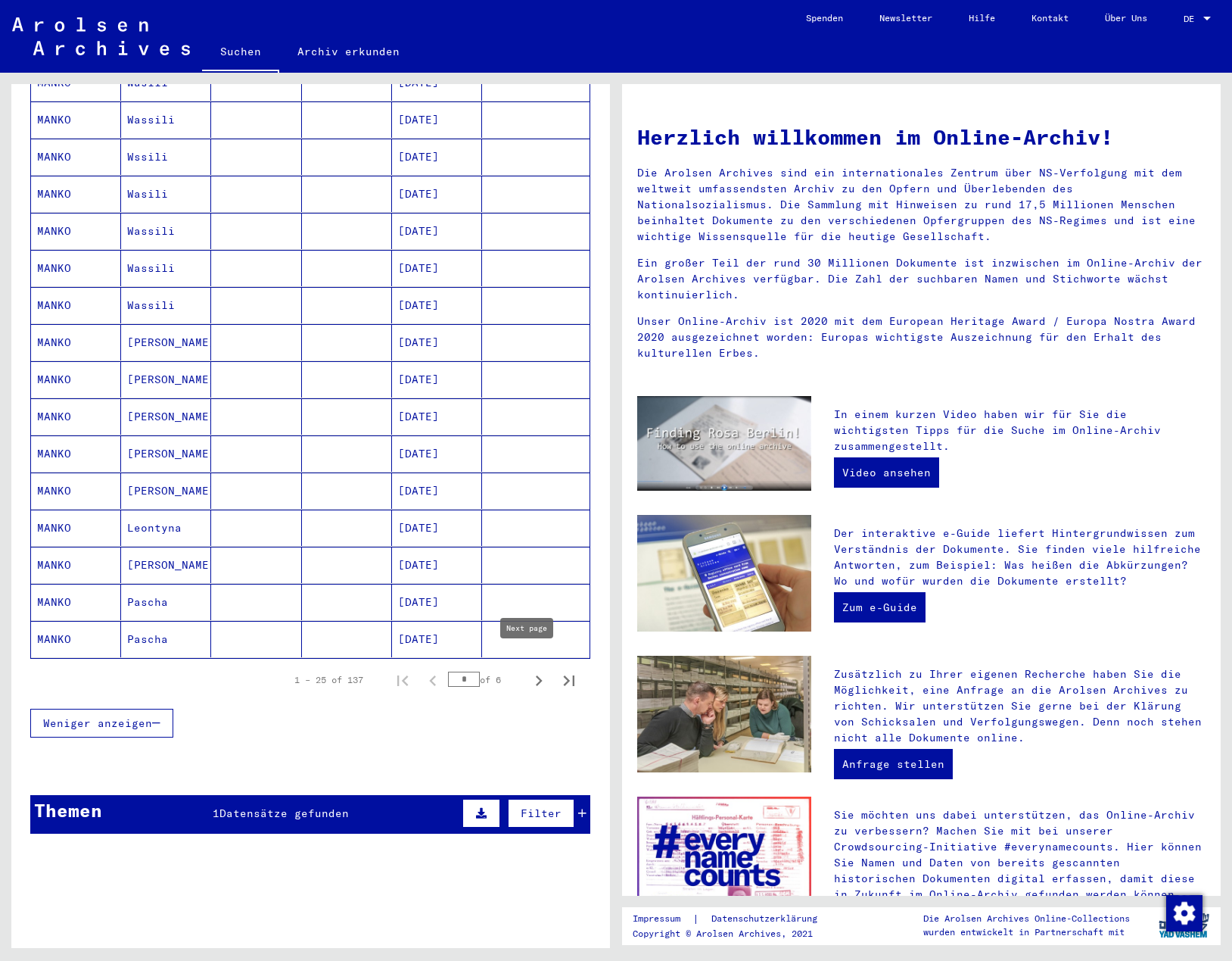
click at [535, 675] on icon "Next page" at bounding box center [539, 680] width 7 height 11
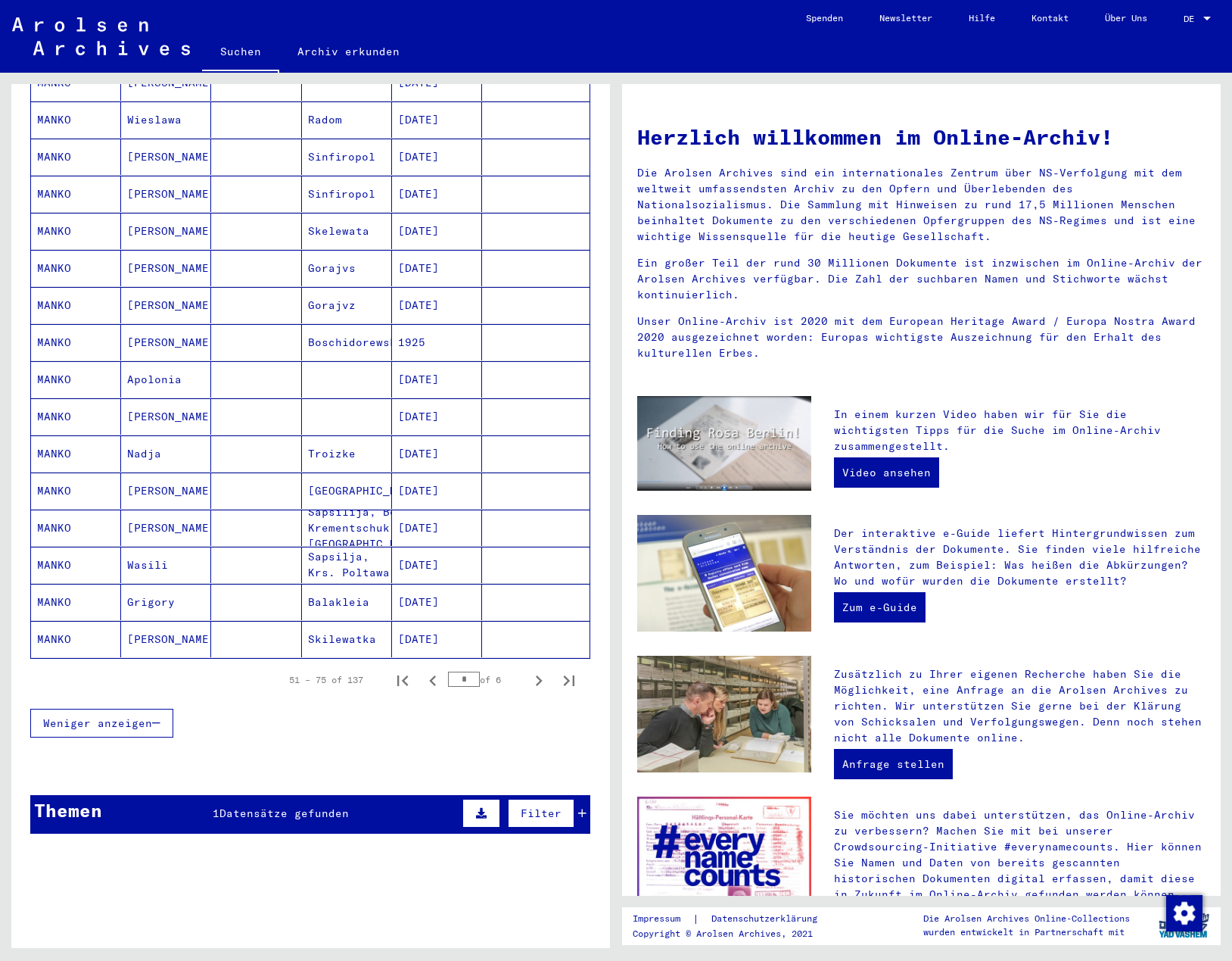
click at [535, 675] on icon "Next page" at bounding box center [539, 680] width 7 height 11
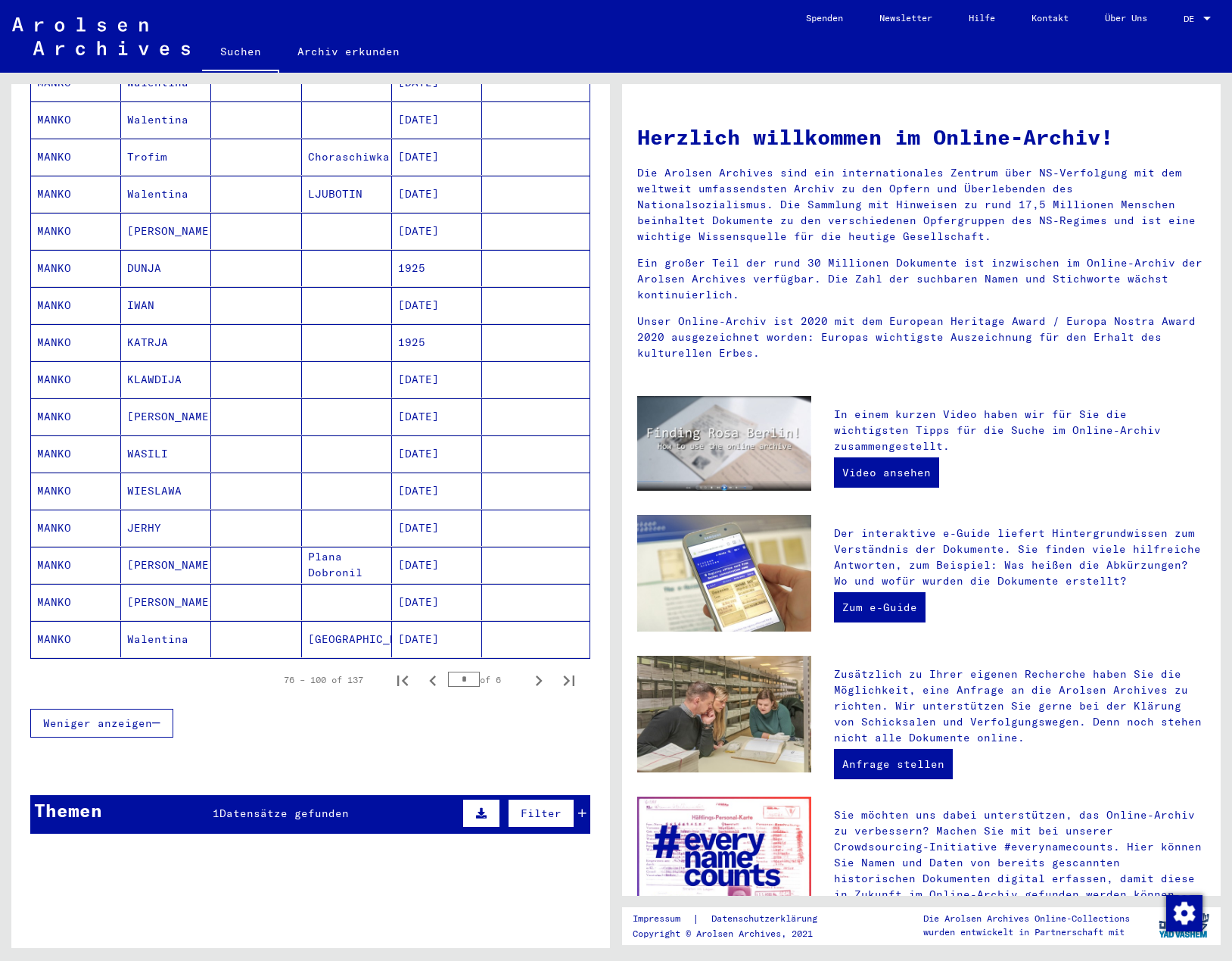
click at [535, 675] on icon "Next page" at bounding box center [539, 680] width 7 height 11
type input "*"
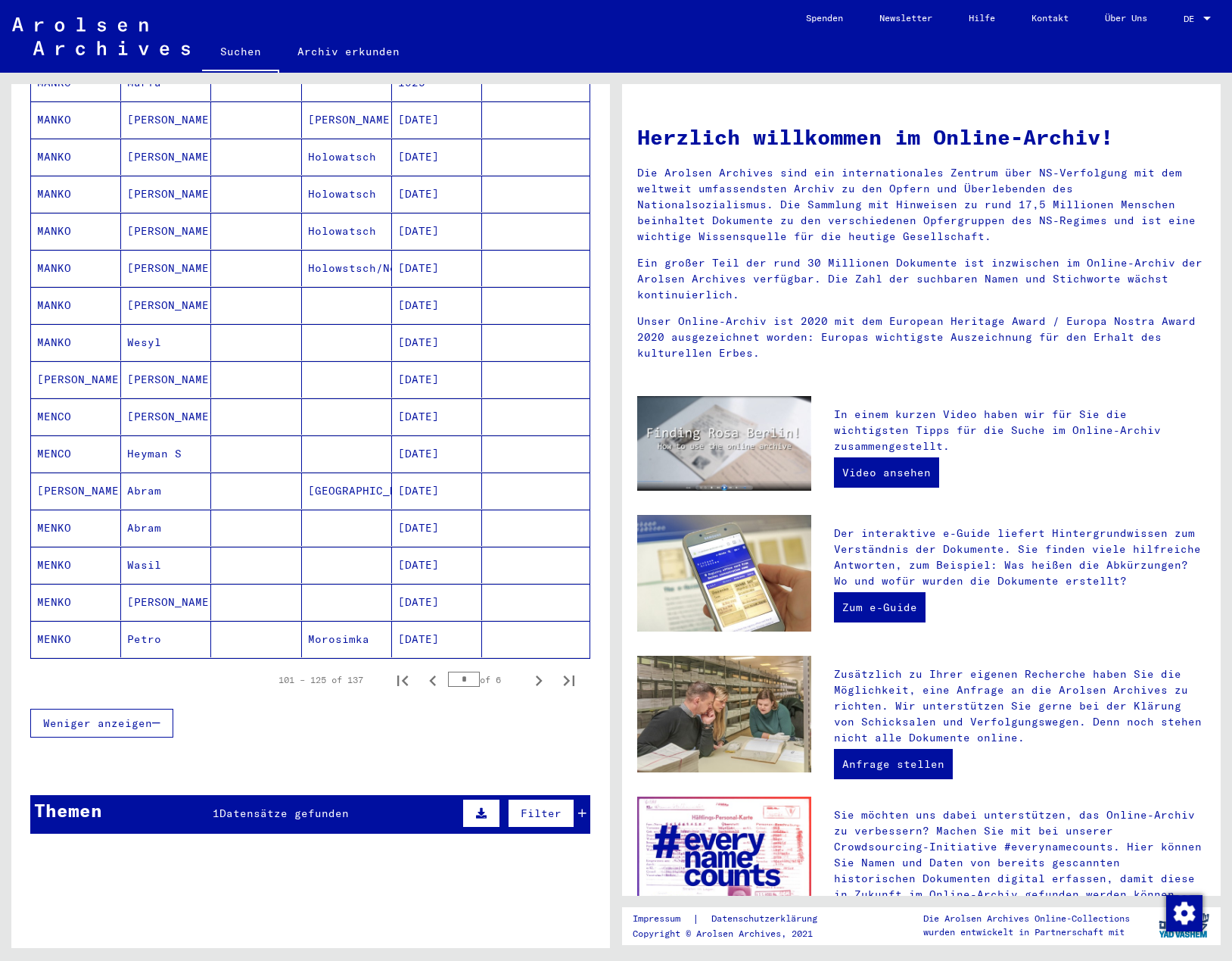
click at [76, 435] on mat-cell "MENCO" at bounding box center [76, 453] width 90 height 36
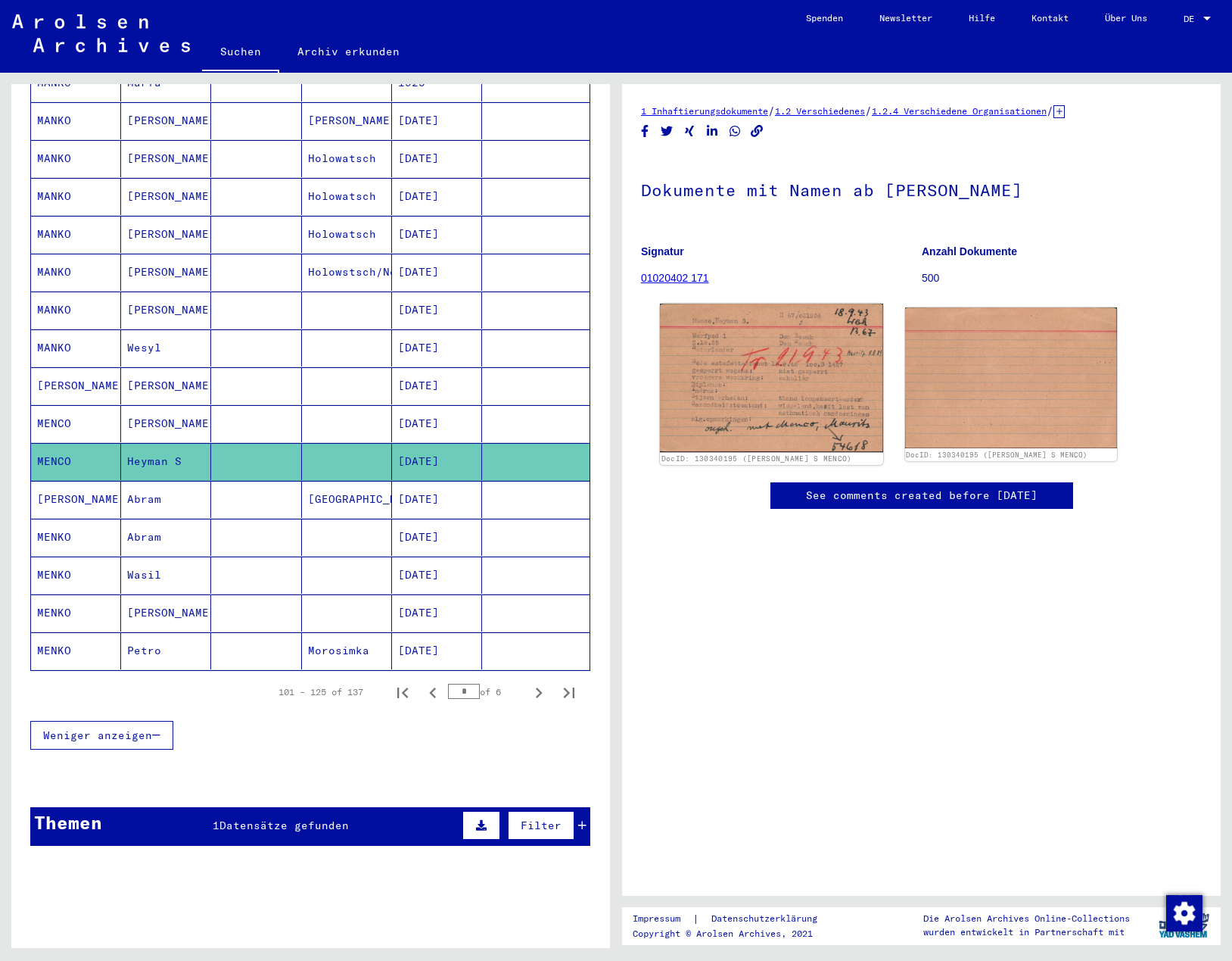
click at [728, 360] on img at bounding box center [771, 377] width 223 height 148
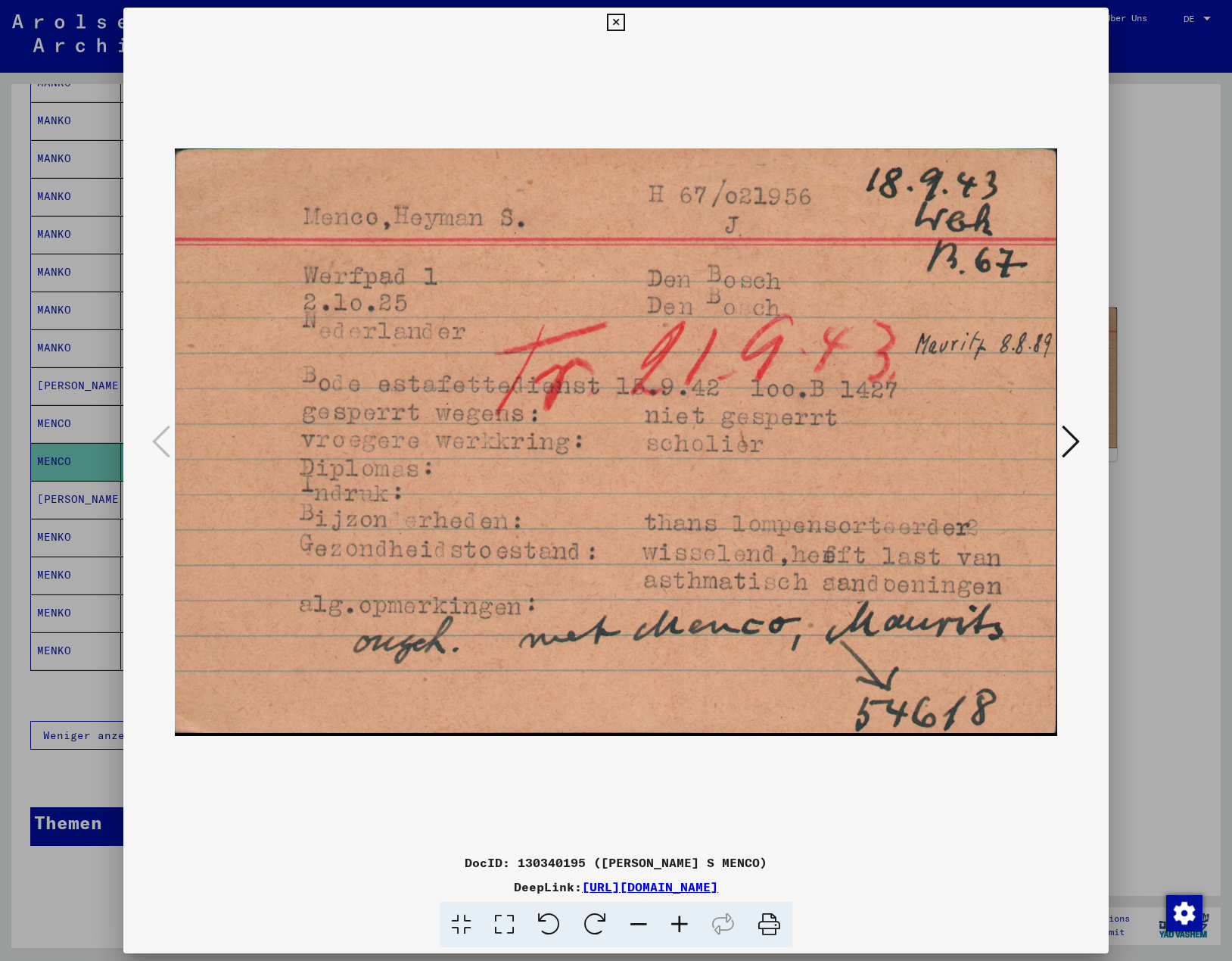
click at [616, 25] on icon at bounding box center [615, 23] width 17 height 18
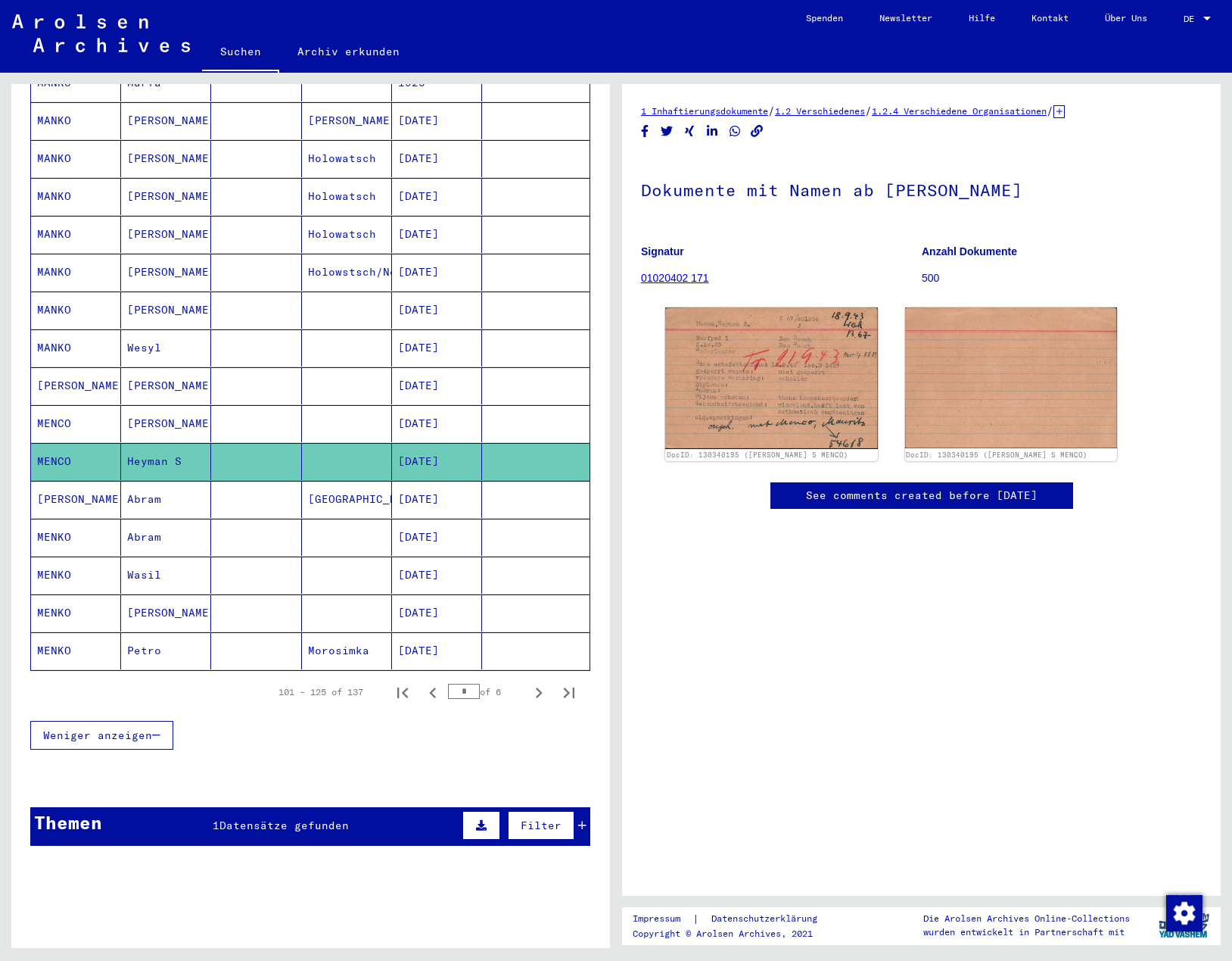
click at [56, 405] on mat-cell "MENCO" at bounding box center [76, 423] width 90 height 37
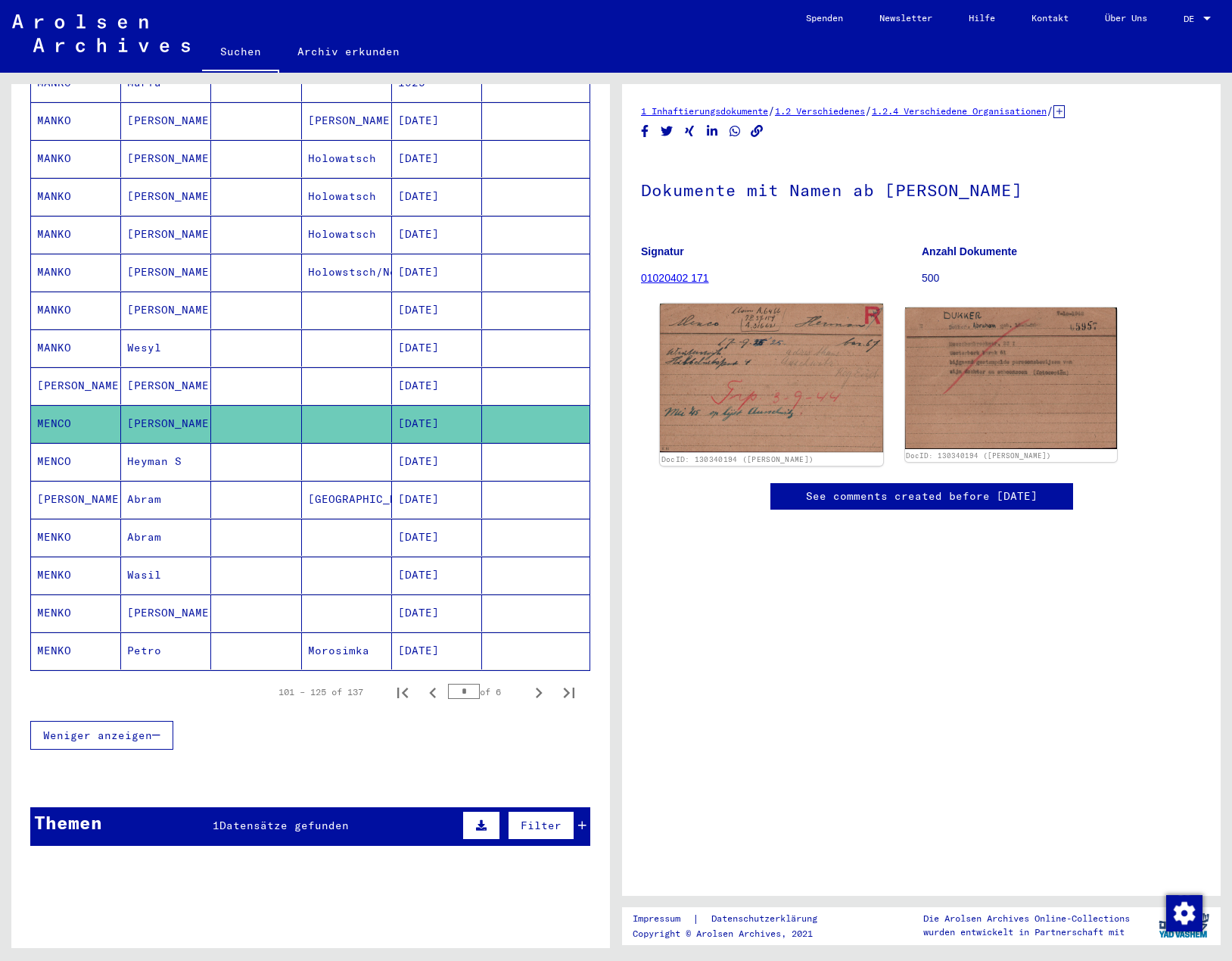
click at [773, 364] on img at bounding box center [771, 377] width 223 height 149
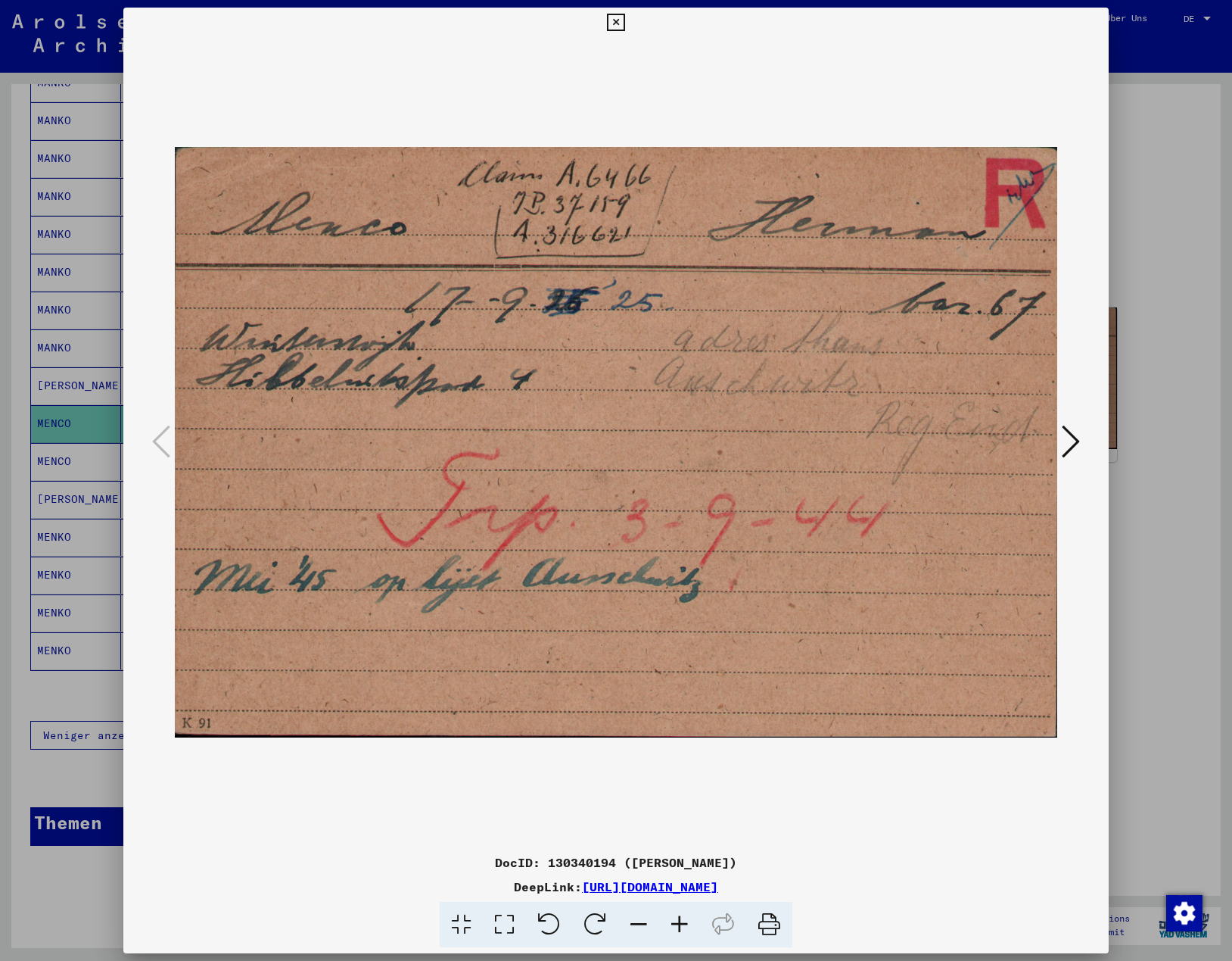
click at [617, 21] on icon at bounding box center [615, 23] width 17 height 18
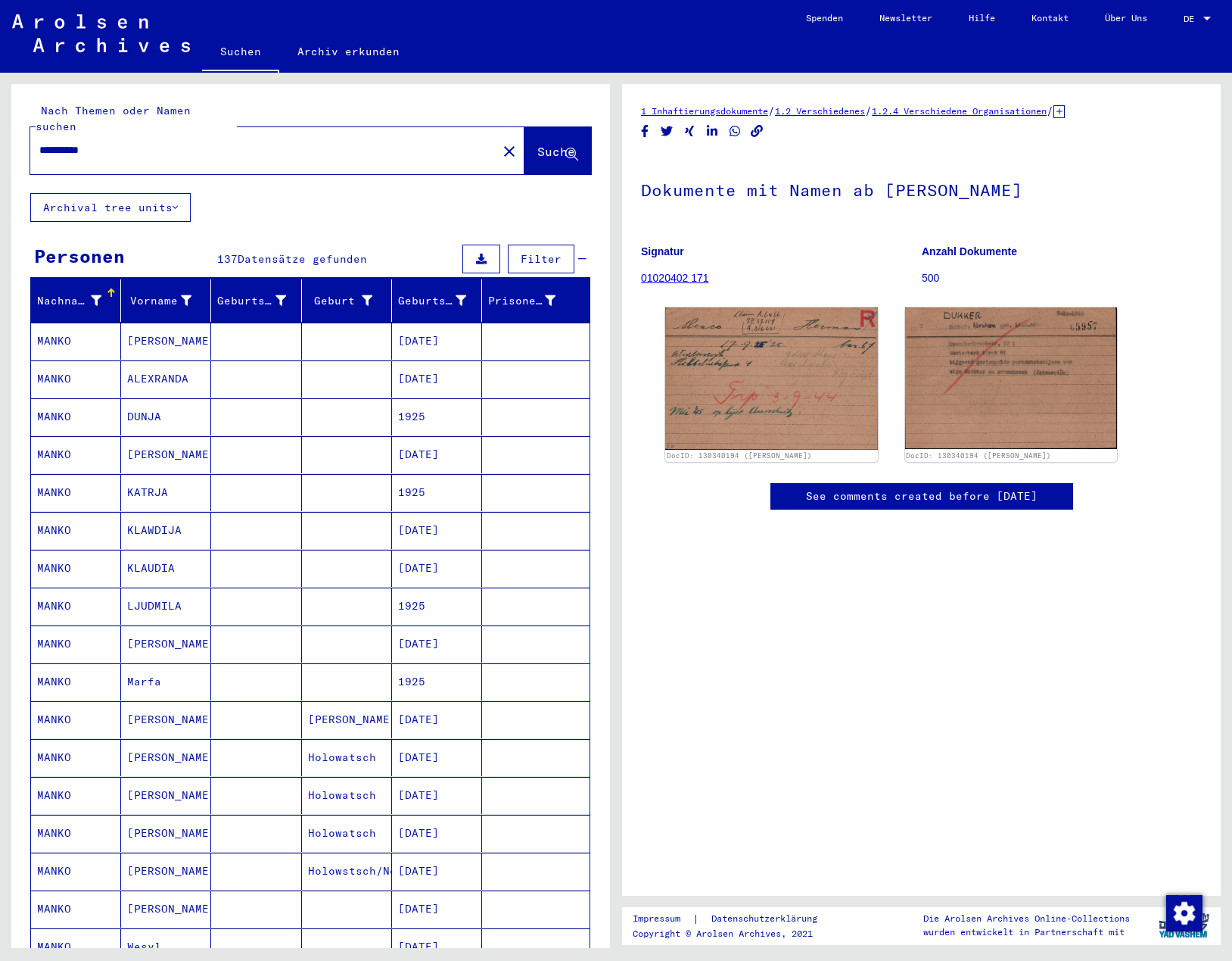
drag, startPoint x: 78, startPoint y: 134, endPoint x: 169, endPoint y: 140, distance: 91.2
click at [170, 142] on input "**********" at bounding box center [263, 150] width 449 height 16
type input "**********"
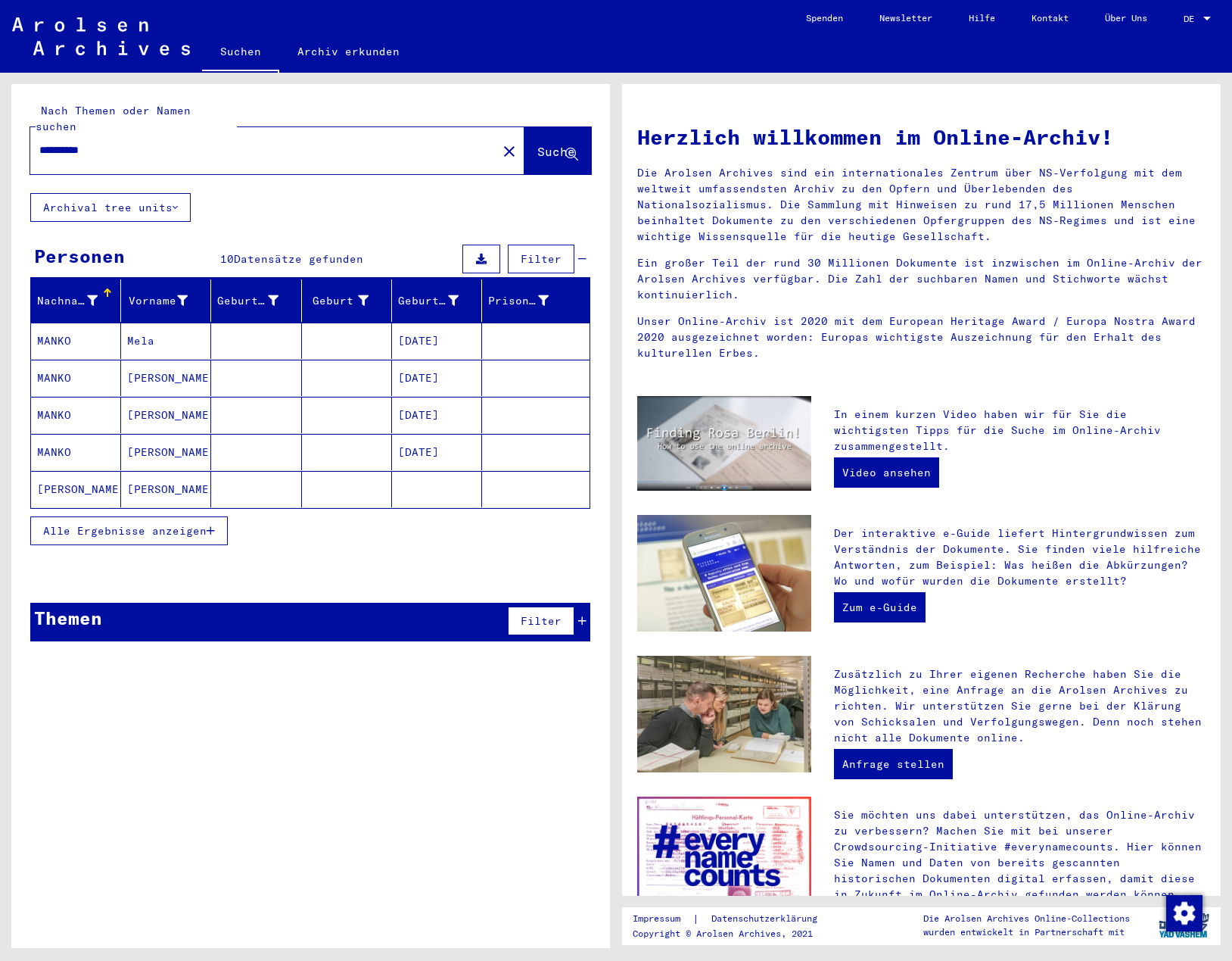
click at [109, 524] on span "Alle Ergebnisse anzeigen" at bounding box center [125, 530] width 164 height 14
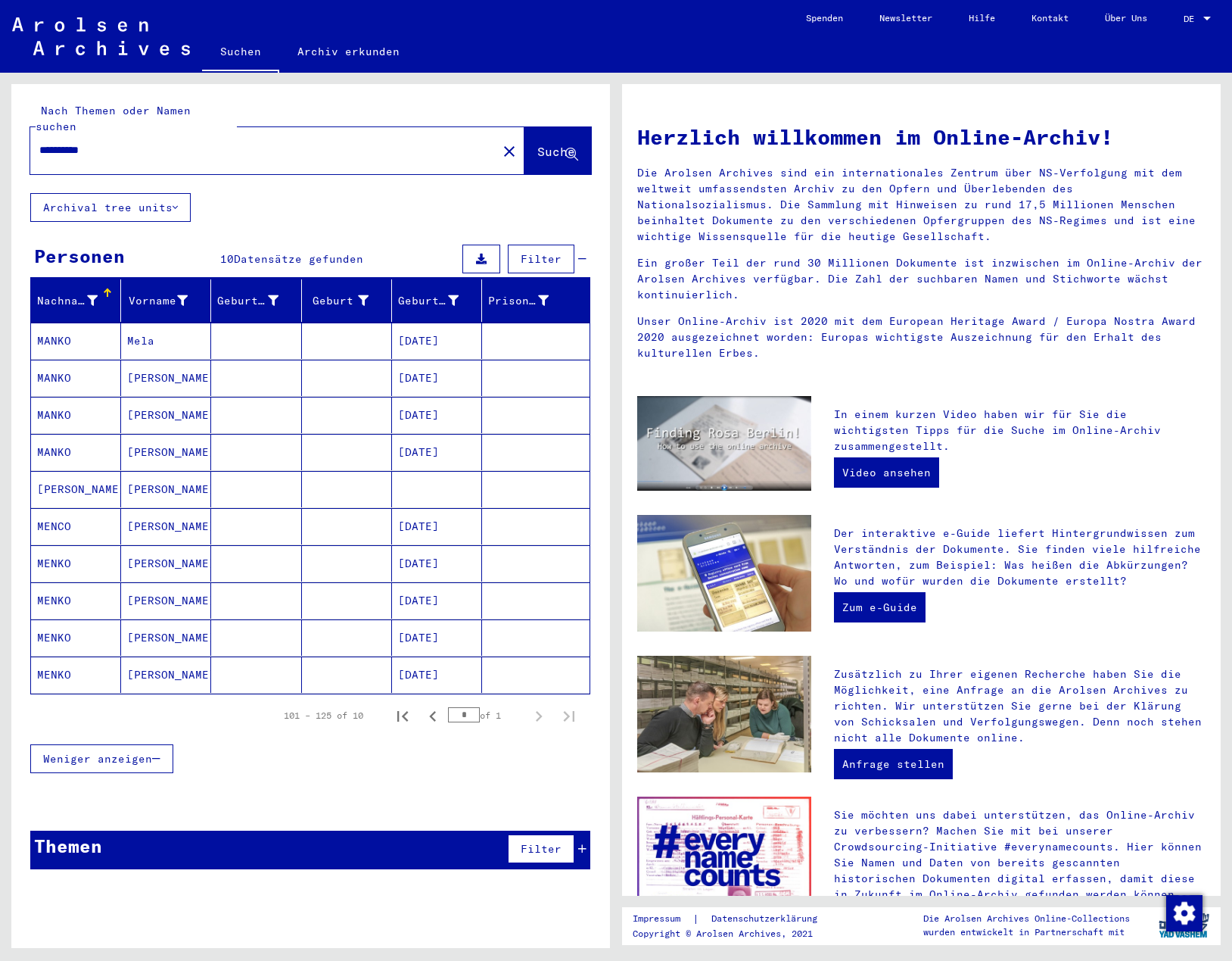
click at [81, 511] on mat-cell "MENCO" at bounding box center [76, 526] width 90 height 36
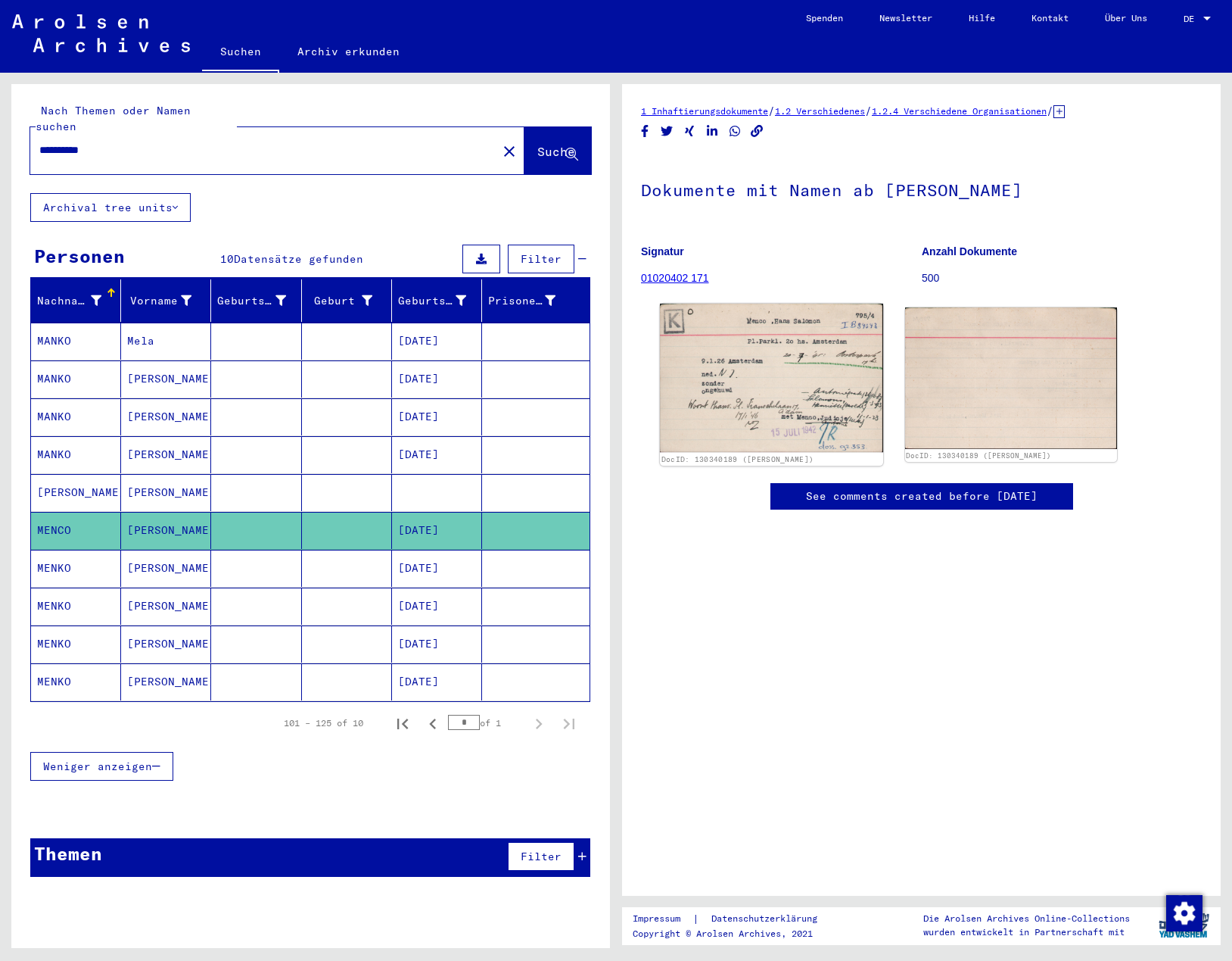
click at [744, 363] on img at bounding box center [771, 377] width 223 height 148
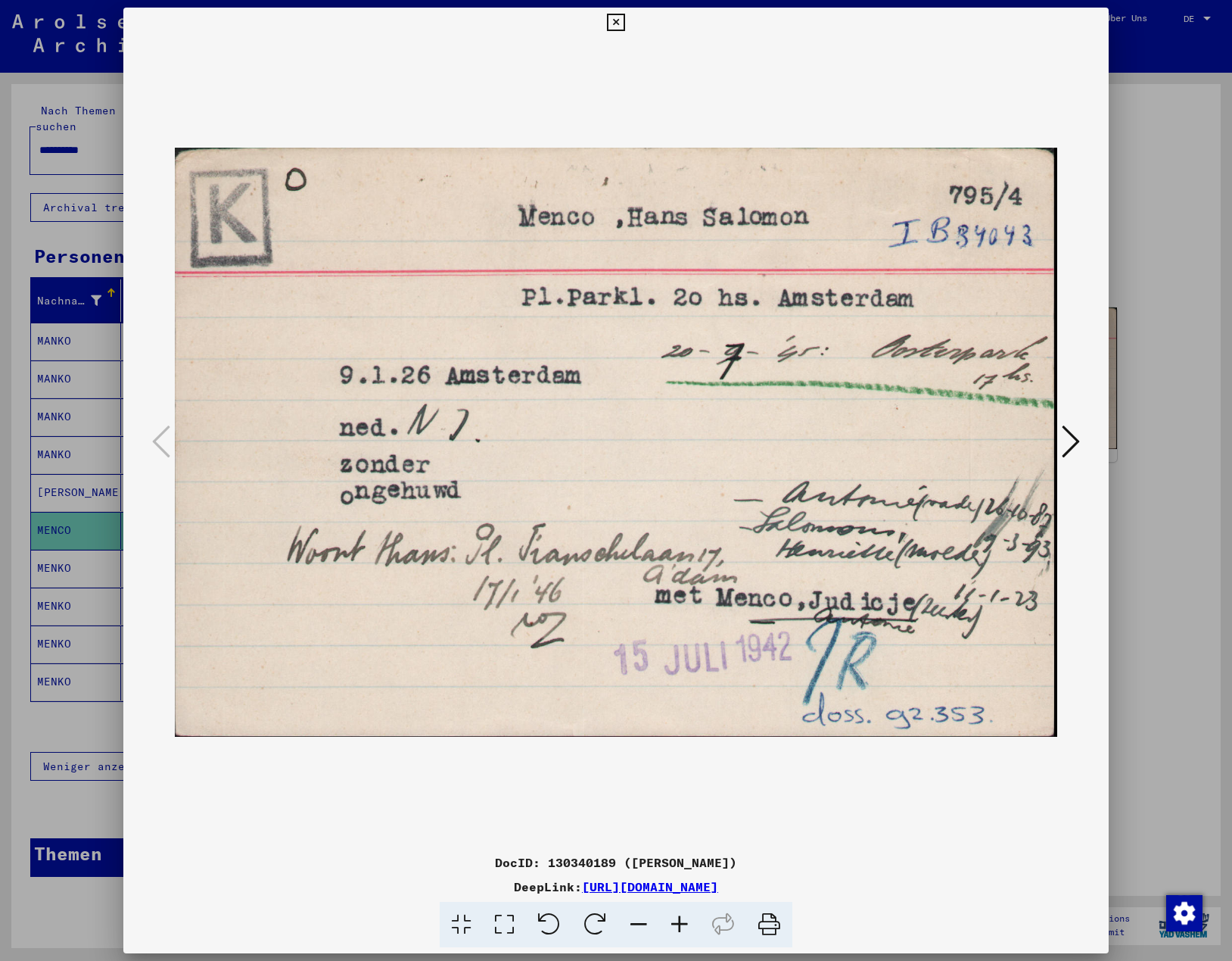
click at [1066, 441] on icon at bounding box center [1071, 442] width 18 height 36
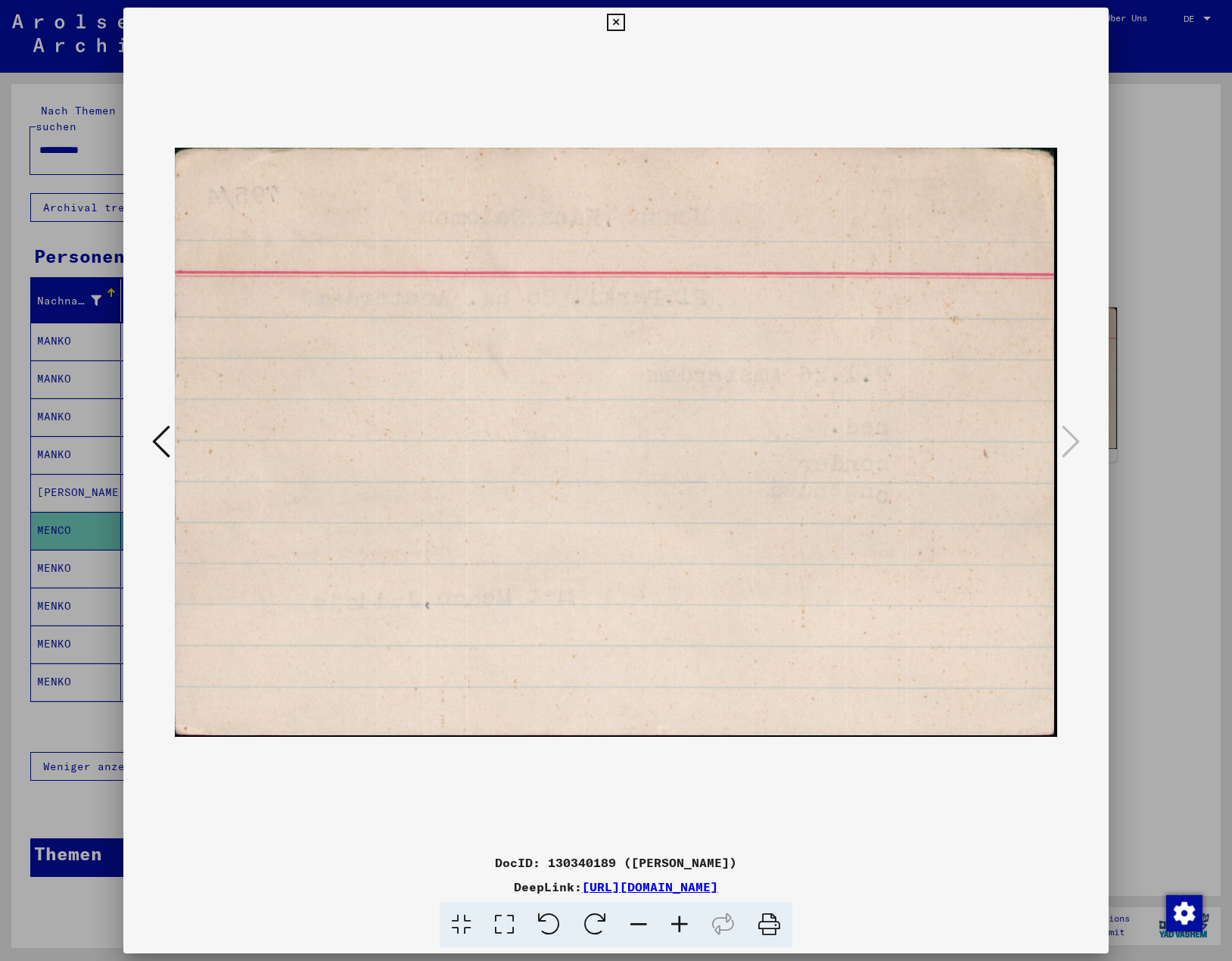
click at [163, 447] on icon at bounding box center [161, 442] width 18 height 36
